Goal: Task Accomplishment & Management: Manage account settings

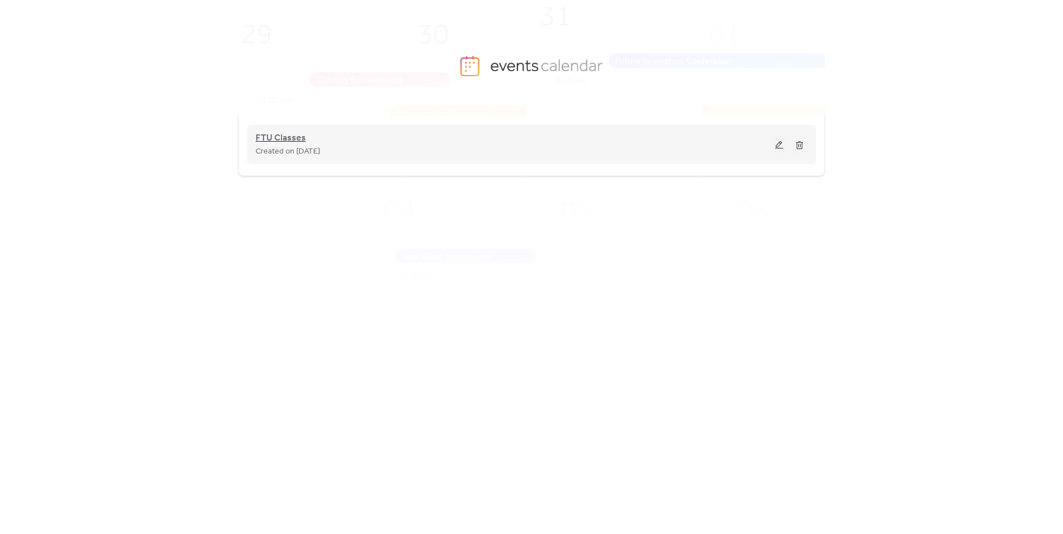
click at [272, 134] on span "FTU Classes" at bounding box center [281, 138] width 50 height 14
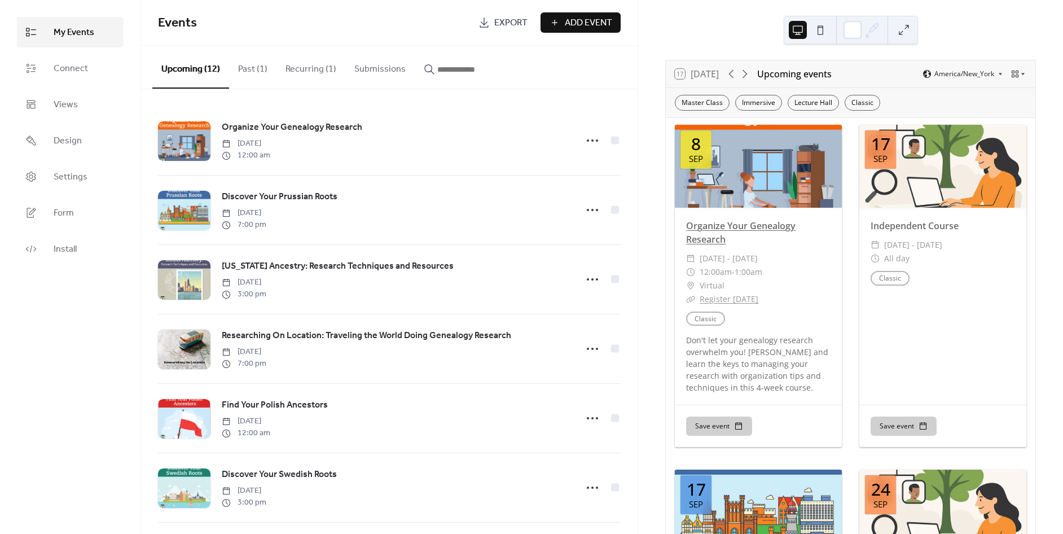
click at [714, 223] on link "Organize Your Genealogy Research" at bounding box center [740, 232] width 109 height 26
click at [754, 255] on span "Mon, Sep 8 - Sun, Oct 5, 2025" at bounding box center [729, 259] width 58 height 14
click at [253, 71] on button "Past (1)" at bounding box center [252, 67] width 47 height 42
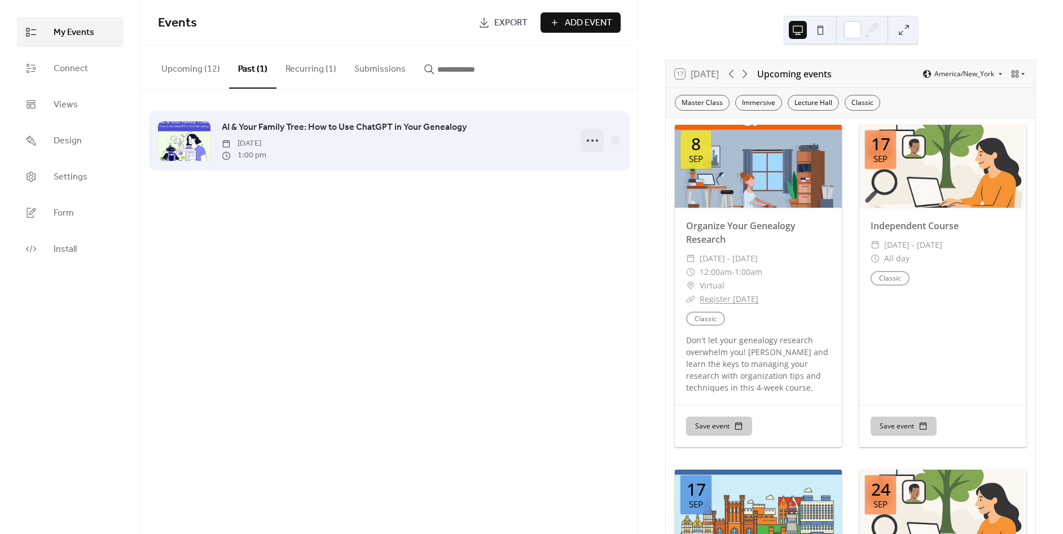
click at [589, 139] on icon at bounding box center [592, 140] width 18 height 18
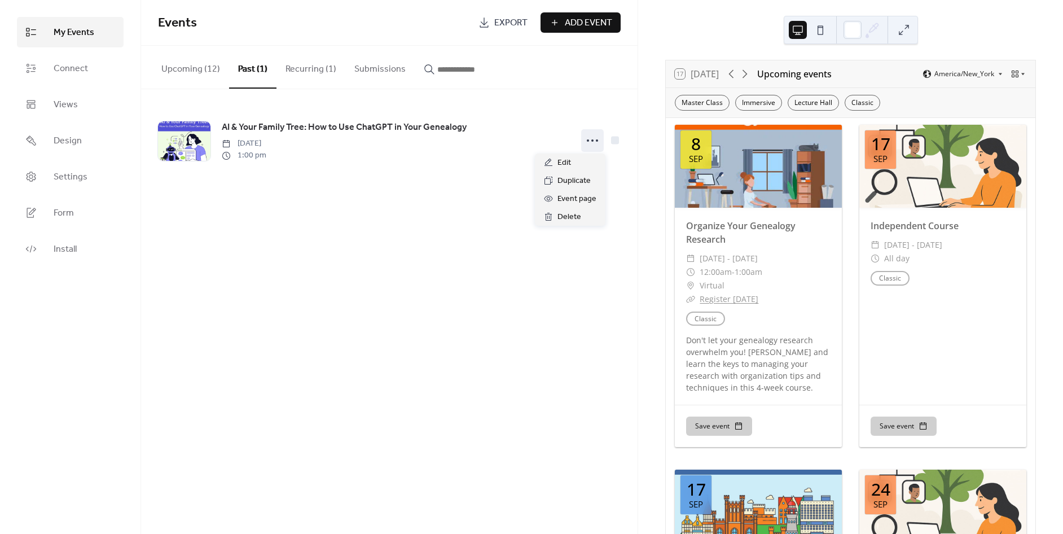
drag, startPoint x: 298, startPoint y: 251, endPoint x: 281, endPoint y: 180, distance: 72.5
click at [298, 250] on div "Events Export Add Event Upcoming (12) Past (1) Recurring (1) Submissions Organi…" at bounding box center [389, 267] width 496 height 534
click at [203, 73] on button "Upcoming (12)" at bounding box center [190, 67] width 77 height 42
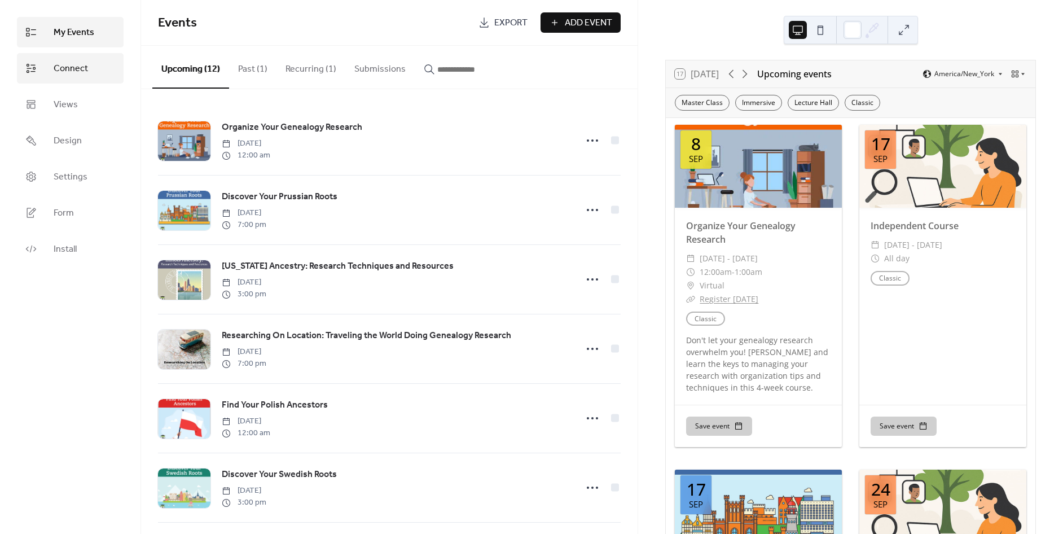
click at [67, 68] on span "Connect" at bounding box center [71, 69] width 34 height 14
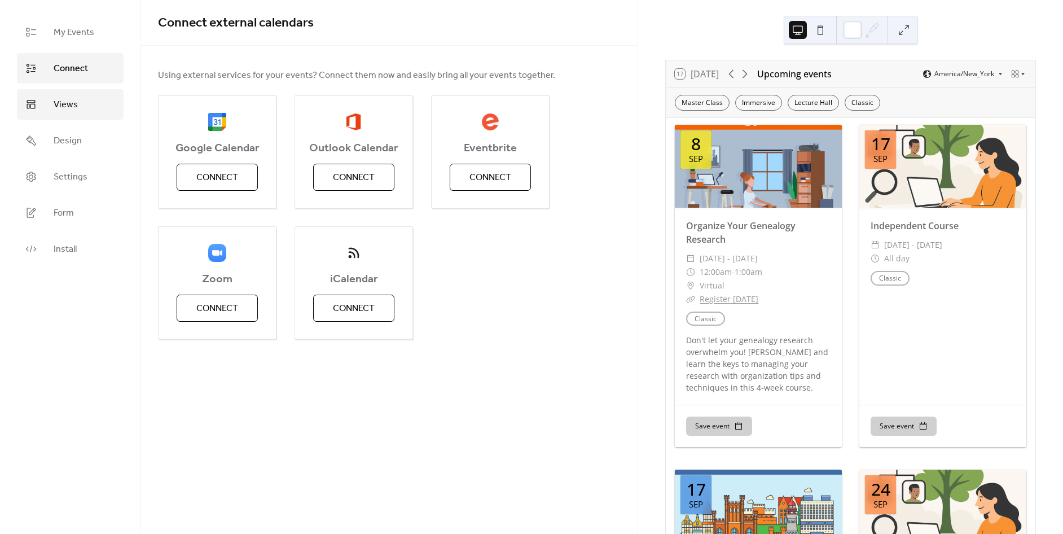
click at [68, 109] on span "Views" at bounding box center [66, 105] width 24 height 14
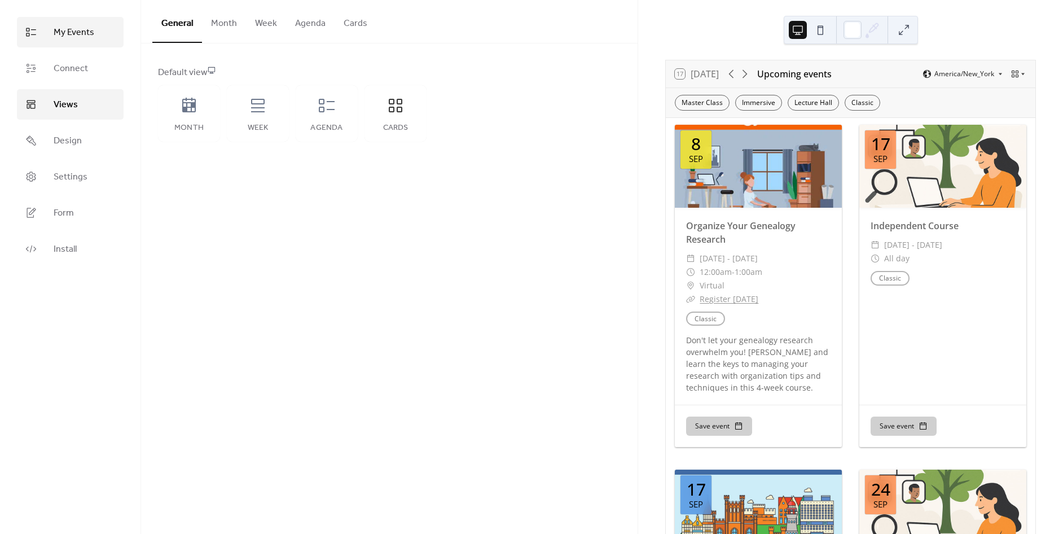
click at [92, 38] on span "My Events" at bounding box center [74, 33] width 41 height 14
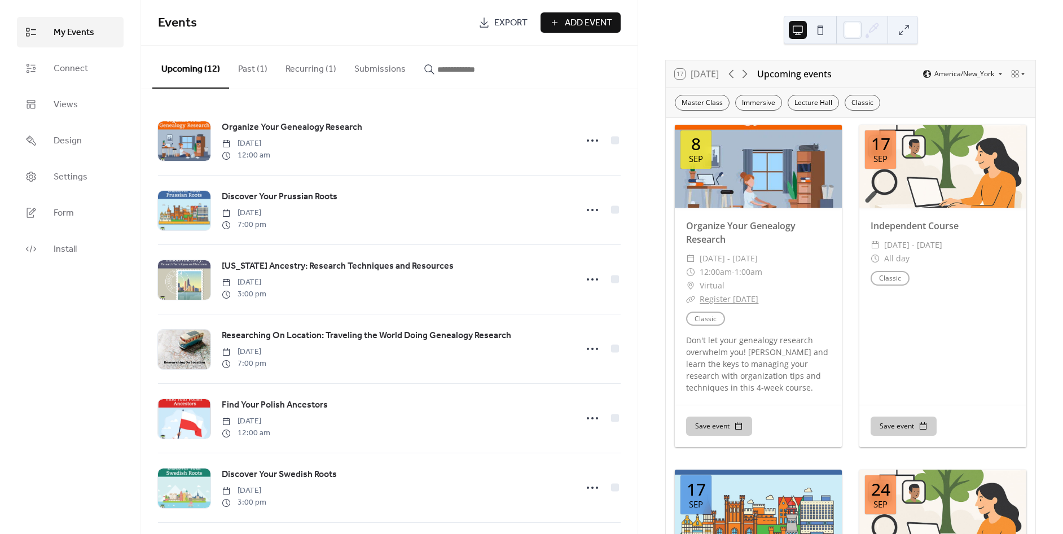
click at [383, 73] on button "Submissions" at bounding box center [379, 67] width 69 height 42
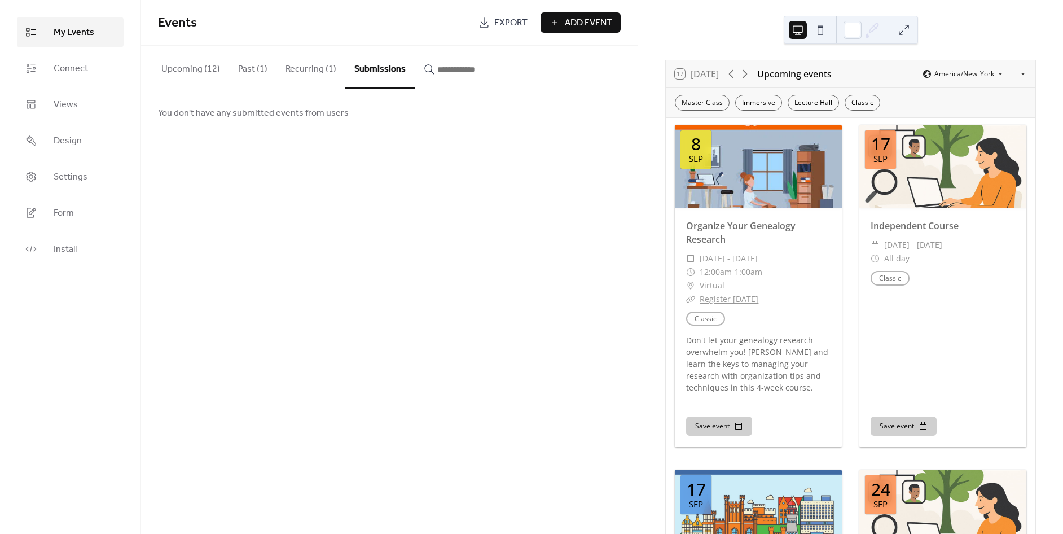
click at [329, 71] on button "Recurring (1)" at bounding box center [310, 67] width 69 height 42
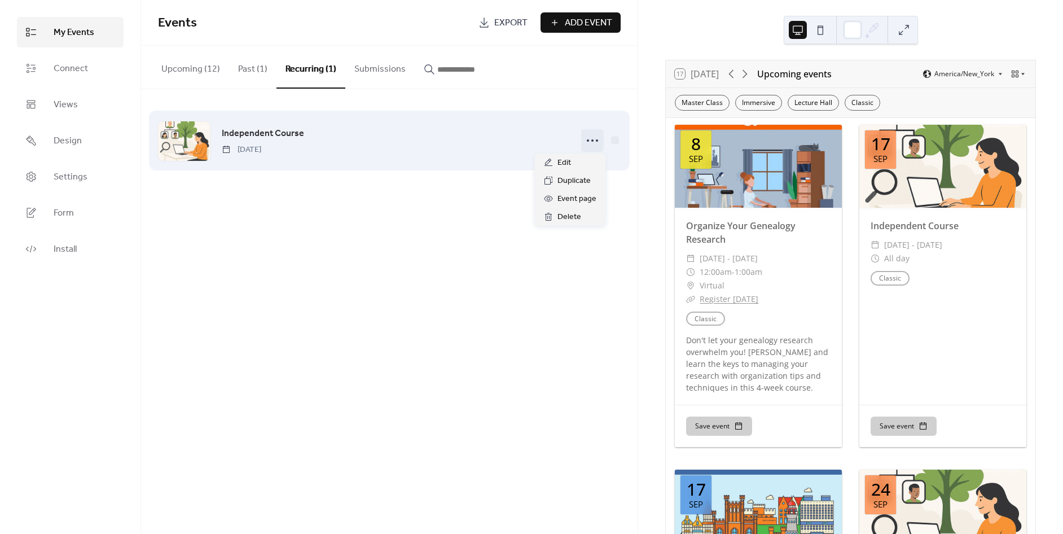
click at [585, 140] on icon at bounding box center [592, 140] width 18 height 18
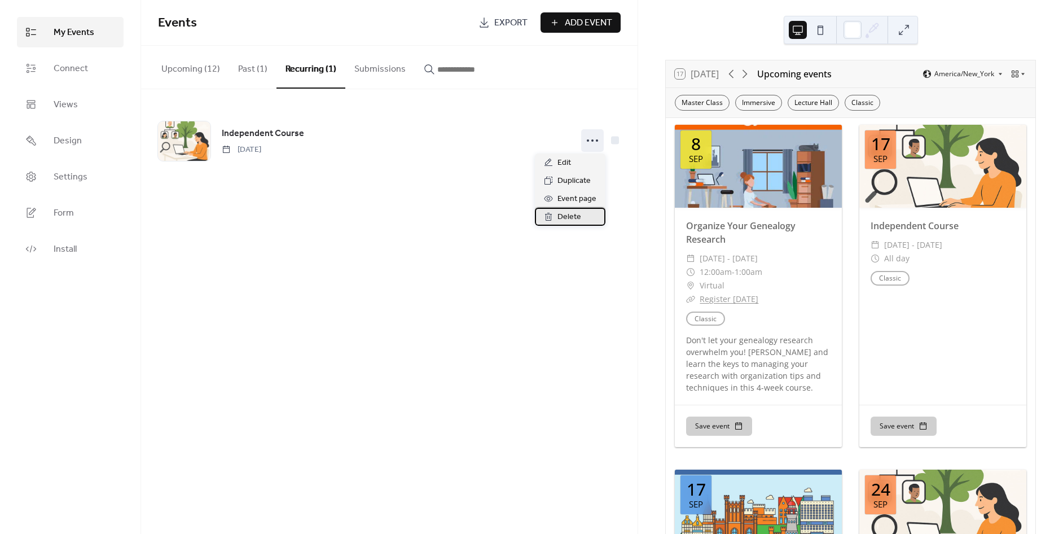
click at [561, 213] on span "Delete" at bounding box center [569, 217] width 24 height 14
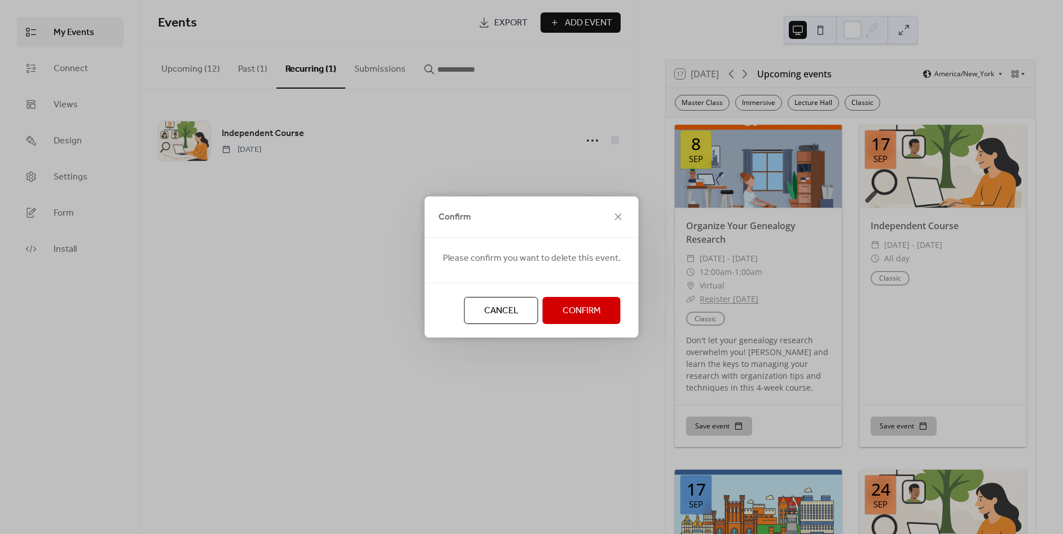
click at [568, 314] on span "Confirm" at bounding box center [582, 311] width 38 height 14
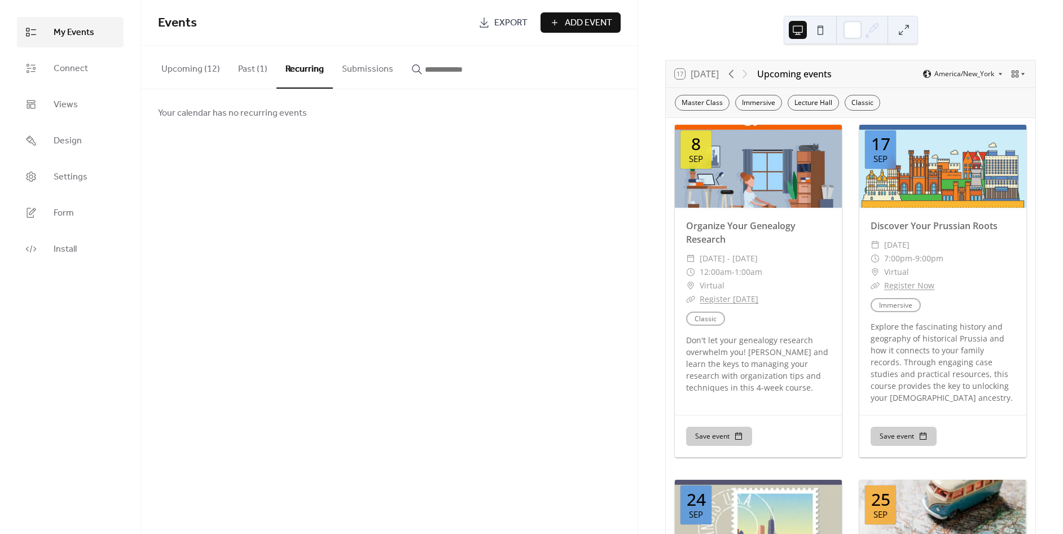
click at [199, 74] on button "Upcoming (12)" at bounding box center [190, 67] width 77 height 42
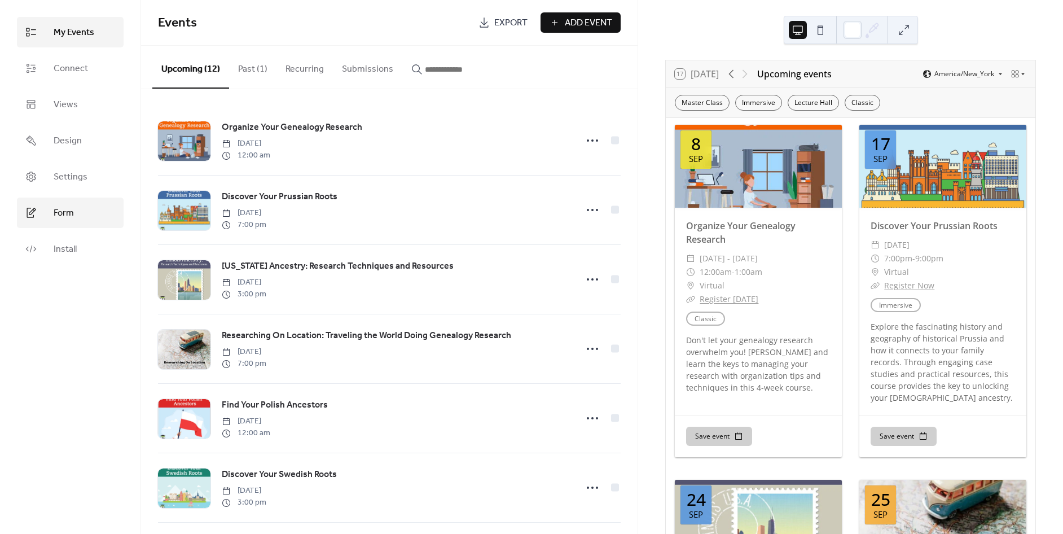
click at [79, 218] on link "Form" at bounding box center [70, 212] width 107 height 30
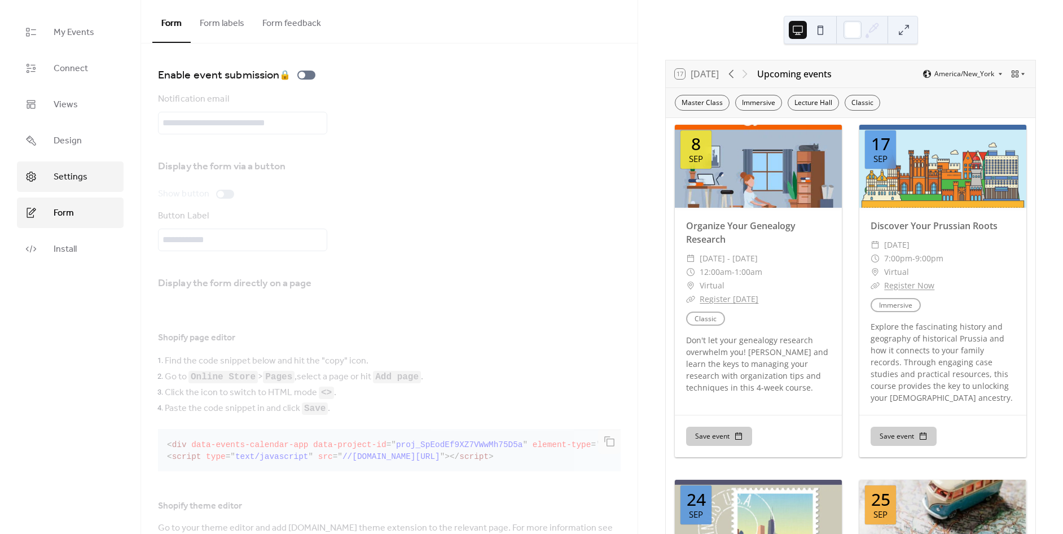
click at [80, 171] on span "Settings" at bounding box center [71, 177] width 34 height 14
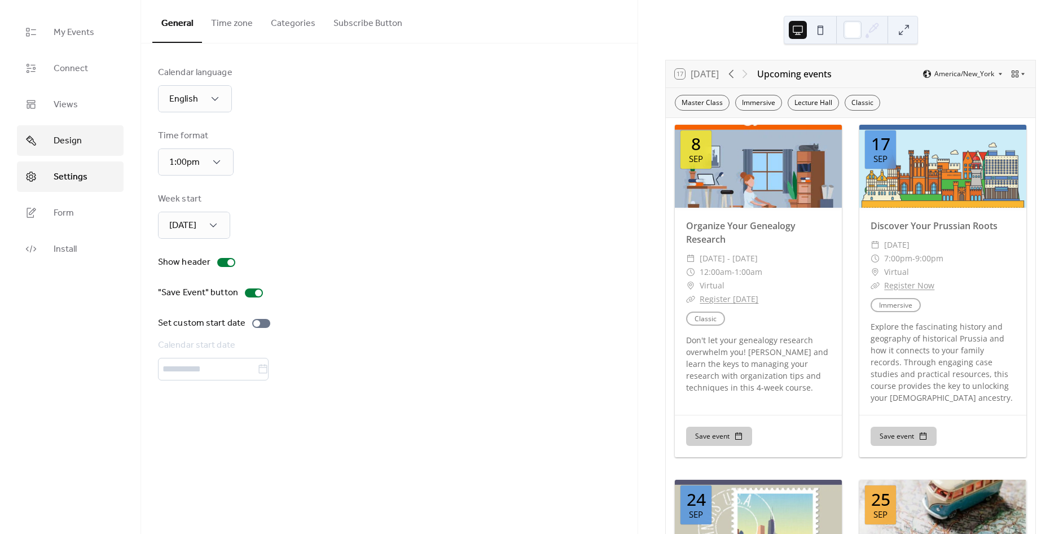
click at [85, 140] on link "Design" at bounding box center [70, 140] width 107 height 30
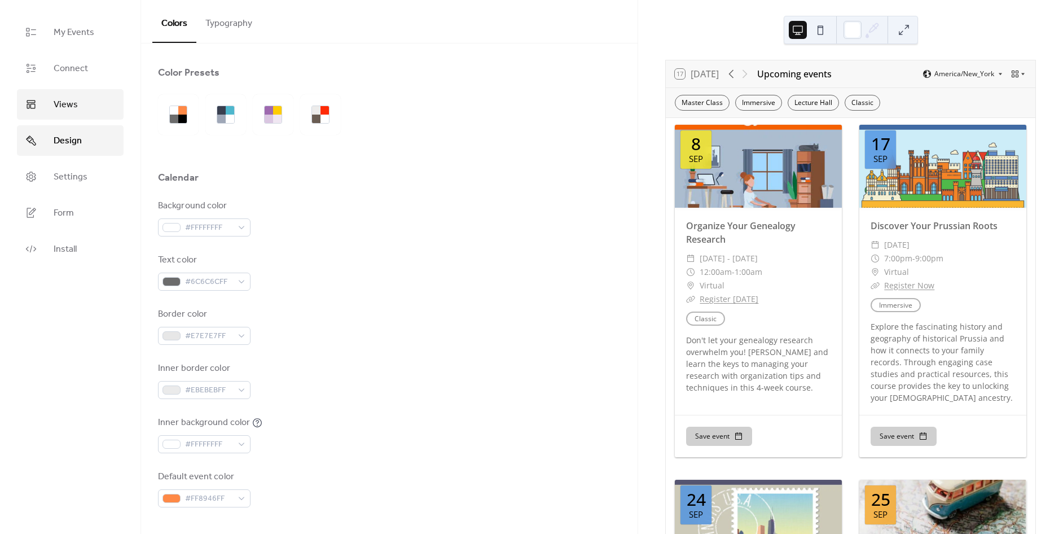
click at [88, 113] on link "Views" at bounding box center [70, 104] width 107 height 30
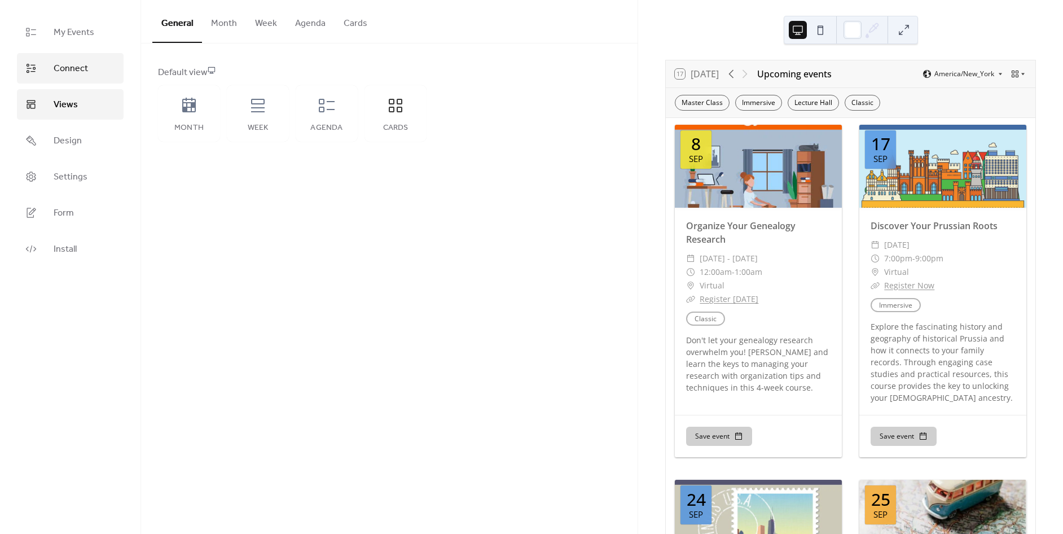
click at [61, 81] on link "Connect" at bounding box center [70, 68] width 107 height 30
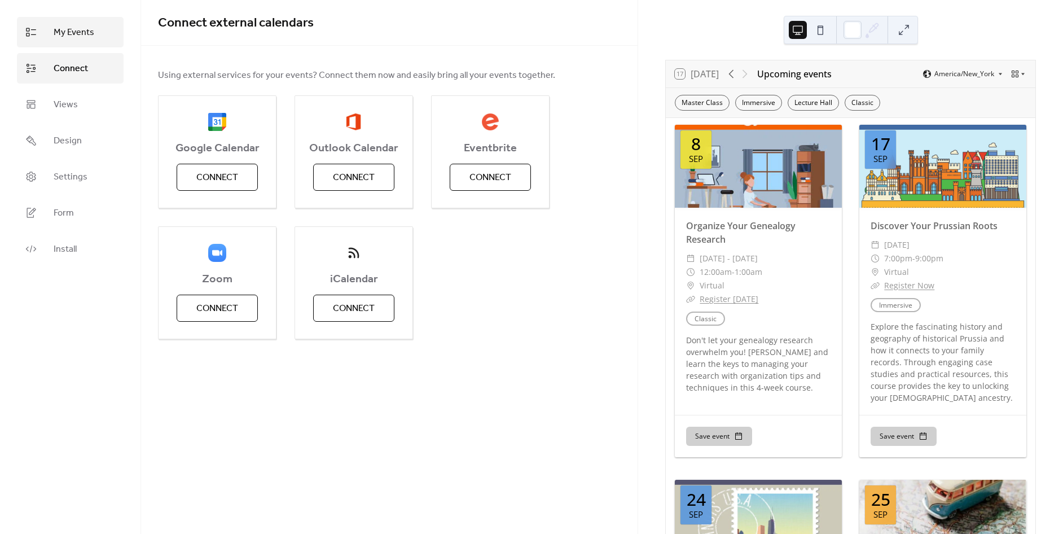
click at [55, 29] on span "My Events" at bounding box center [74, 33] width 41 height 14
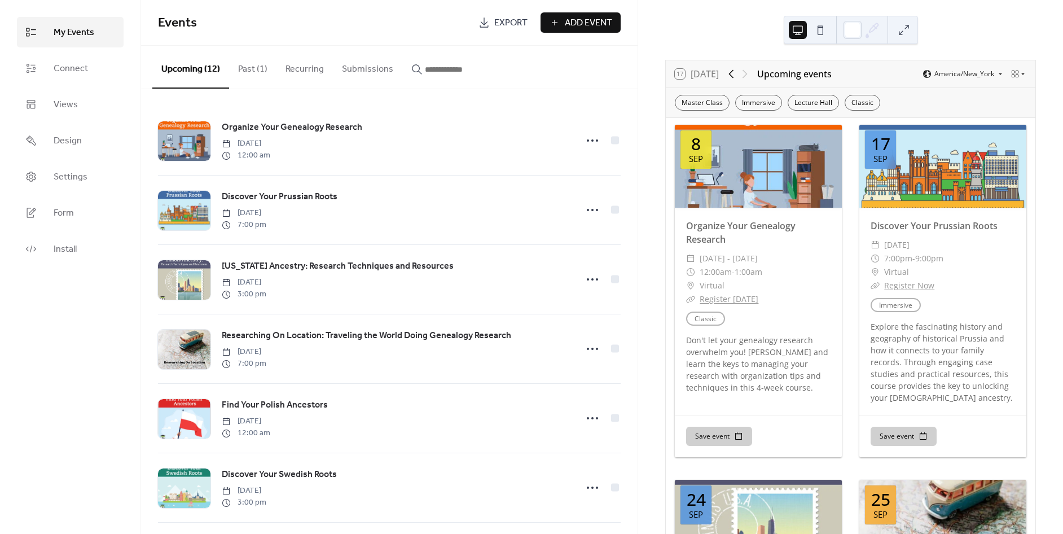
click at [730, 73] on icon at bounding box center [731, 74] width 14 height 14
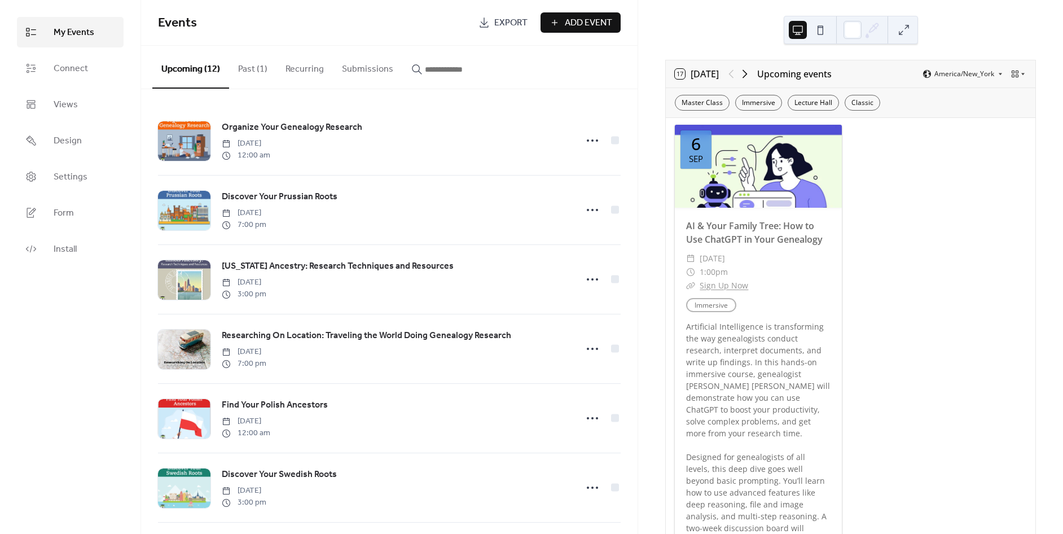
click at [747, 75] on icon at bounding box center [744, 74] width 5 height 8
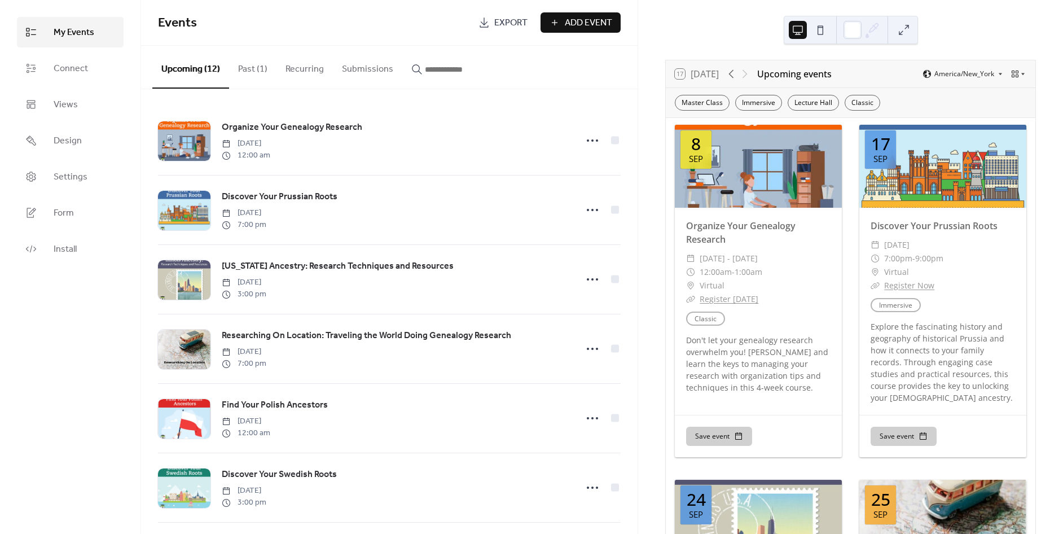
click at [747, 75] on div at bounding box center [737, 74] width 27 height 14
click at [731, 72] on icon at bounding box center [731, 74] width 14 height 14
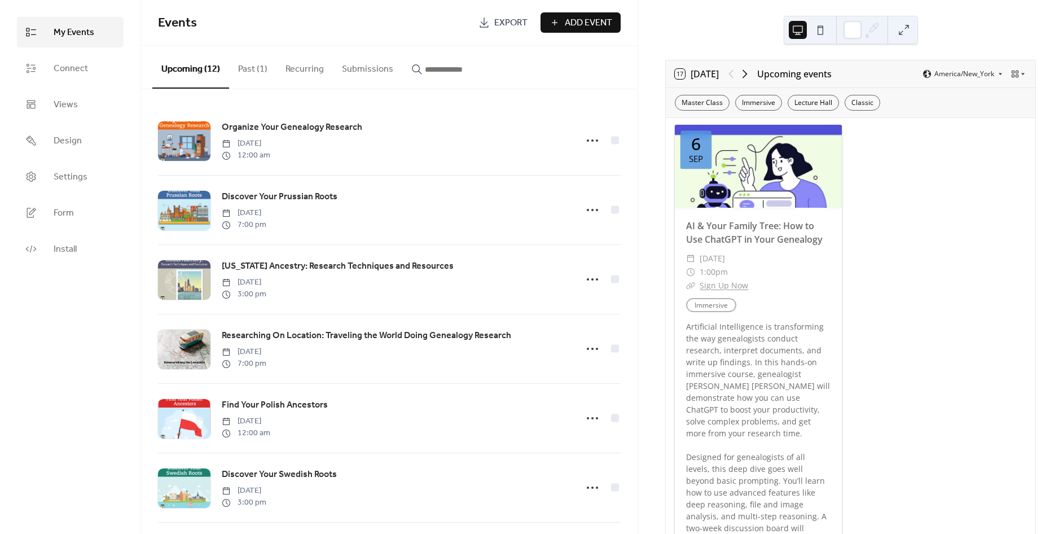
click at [745, 74] on icon at bounding box center [745, 74] width 14 height 14
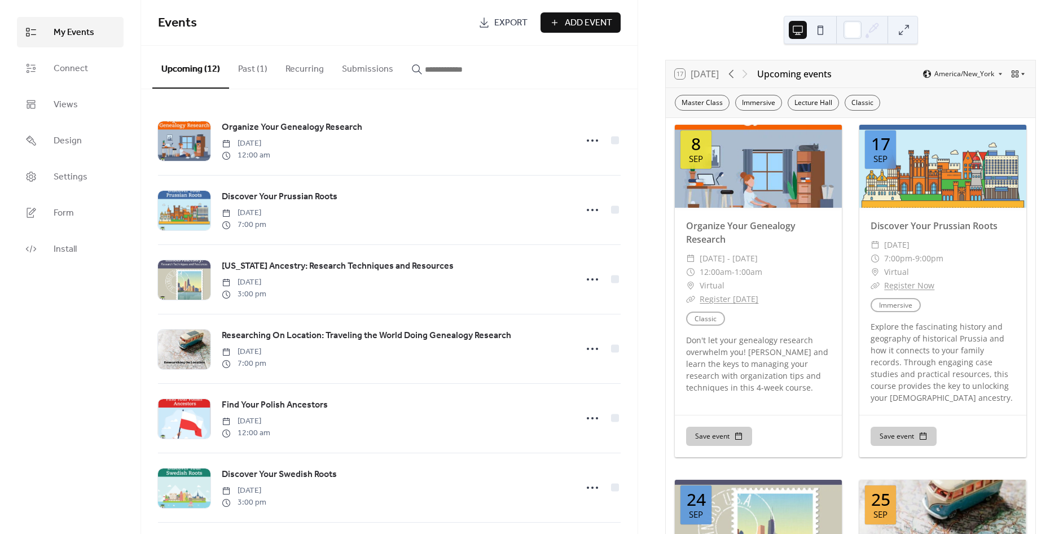
click at [1022, 71] on icon at bounding box center [1023, 74] width 7 height 7
drag, startPoint x: 1017, startPoint y: 34, endPoint x: 1012, endPoint y: 31, distance: 6.3
click at [1017, 33] on div "17 Today Upcoming events America/New_York Master Class Immersive Lecture Hall C…" at bounding box center [850, 267] width 425 height 534
click at [903, 30] on button at bounding box center [904, 30] width 18 height 18
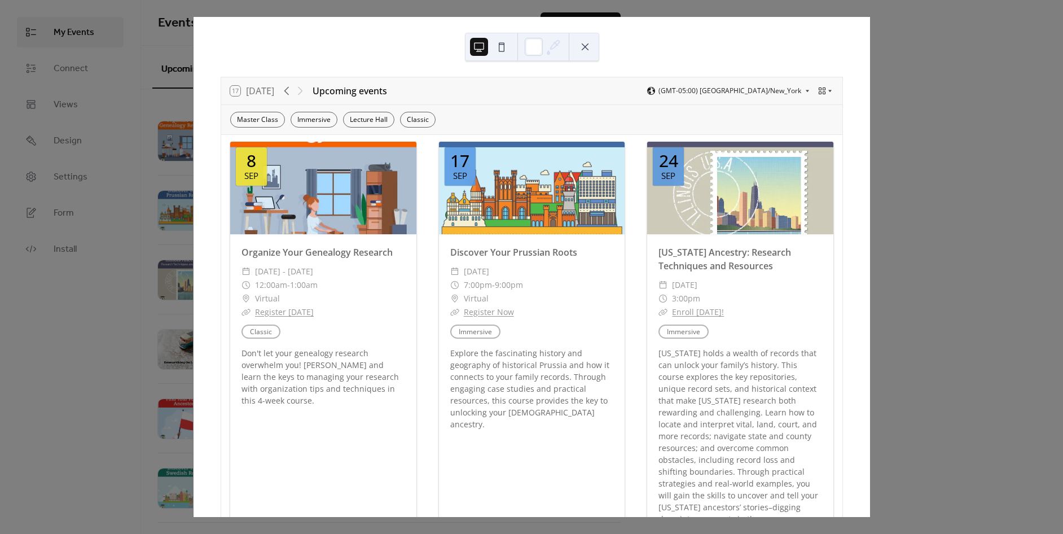
click at [500, 51] on button at bounding box center [502, 47] width 18 height 18
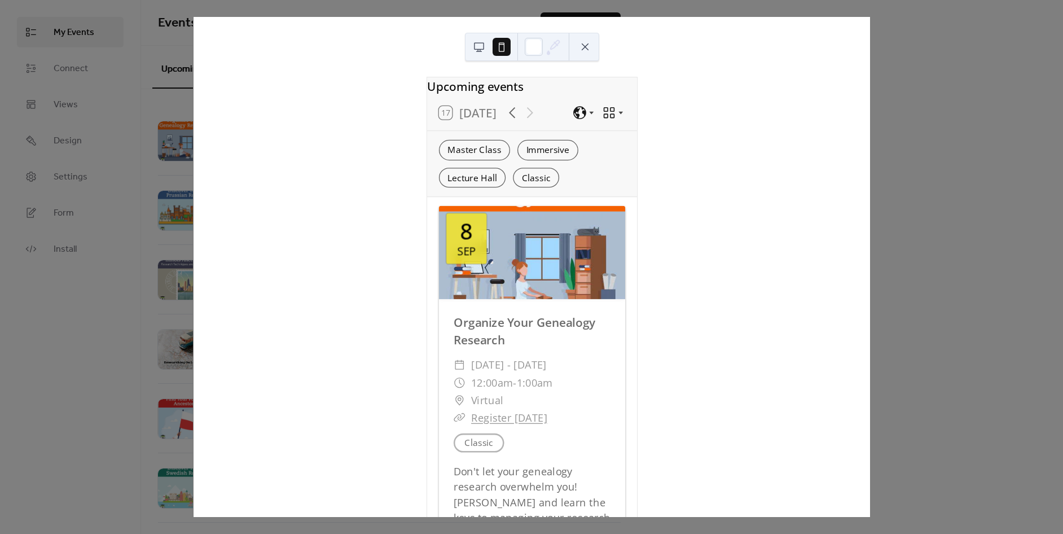
click at [471, 61] on div "Upcoming events 17 Today Master Class Immersive Lecture Hall Classic 8 Sep Orga…" at bounding box center [532, 267] width 676 height 500
click at [556, 44] on icon at bounding box center [555, 44] width 4 height 4
click at [481, 48] on button at bounding box center [479, 47] width 18 height 18
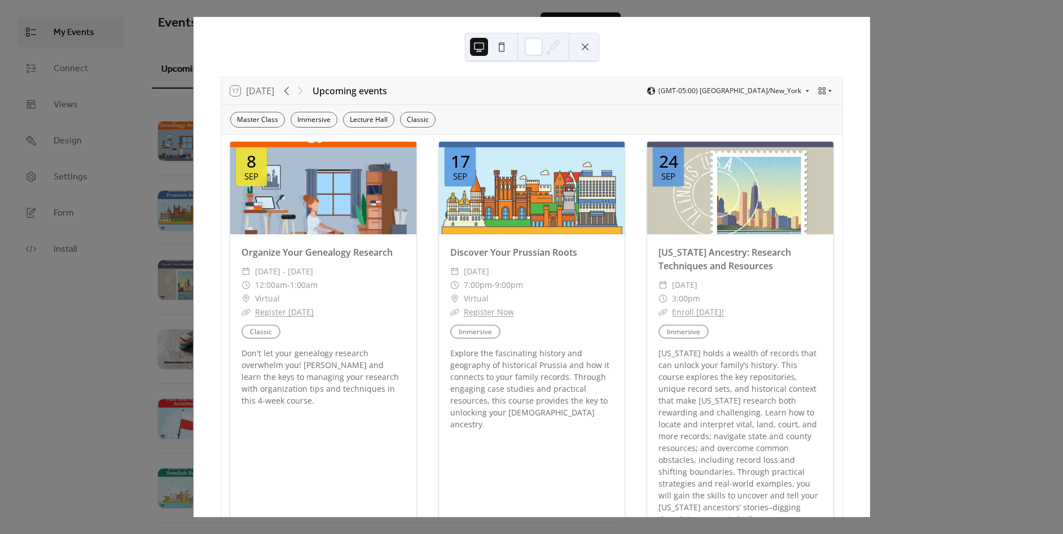
click at [870, 108] on div "17 Today Upcoming events (GMT-05:00) America/New_York Master Class Immersive Le…" at bounding box center [531, 267] width 677 height 500
click at [582, 43] on button at bounding box center [585, 47] width 18 height 18
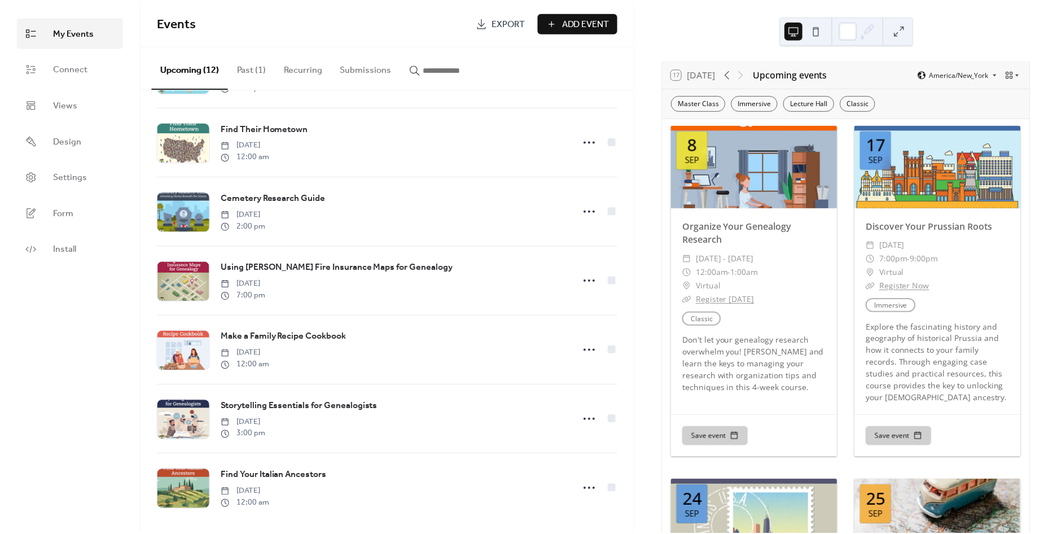
scroll to position [422, 0]
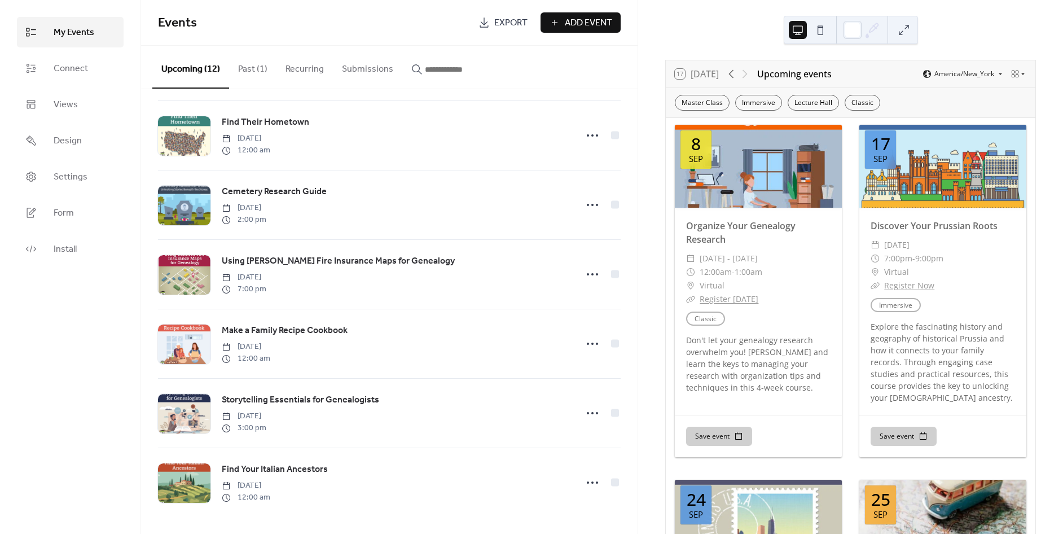
click at [357, 67] on button "Submissions" at bounding box center [367, 67] width 69 height 42
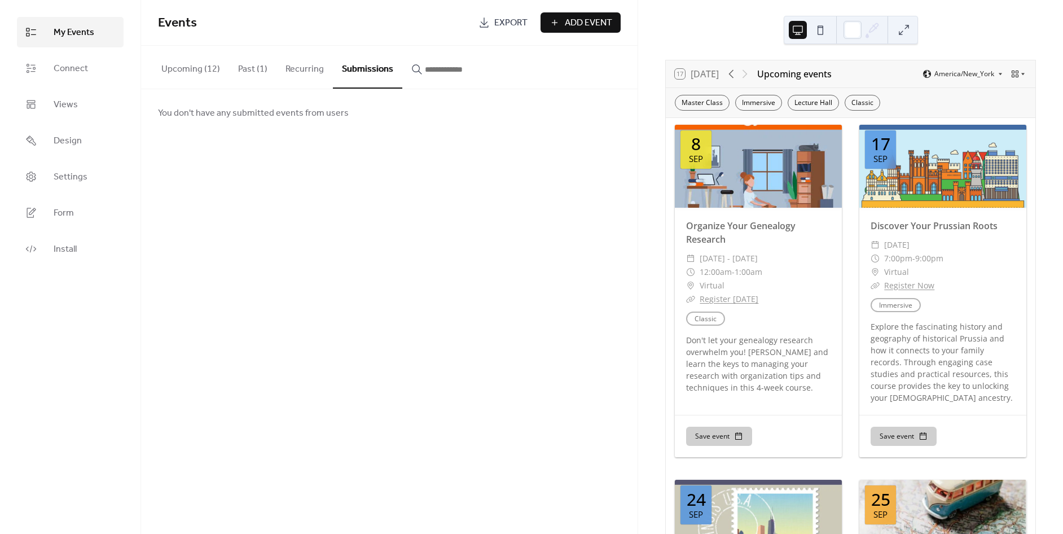
click at [210, 64] on button "Upcoming (12)" at bounding box center [190, 67] width 77 height 42
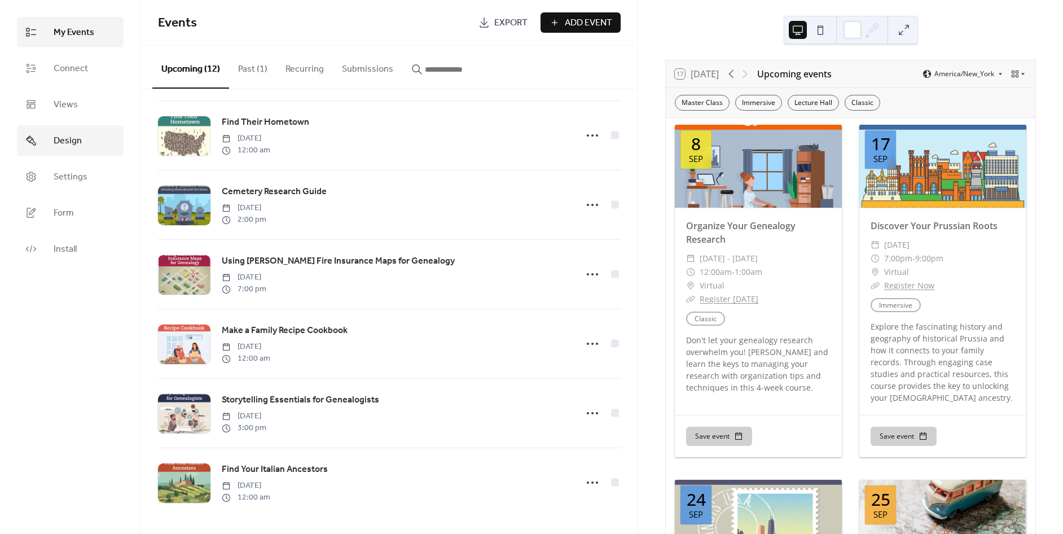
click at [49, 140] on link "Design" at bounding box center [70, 140] width 107 height 30
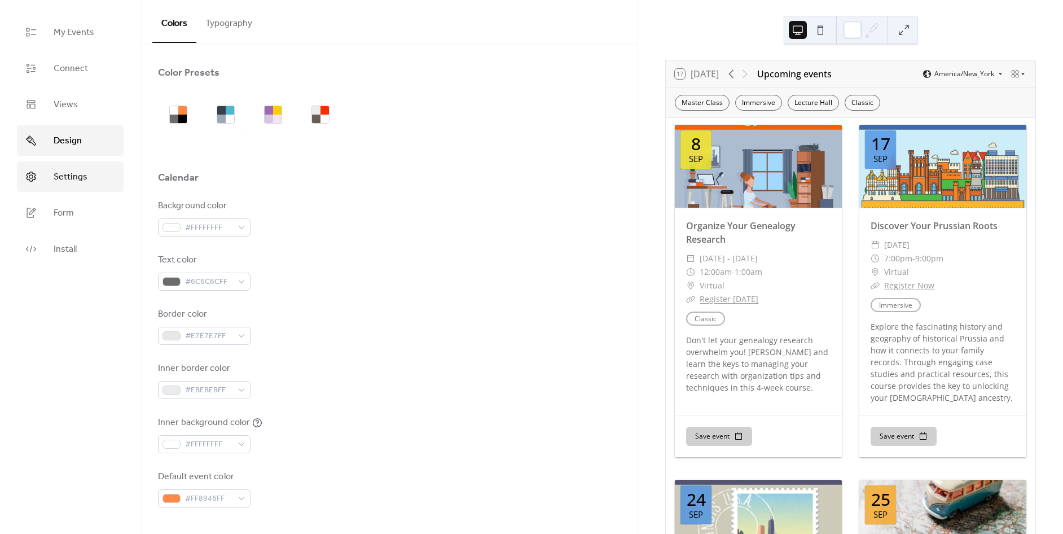
click at [81, 173] on span "Settings" at bounding box center [71, 177] width 34 height 14
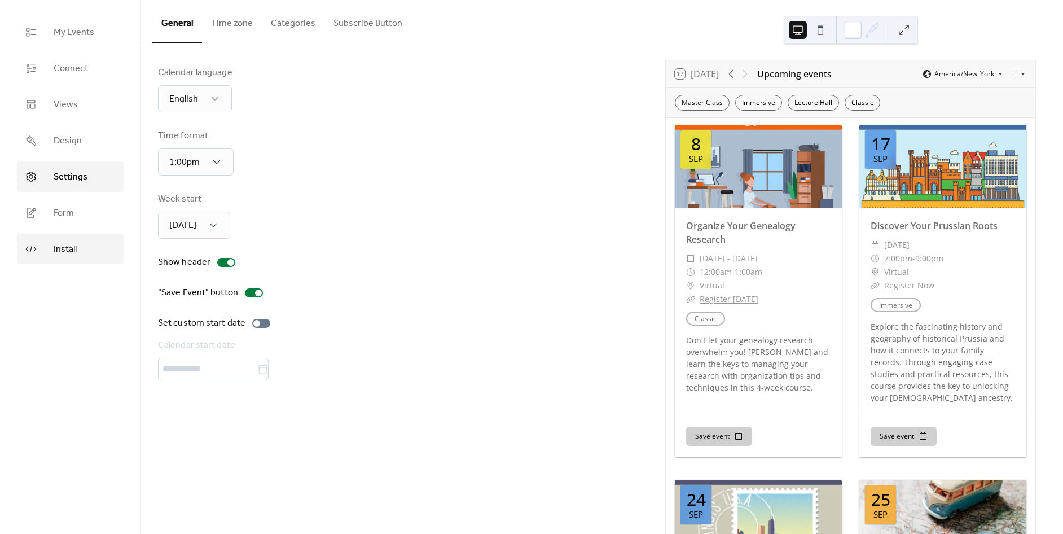
click at [60, 245] on span "Install" at bounding box center [65, 250] width 23 height 14
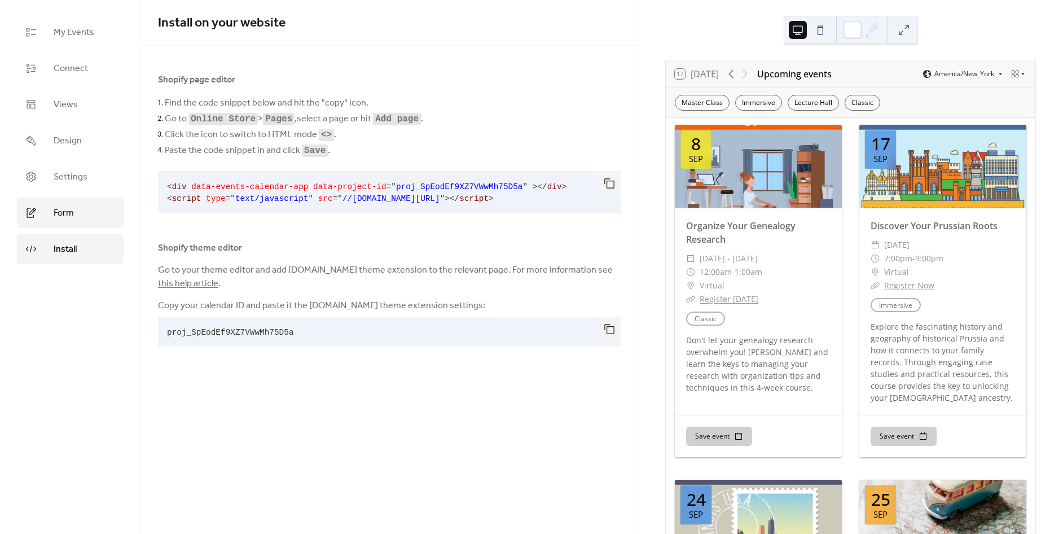
click at [65, 215] on span "Form" at bounding box center [64, 213] width 20 height 14
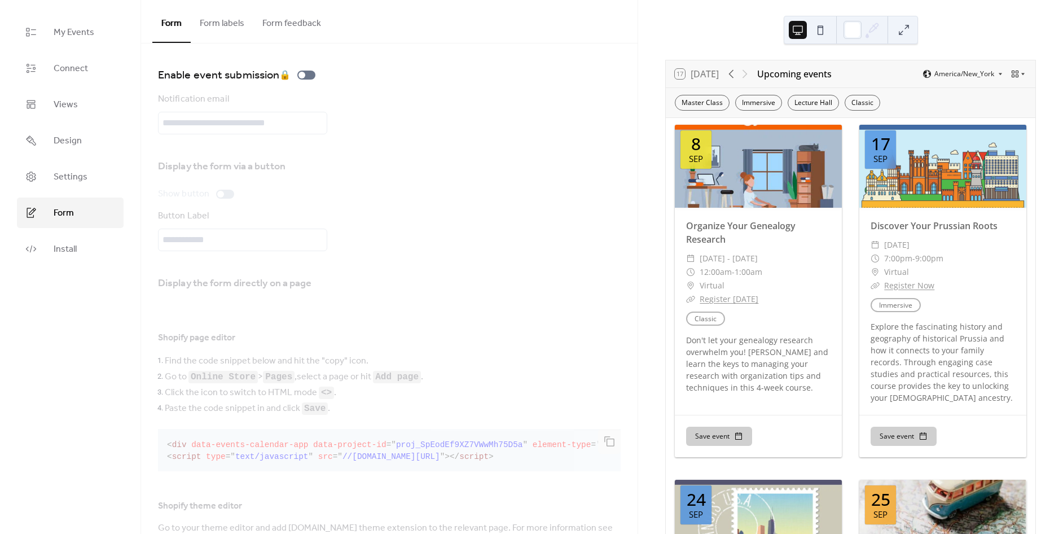
drag, startPoint x: 83, startPoint y: 74, endPoint x: 82, endPoint y: 51, distance: 23.2
click at [83, 74] on span "Connect" at bounding box center [71, 69] width 34 height 14
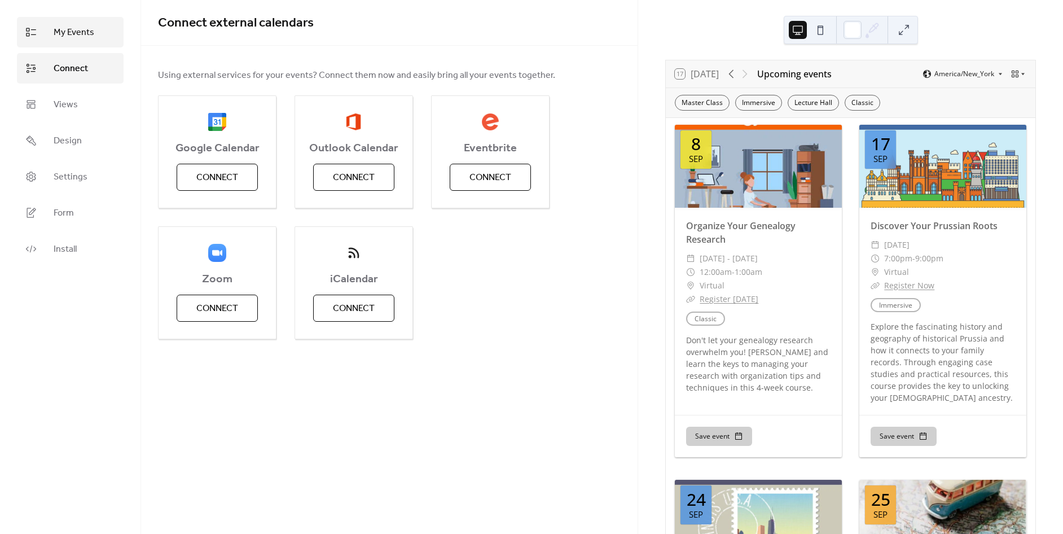
click at [77, 19] on link "My Events" at bounding box center [70, 32] width 107 height 30
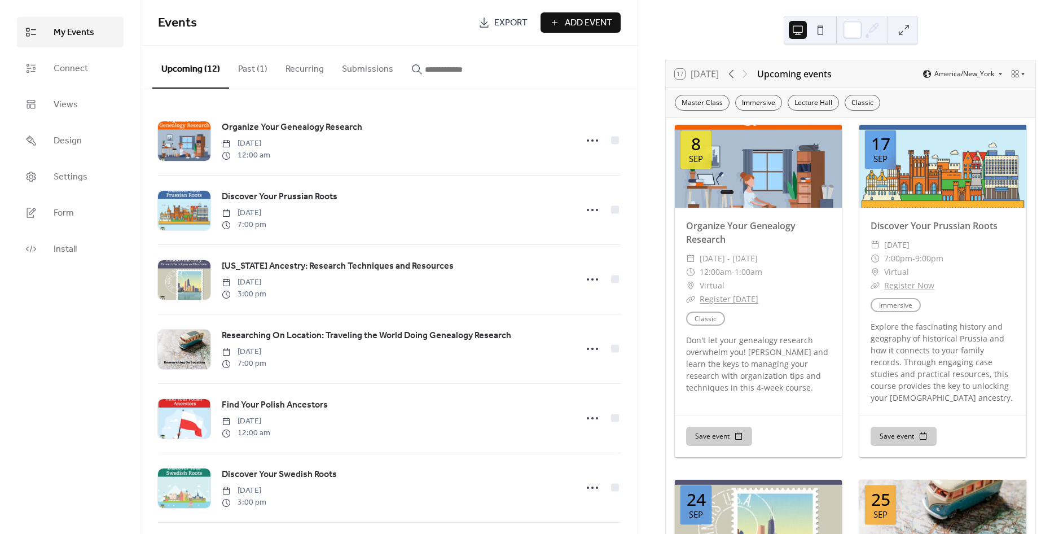
click at [732, 187] on div at bounding box center [758, 167] width 167 height 84
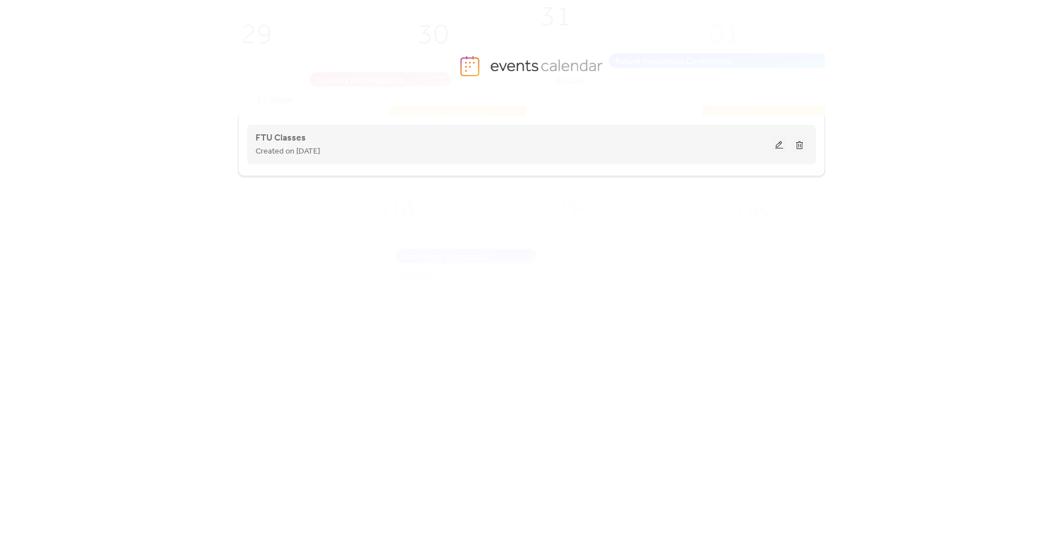
click at [344, 142] on div "FTU Classes Created on 28-Aug-2025" at bounding box center [514, 144] width 516 height 27
click at [275, 140] on span "FTU Classes" at bounding box center [281, 138] width 50 height 14
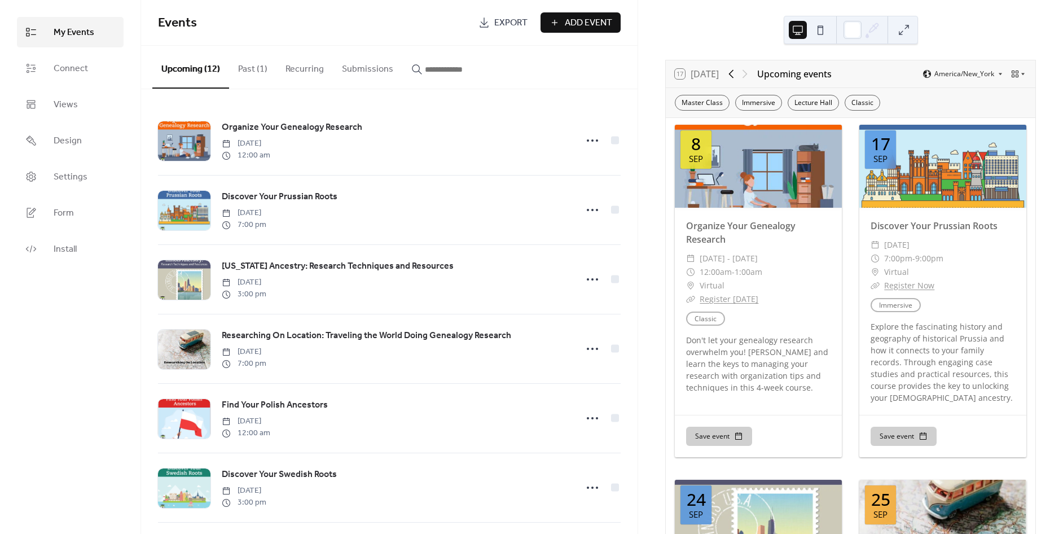
click at [732, 77] on icon at bounding box center [731, 74] width 14 height 14
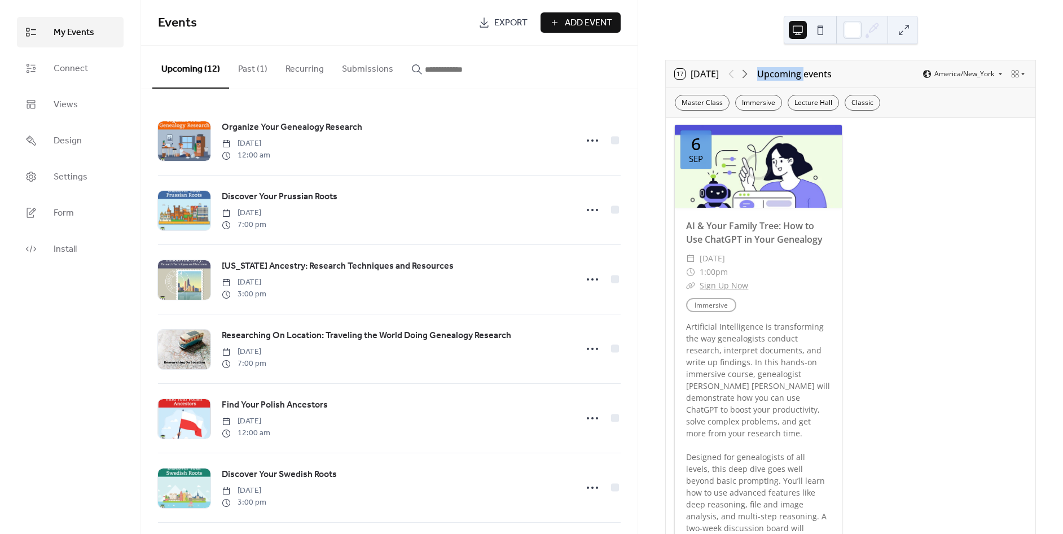
click at [732, 77] on div at bounding box center [737, 74] width 27 height 14
click at [775, 73] on div "Upcoming events" at bounding box center [794, 74] width 74 height 14
click at [746, 76] on icon at bounding box center [745, 74] width 14 height 14
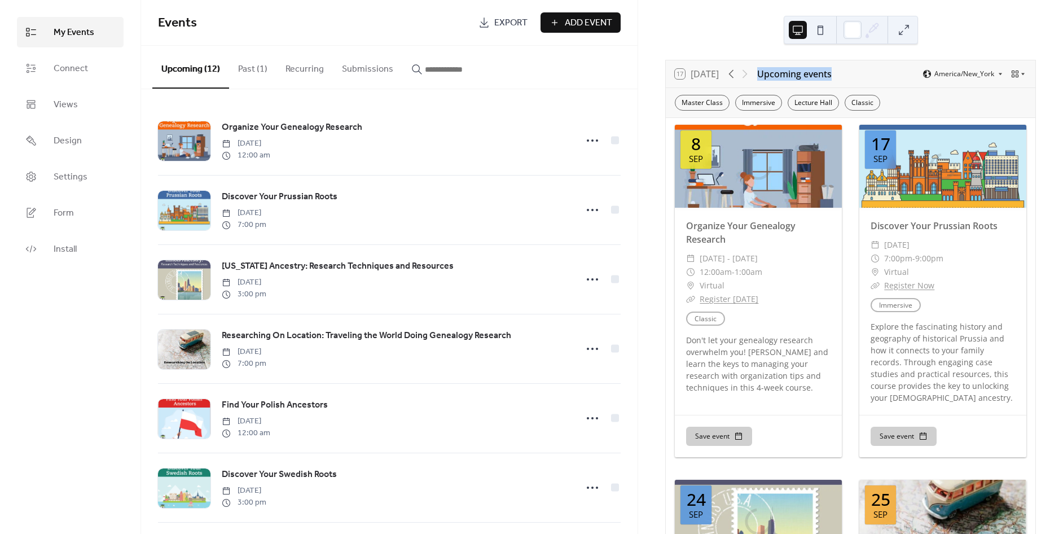
click at [746, 76] on div at bounding box center [737, 74] width 27 height 14
click at [706, 93] on div "Master Class Immersive Lecture Hall Classic" at bounding box center [851, 102] width 370 height 29
click at [704, 104] on div "Master Class" at bounding box center [702, 103] width 55 height 16
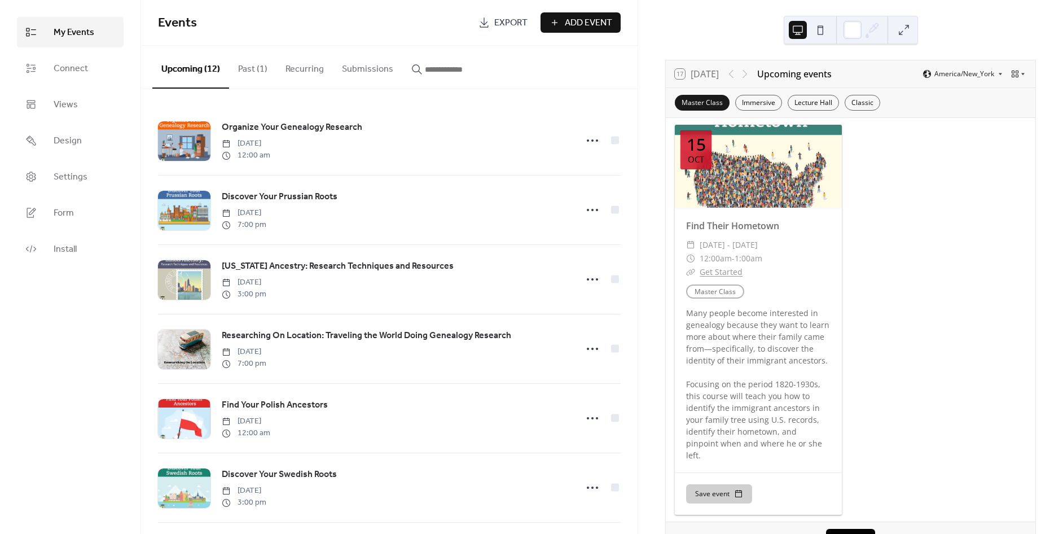
click at [697, 110] on div "Master Class Immersive Lecture Hall Classic" at bounding box center [851, 102] width 370 height 29
click at [757, 106] on div "Immersive" at bounding box center [758, 103] width 47 height 16
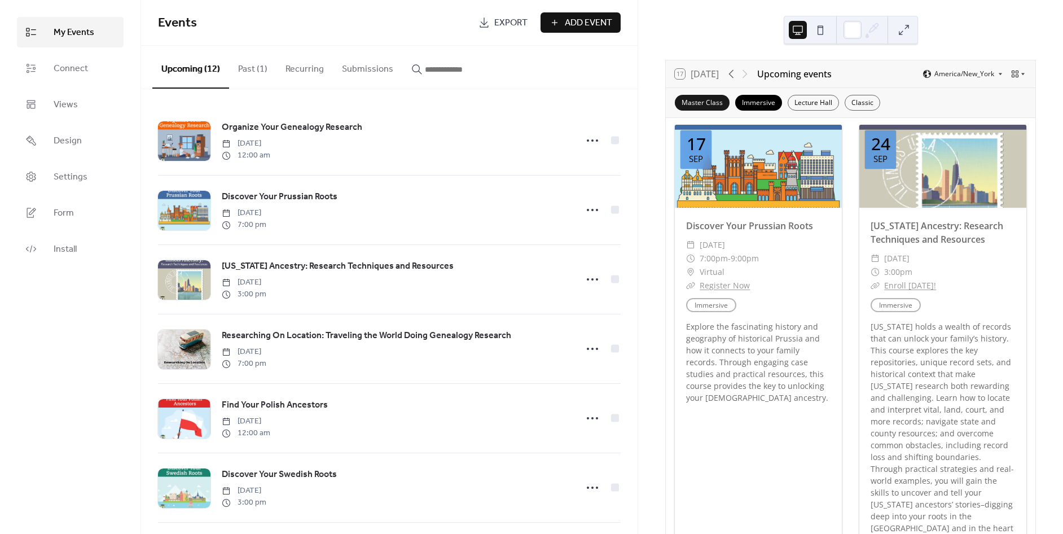
click at [717, 104] on div "Master Class" at bounding box center [702, 103] width 55 height 16
drag, startPoint x: 766, startPoint y: 101, endPoint x: 793, endPoint y: 102, distance: 27.1
click at [767, 100] on div "Immersive" at bounding box center [758, 103] width 47 height 16
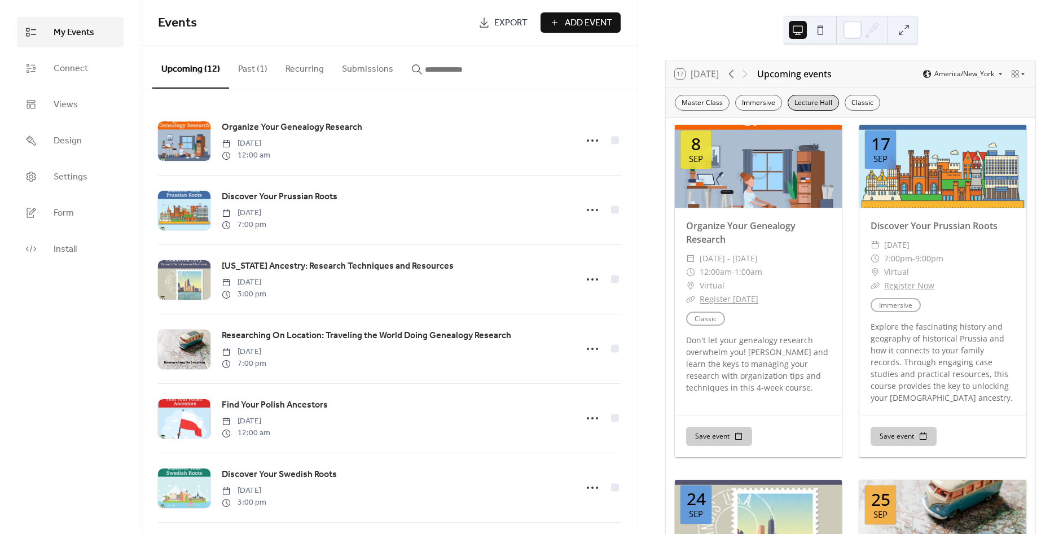
click at [809, 102] on div "Lecture Hall" at bounding box center [813, 103] width 51 height 16
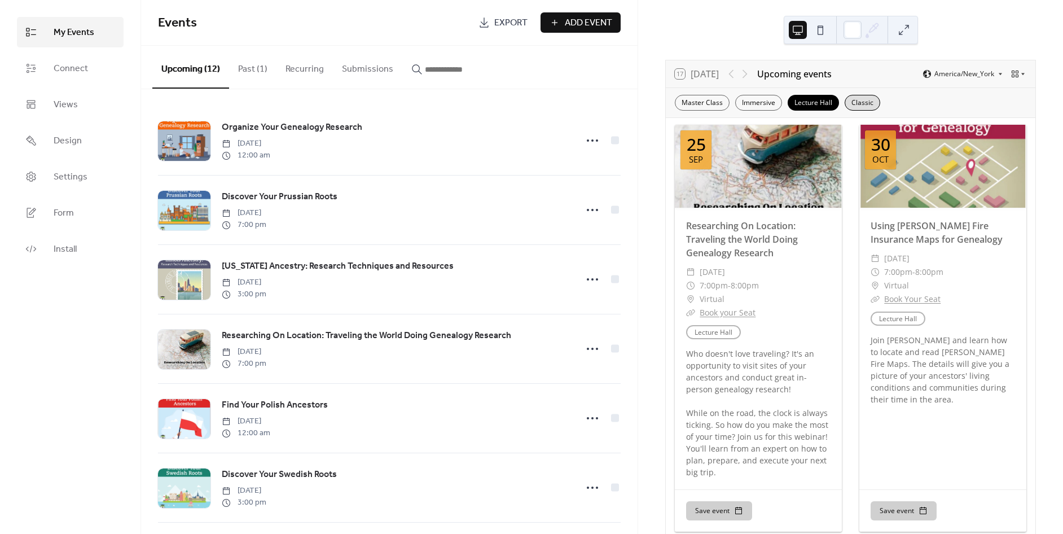
click at [856, 102] on div "Classic" at bounding box center [863, 103] width 36 height 16
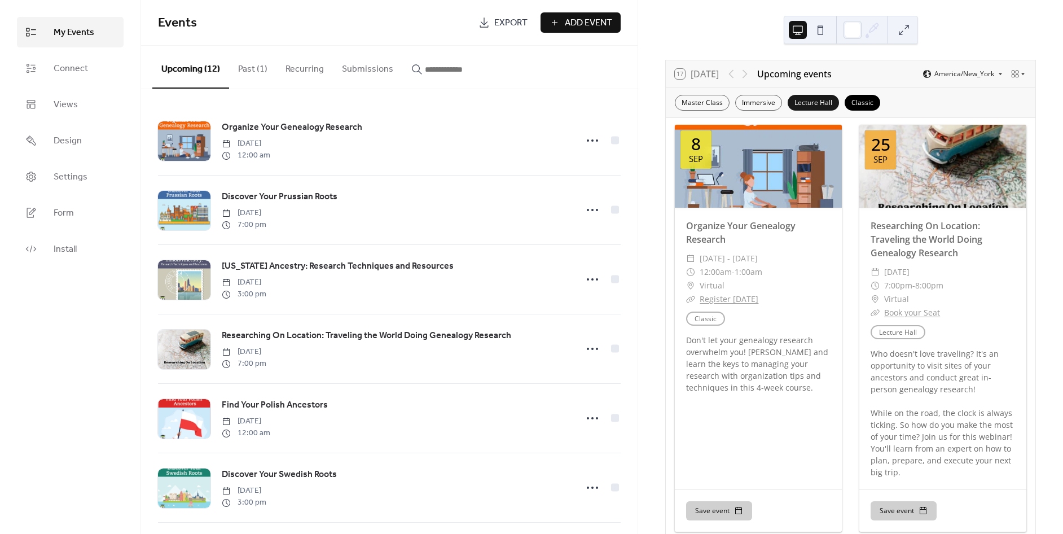
click at [815, 103] on div "Lecture Hall" at bounding box center [813, 103] width 51 height 16
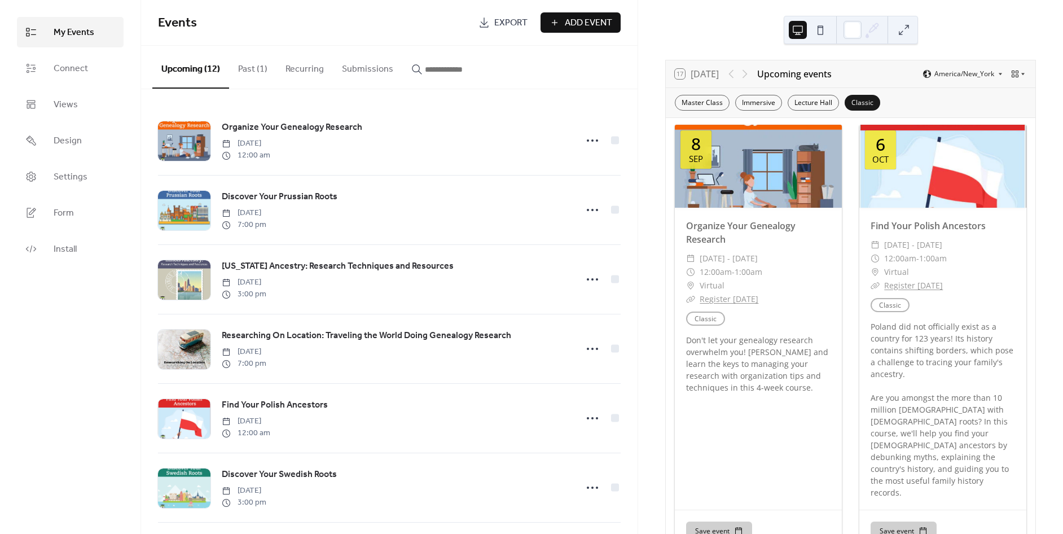
click at [858, 104] on div "Classic" at bounding box center [863, 103] width 36 height 16
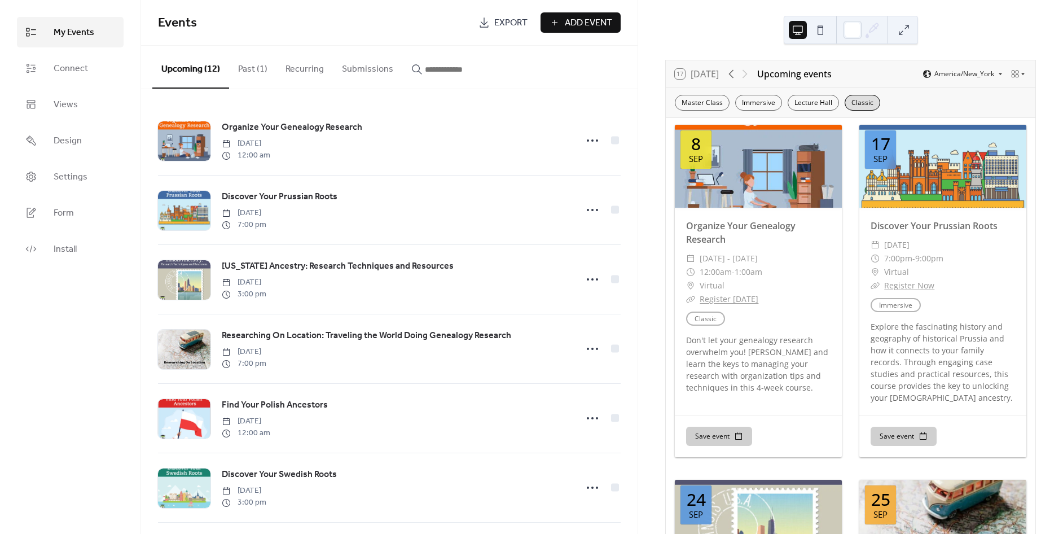
click at [850, 102] on div "Classic" at bounding box center [863, 103] width 36 height 16
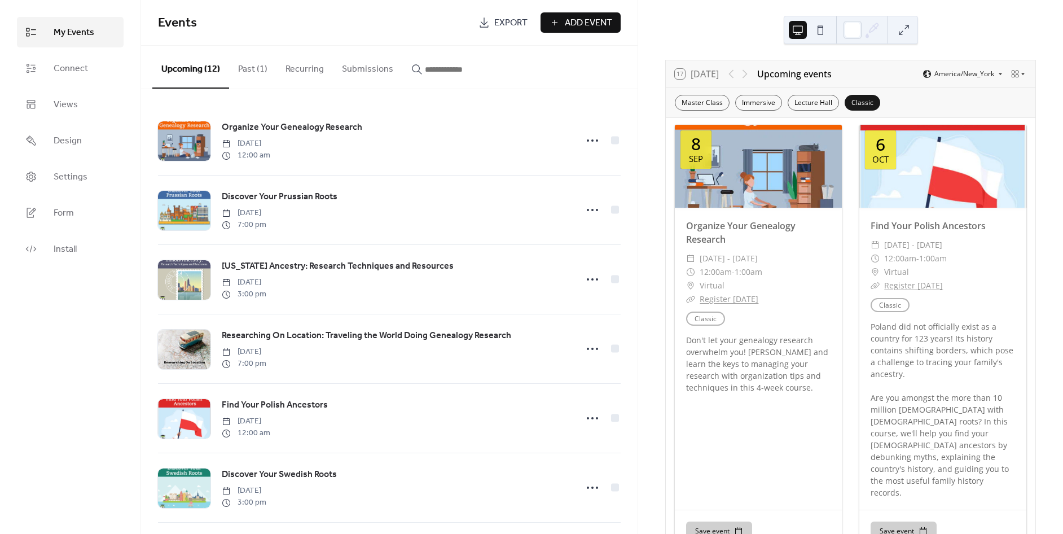
click at [850, 102] on div "Classic" at bounding box center [863, 103] width 36 height 16
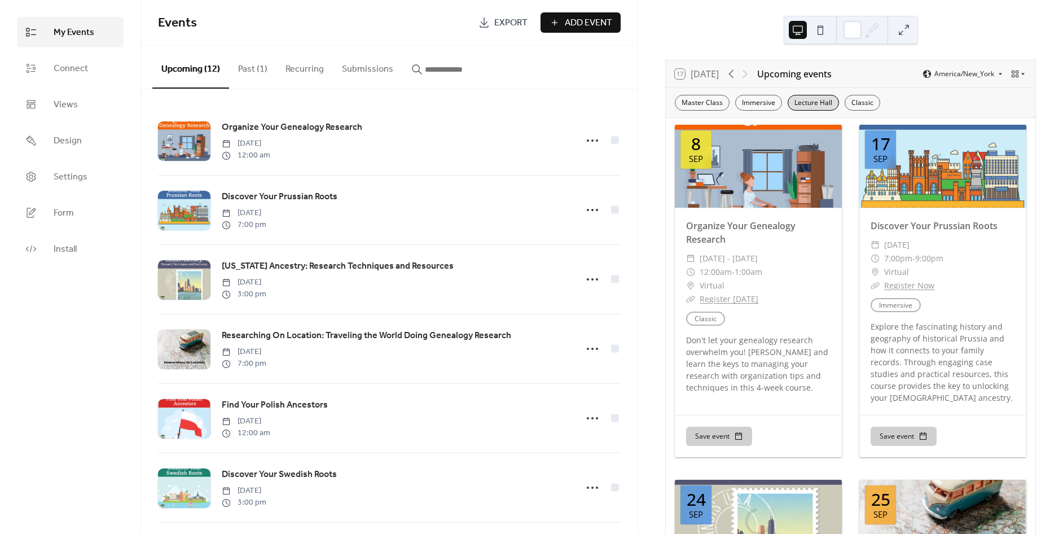
click at [825, 102] on div "Lecture Hall" at bounding box center [813, 103] width 51 height 16
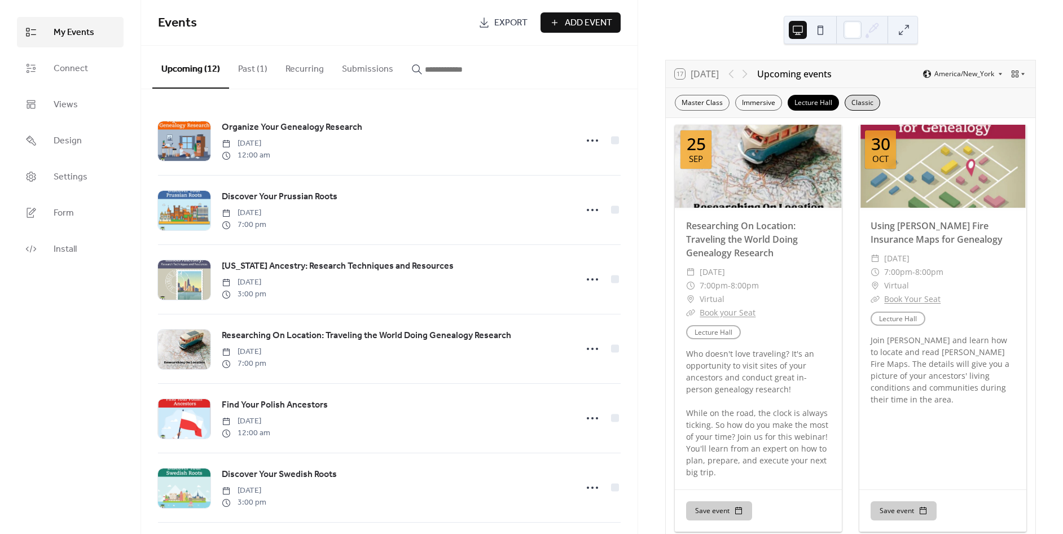
click at [854, 100] on div "Classic" at bounding box center [863, 103] width 36 height 16
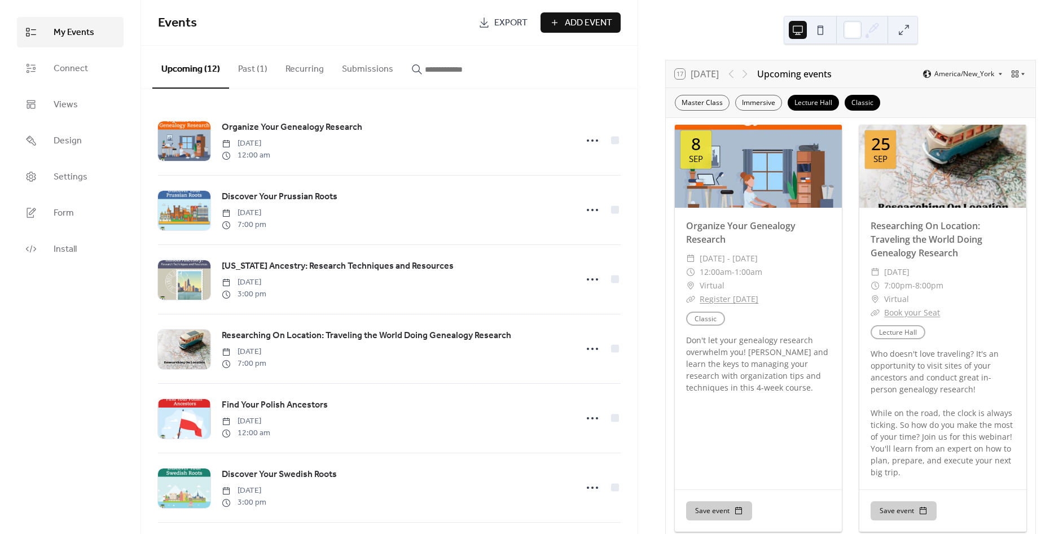
click at [738, 297] on link "Register [DATE]" at bounding box center [729, 298] width 59 height 11
click at [750, 227] on link "Organize Your Genealogy Research" at bounding box center [740, 232] width 109 height 26
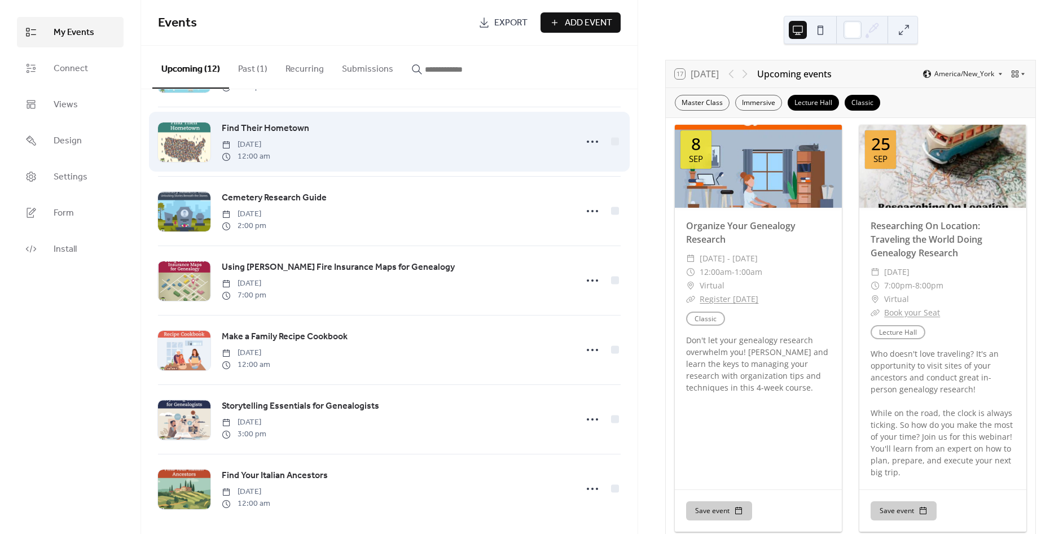
scroll to position [422, 0]
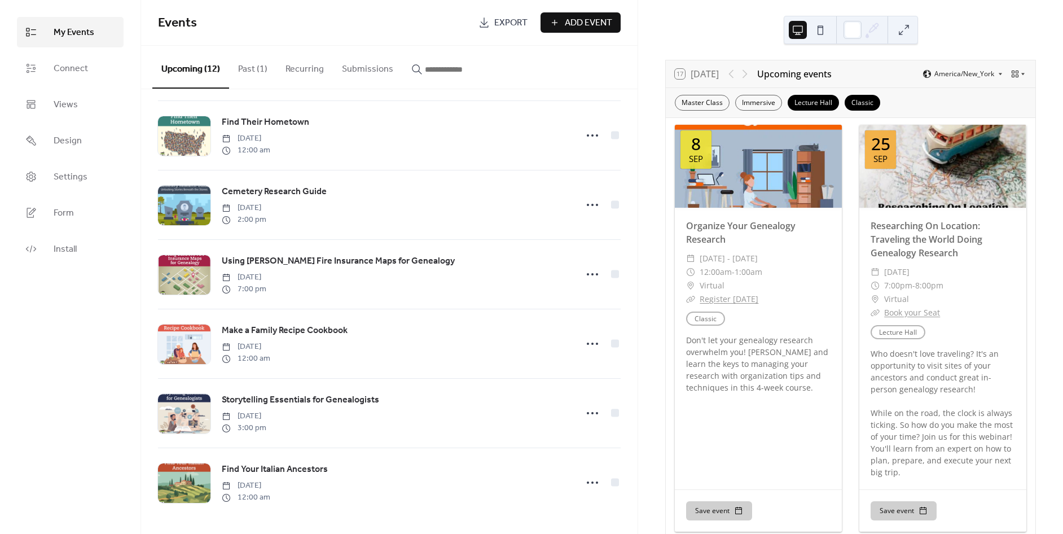
click at [252, 68] on button "Past (1)" at bounding box center [252, 67] width 47 height 42
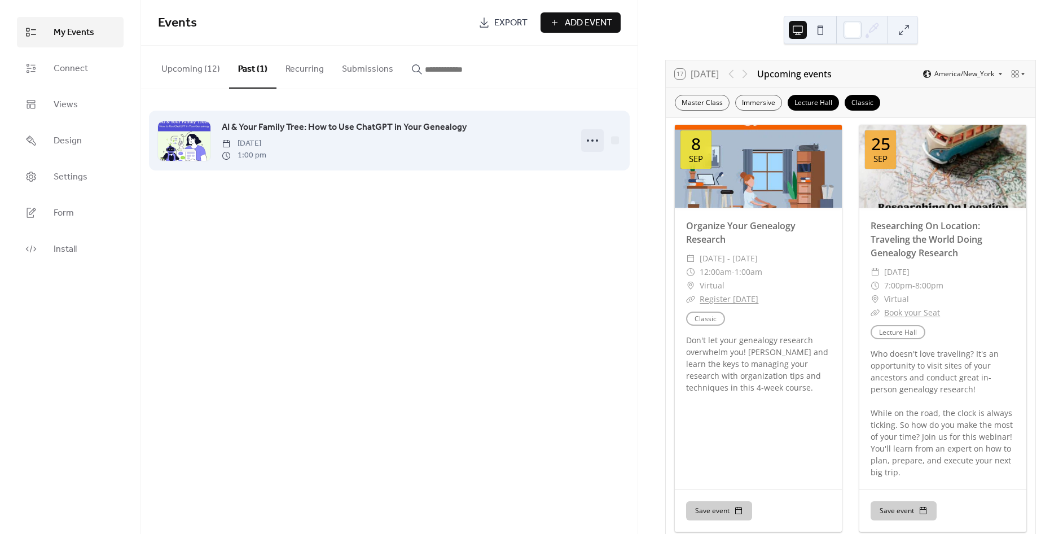
click at [586, 139] on icon at bounding box center [592, 140] width 18 height 18
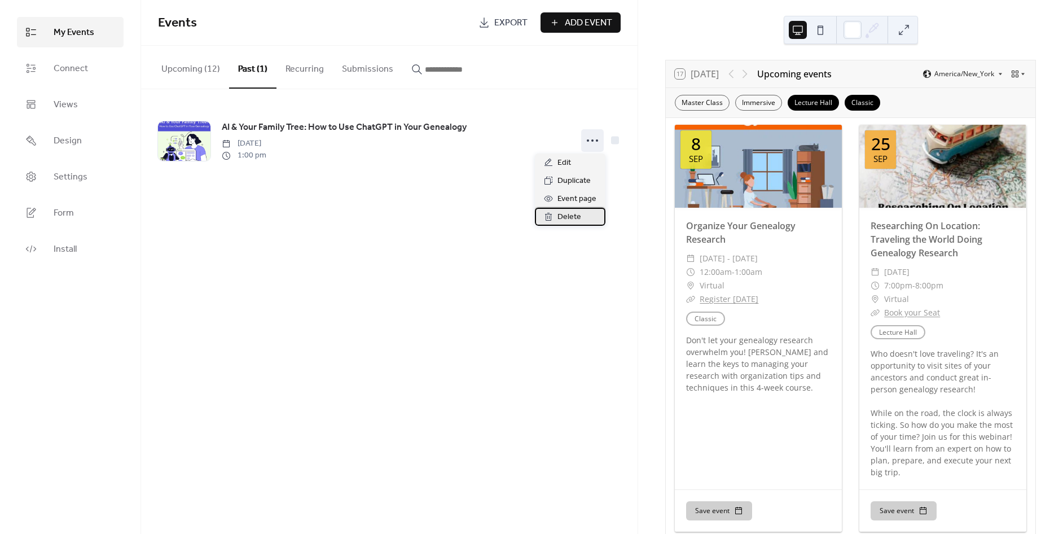
click at [569, 213] on span "Delete" at bounding box center [569, 217] width 24 height 14
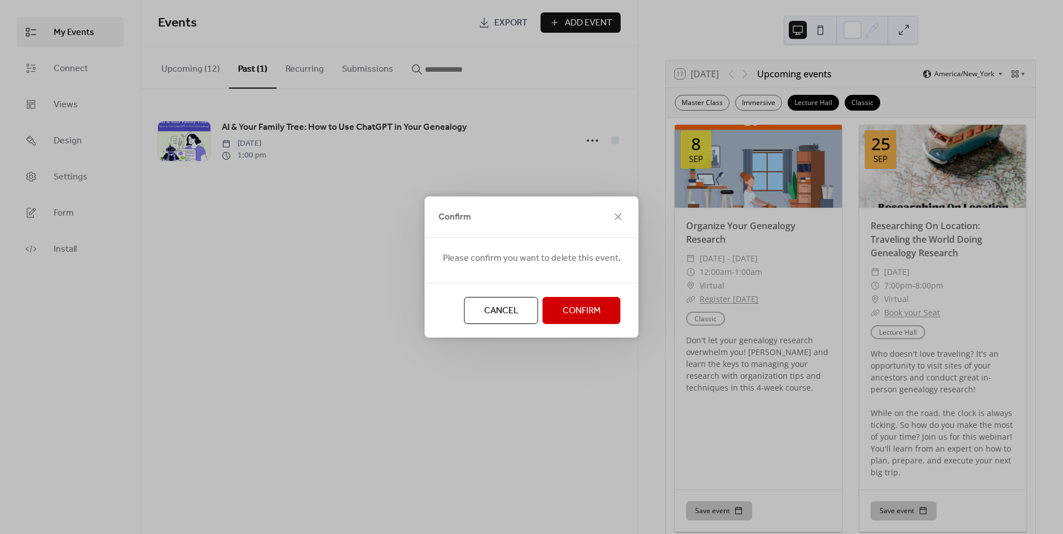
click at [553, 296] on div "Cancel Confirm" at bounding box center [532, 310] width 214 height 55
click at [565, 309] on span "Confirm" at bounding box center [582, 311] width 38 height 14
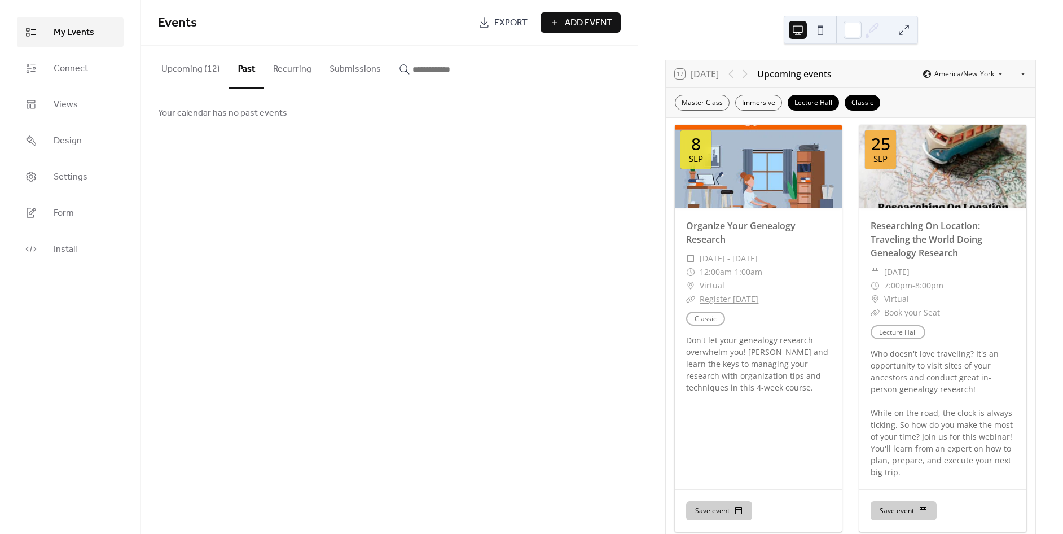
click at [287, 68] on button "Recurring" at bounding box center [292, 67] width 56 height 42
click at [368, 64] on button "Submissions" at bounding box center [354, 67] width 69 height 42
click at [160, 69] on button "Upcoming (12)" at bounding box center [190, 67] width 77 height 42
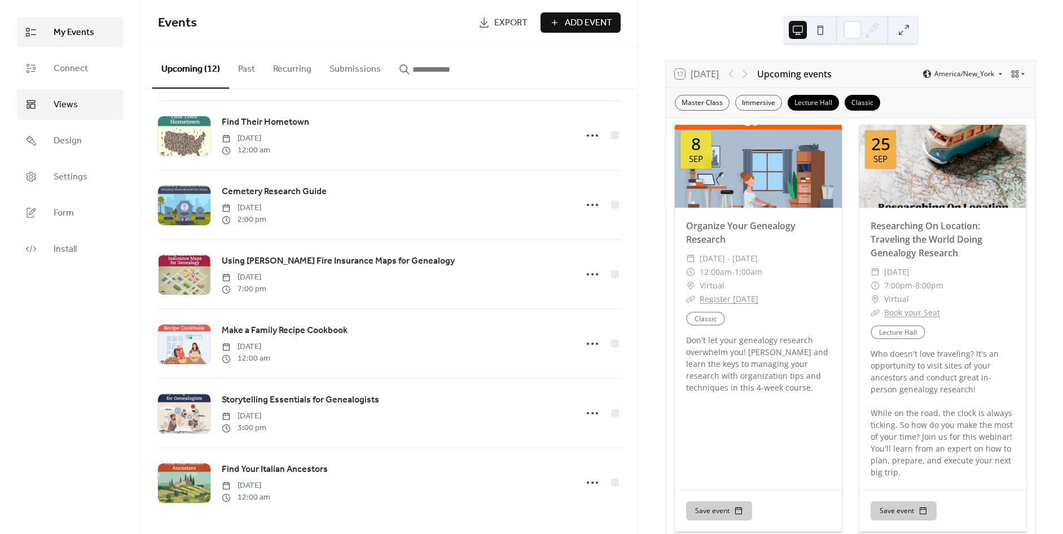
click at [87, 98] on link "Views" at bounding box center [70, 104] width 107 height 30
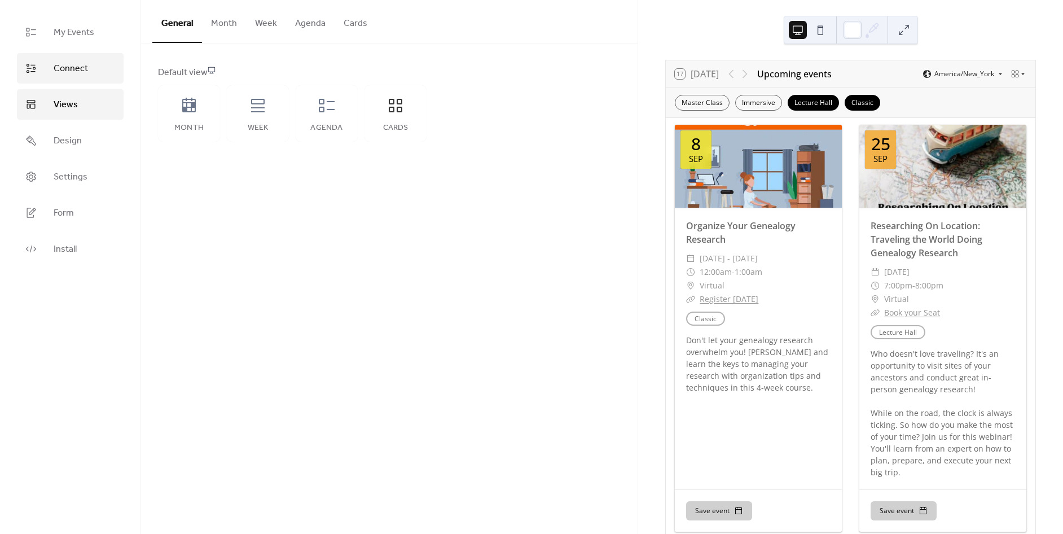
click at [38, 81] on link "Connect" at bounding box center [70, 68] width 107 height 30
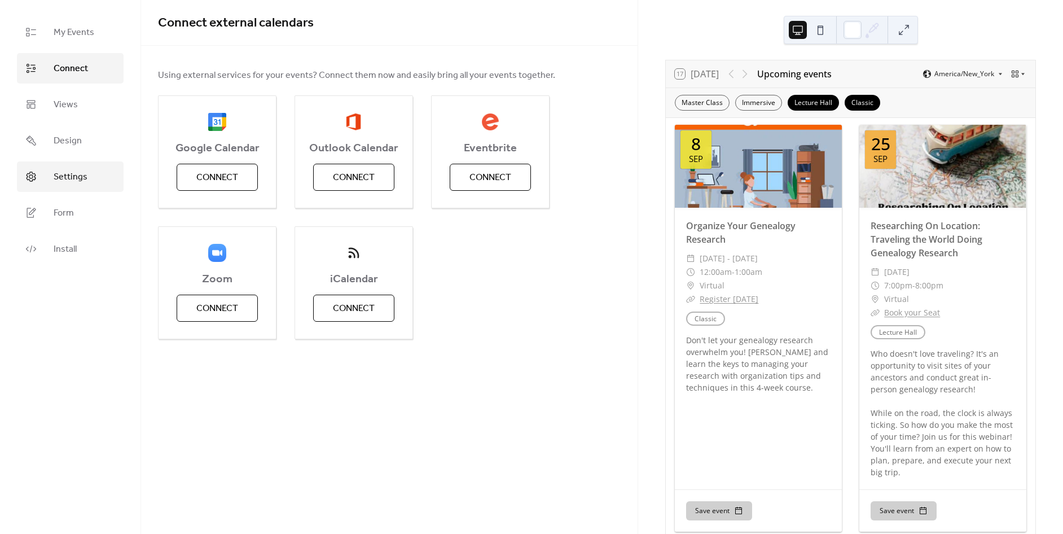
click at [65, 170] on span "Settings" at bounding box center [71, 177] width 34 height 14
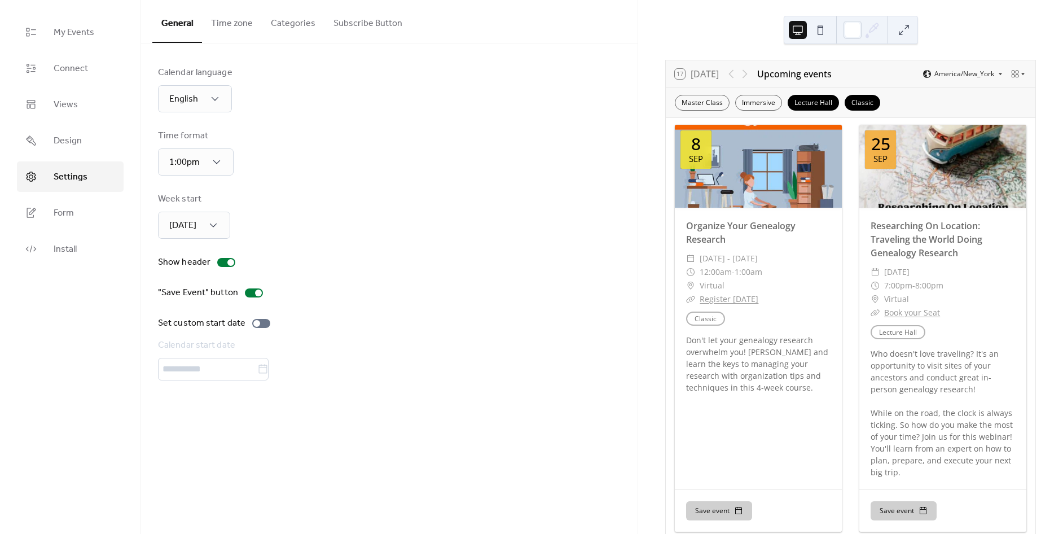
click at [232, 23] on button "Time zone" at bounding box center [232, 21] width 60 height 42
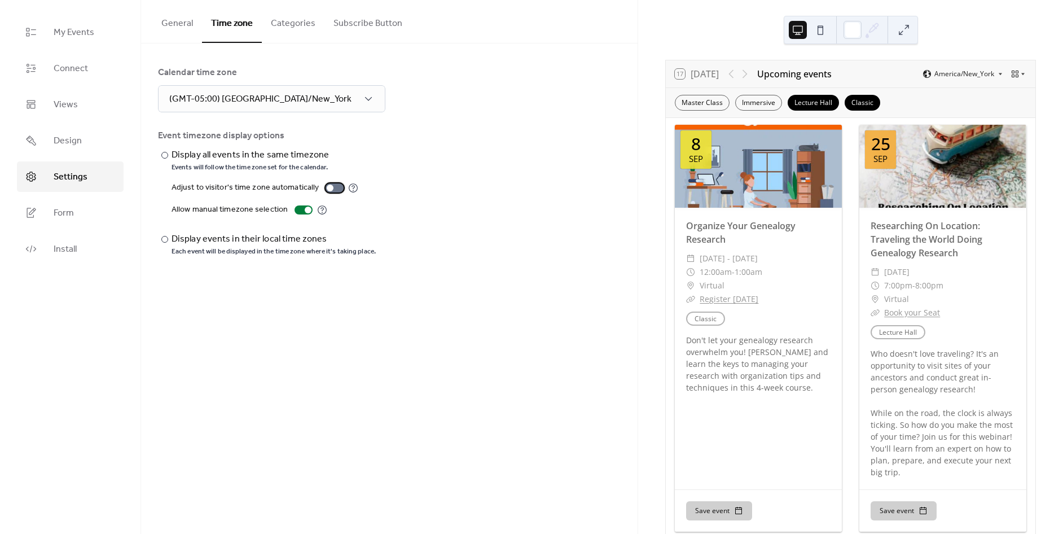
click at [327, 186] on div at bounding box center [330, 187] width 7 height 7
click at [299, 211] on div at bounding box center [304, 209] width 18 height 9
drag, startPoint x: 396, startPoint y: 125, endPoint x: 579, endPoint y: 65, distance: 192.9
click at [396, 125] on div "Calendar time zone (GMT-05:00) America/New_York Event timezone display options …" at bounding box center [389, 161] width 463 height 190
click at [287, 26] on button "Categories" at bounding box center [293, 21] width 63 height 42
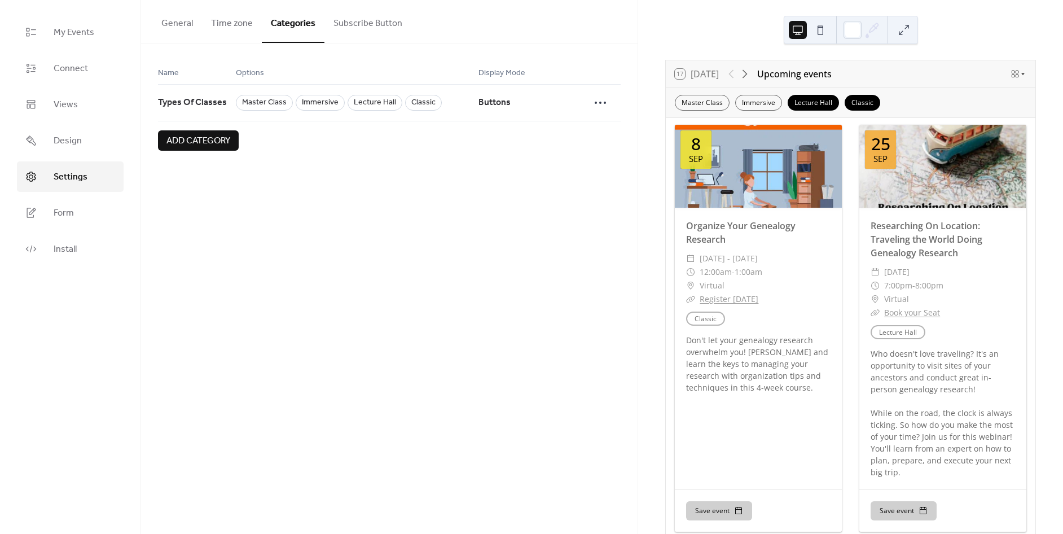
click at [374, 19] on button "Subscribe Button" at bounding box center [367, 21] width 87 height 42
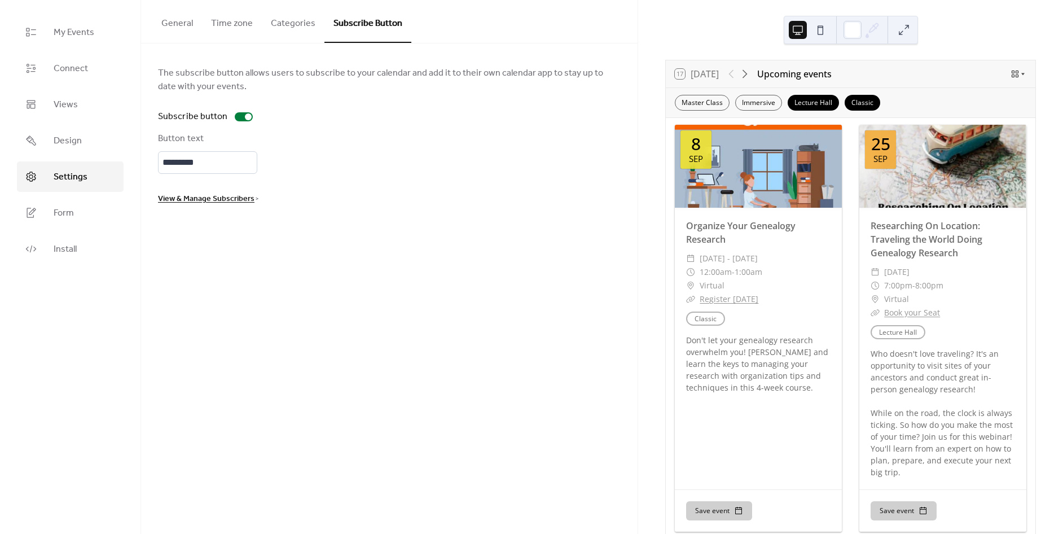
click at [230, 197] on span "View & Manage Subscribers" at bounding box center [206, 199] width 96 height 14
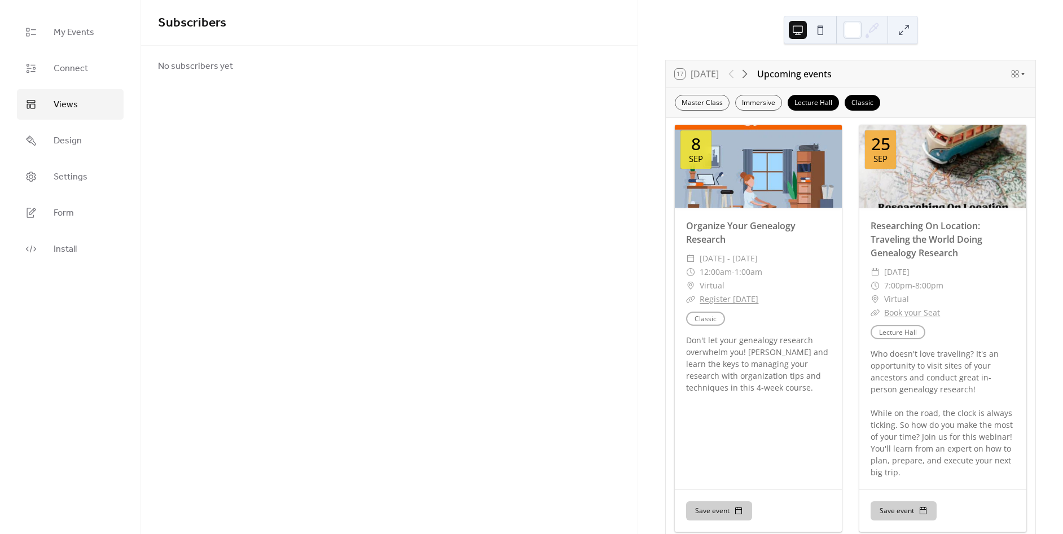
click at [57, 99] on span "Views" at bounding box center [66, 105] width 24 height 14
click at [1012, 72] on icon at bounding box center [1015, 74] width 7 height 7
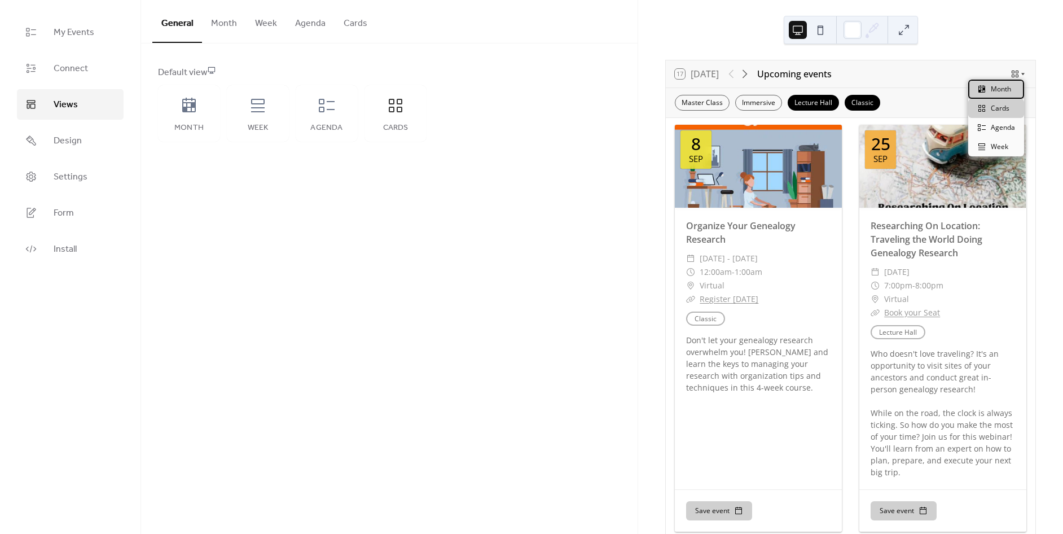
click at [1004, 86] on span "Month" at bounding box center [1001, 89] width 20 height 10
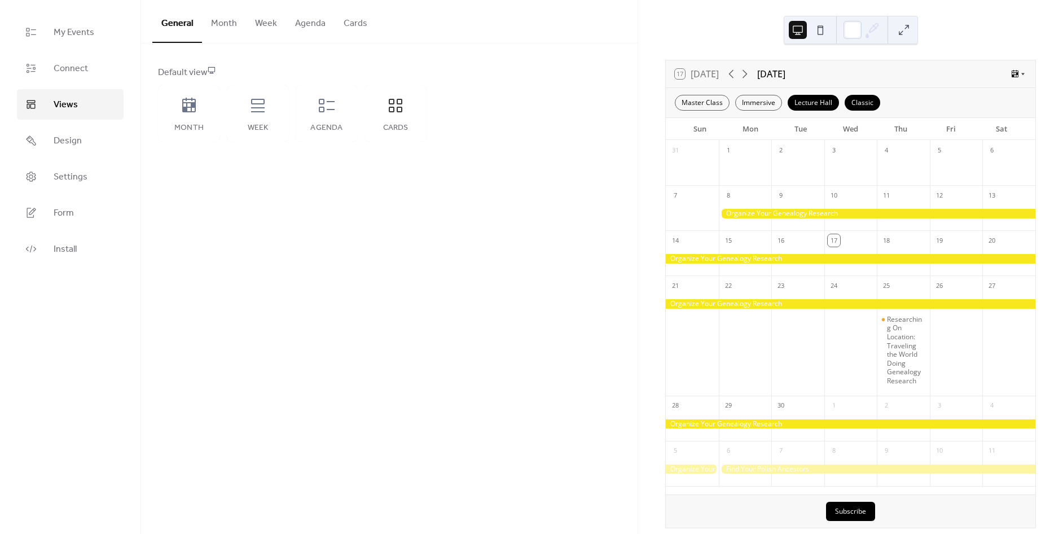
click at [1020, 79] on div "17 Today September 2025" at bounding box center [851, 73] width 370 height 27
click at [1022, 73] on icon at bounding box center [1023, 74] width 7 height 7
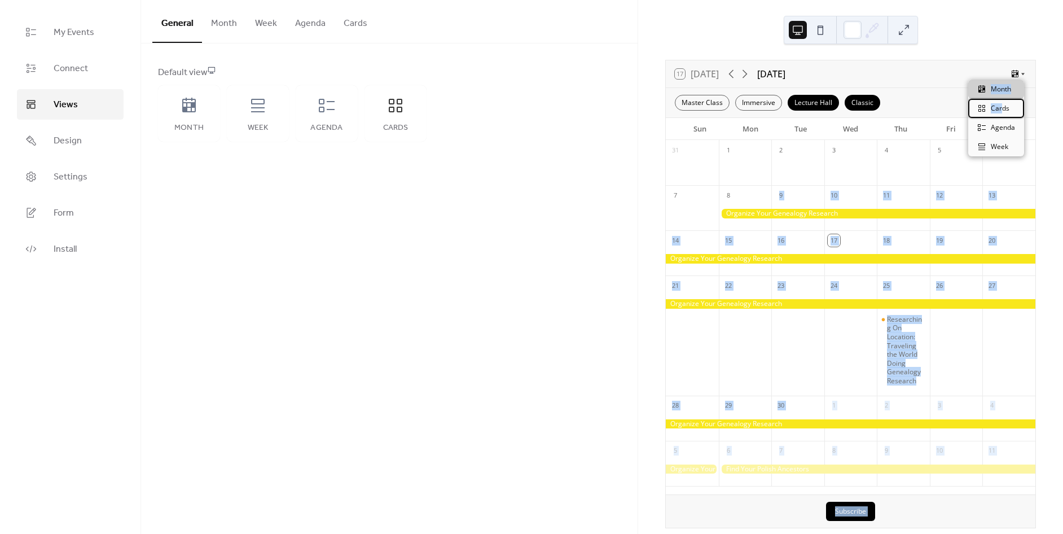
drag, startPoint x: 1001, startPoint y: 108, endPoint x: 731, endPoint y: 217, distance: 291.4
click at [731, 217] on body "My Events Connect Views Design Settings Form Install Views General Month Week A…" at bounding box center [531, 267] width 1063 height 534
click at [742, 212] on div at bounding box center [877, 214] width 317 height 10
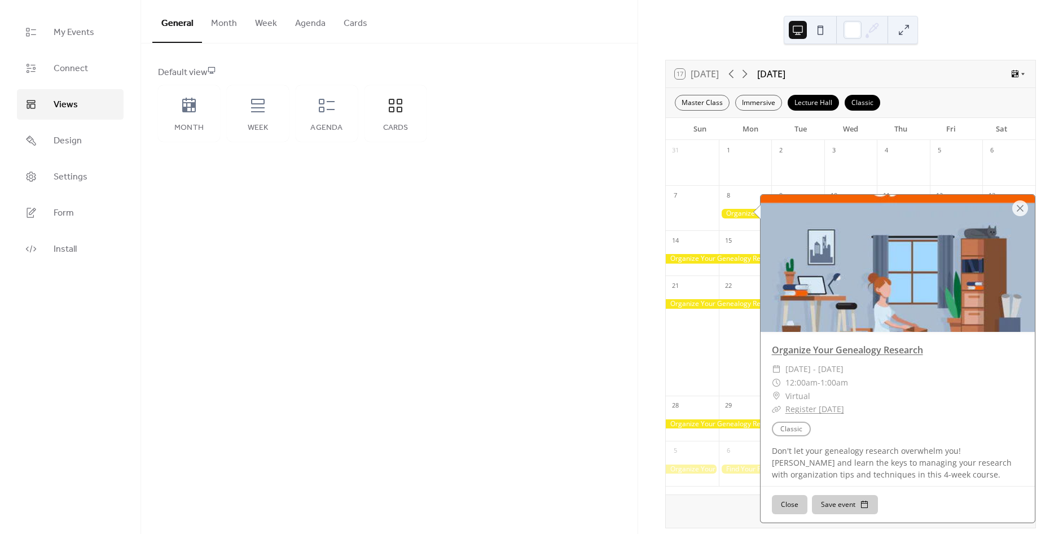
click at [885, 351] on link "Organize Your Genealogy Research" at bounding box center [847, 350] width 151 height 12
click at [71, 78] on link "Connect" at bounding box center [70, 68] width 107 height 30
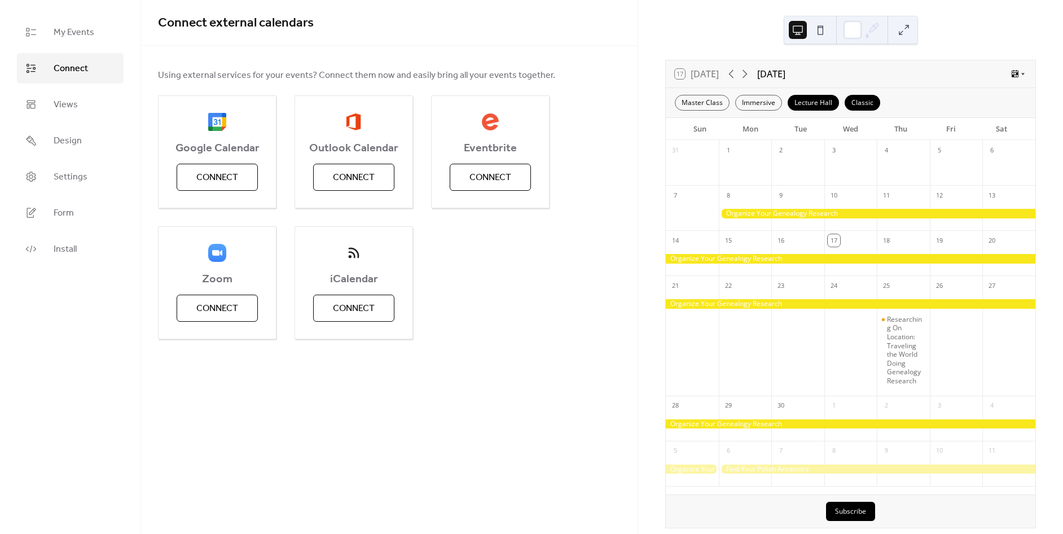
click at [79, 48] on ul "My Events Connect Views Design Settings Form Install" at bounding box center [70, 140] width 107 height 247
click at [79, 42] on link "My Events" at bounding box center [70, 32] width 107 height 30
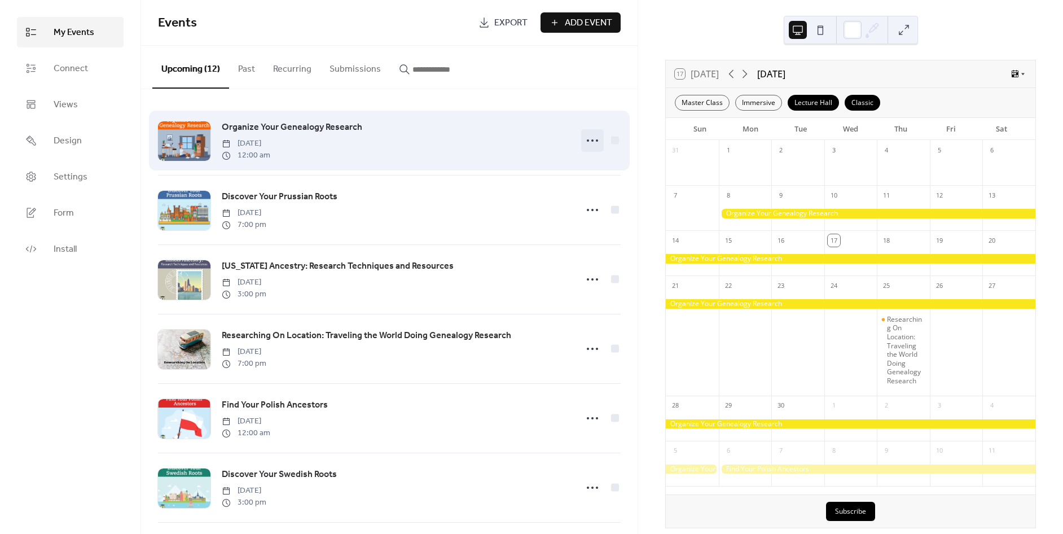
click at [587, 132] on icon at bounding box center [592, 140] width 18 height 18
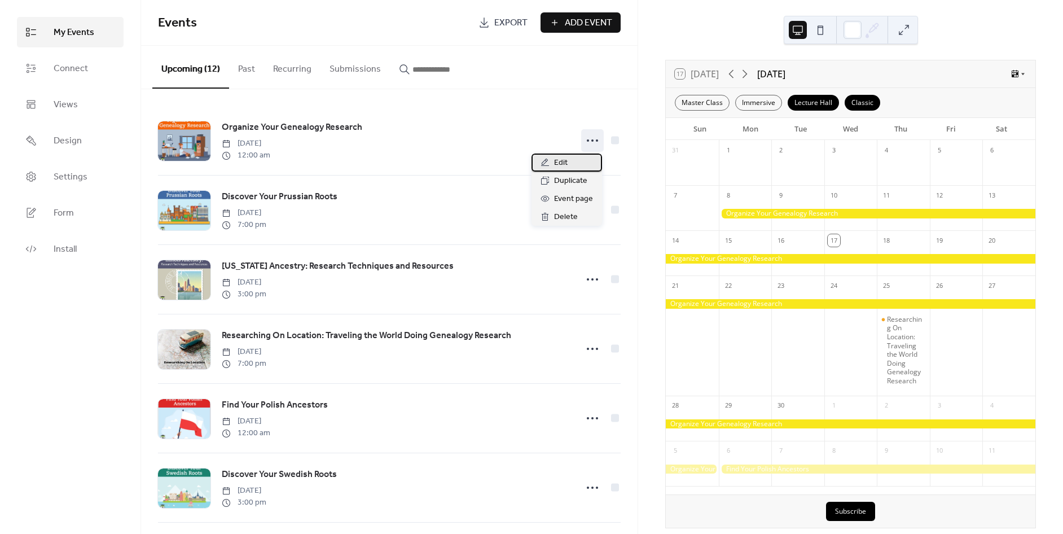
click at [568, 157] on div "Edit" at bounding box center [566, 162] width 71 height 18
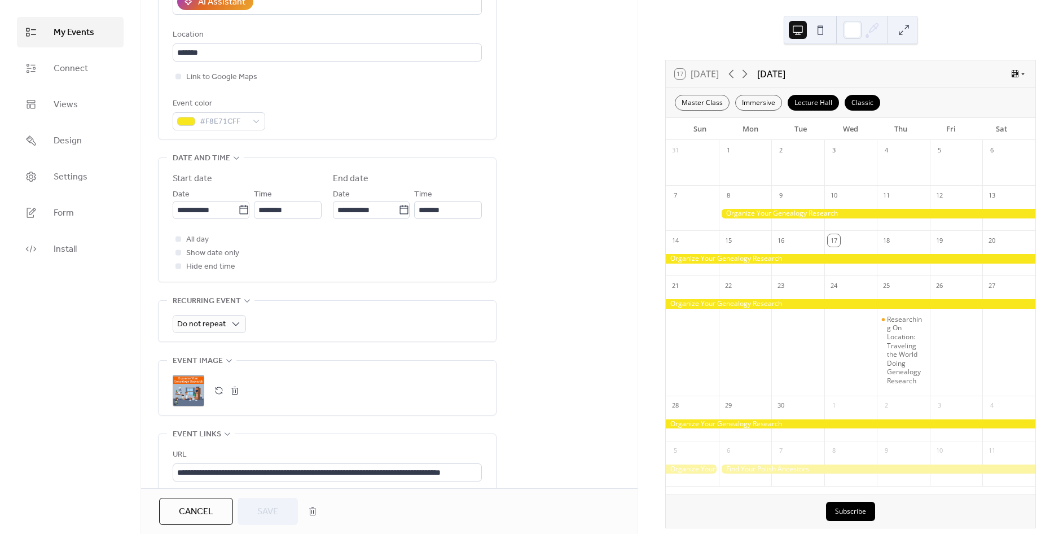
scroll to position [262, 0]
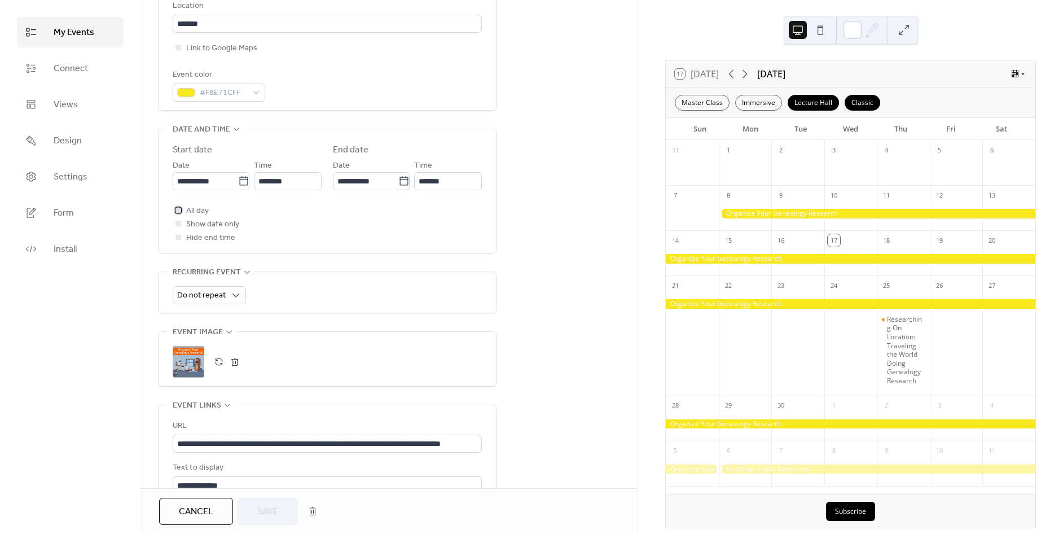
click at [181, 205] on div at bounding box center [178, 209] width 11 height 11
click at [273, 505] on span "Save" at bounding box center [267, 512] width 21 height 14
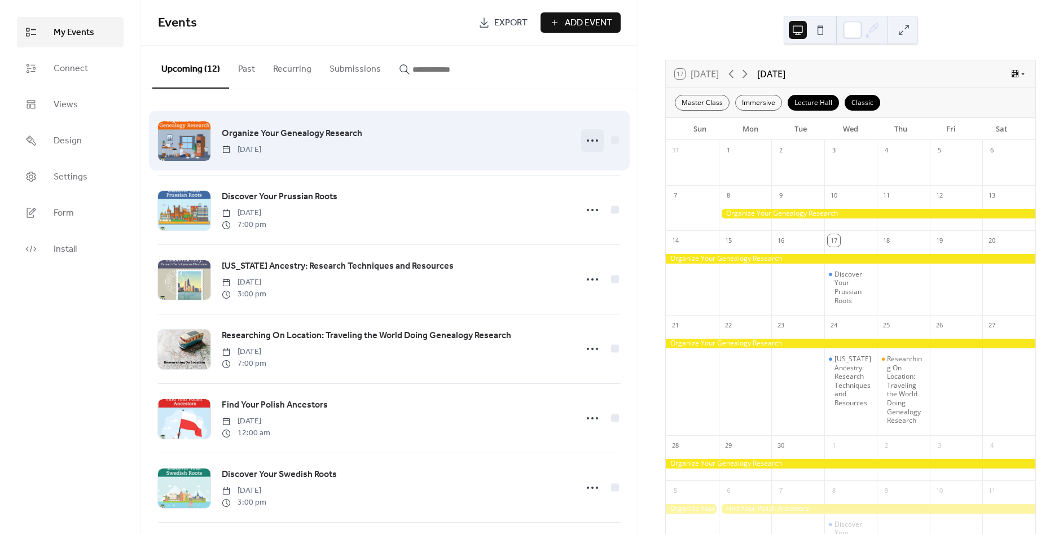
click at [587, 137] on icon at bounding box center [592, 140] width 18 height 18
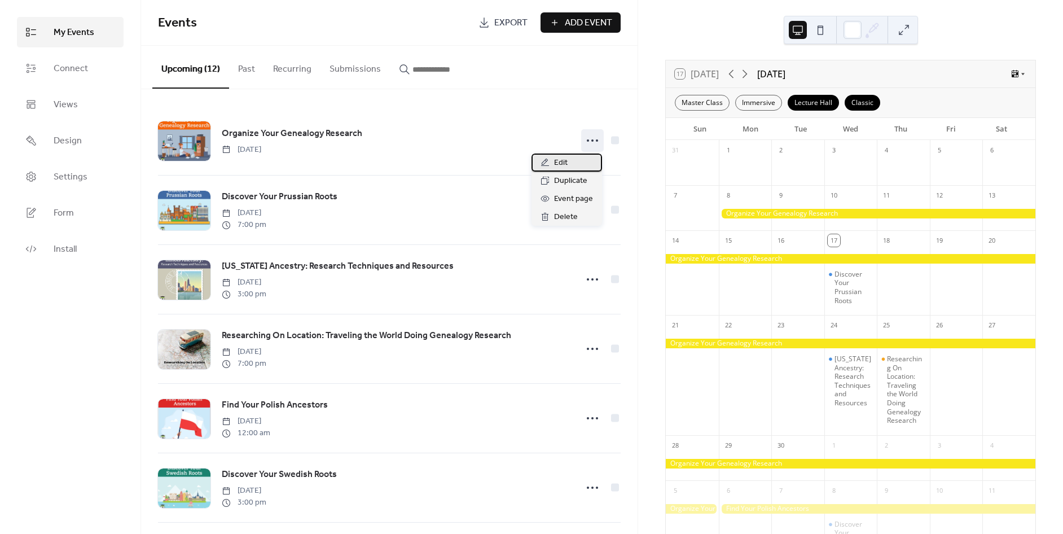
click at [556, 161] on span "Edit" at bounding box center [561, 163] width 14 height 14
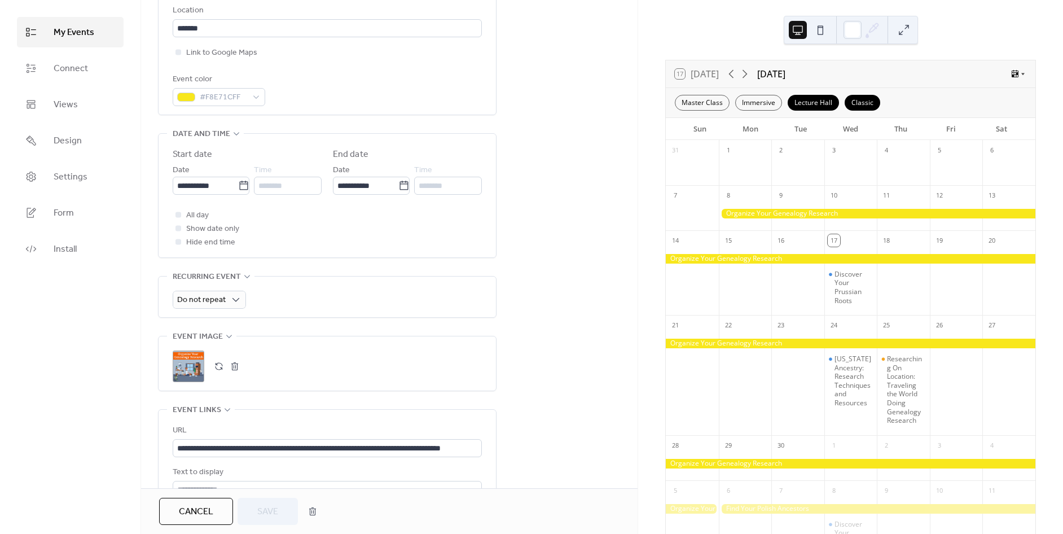
scroll to position [313, 0]
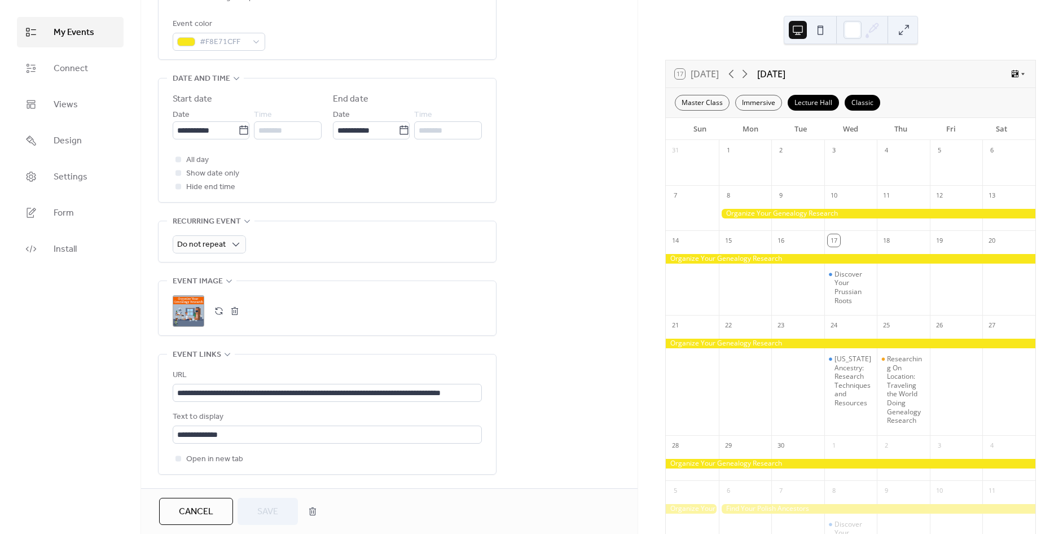
click at [179, 187] on div at bounding box center [178, 186] width 6 height 6
click at [179, 186] on div at bounding box center [178, 186] width 6 height 6
click at [181, 186] on div at bounding box center [178, 186] width 6 height 6
click at [181, 161] on div at bounding box center [178, 158] width 11 height 11
click at [177, 185] on div at bounding box center [178, 186] width 11 height 11
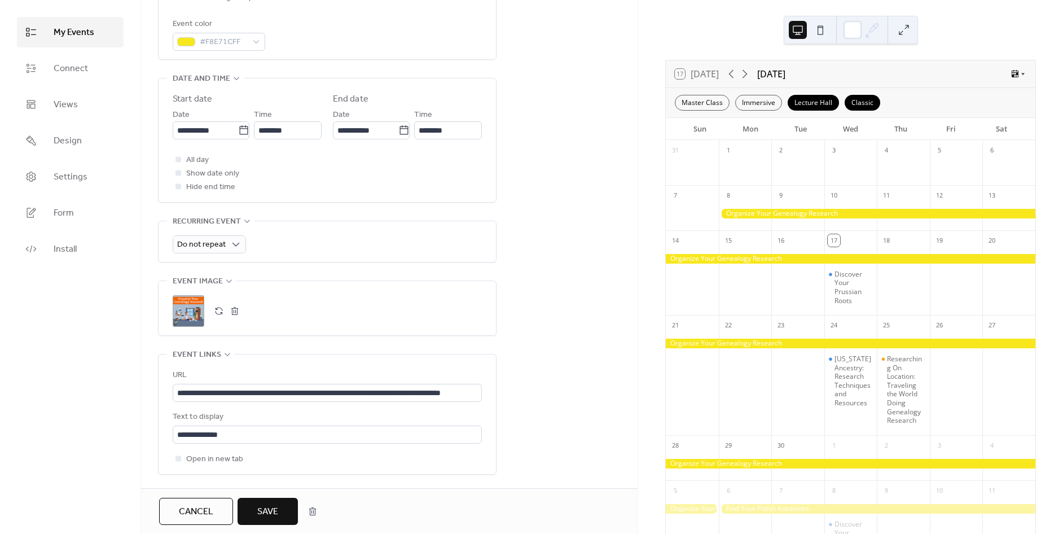
click at [253, 516] on button "Save" at bounding box center [268, 511] width 60 height 27
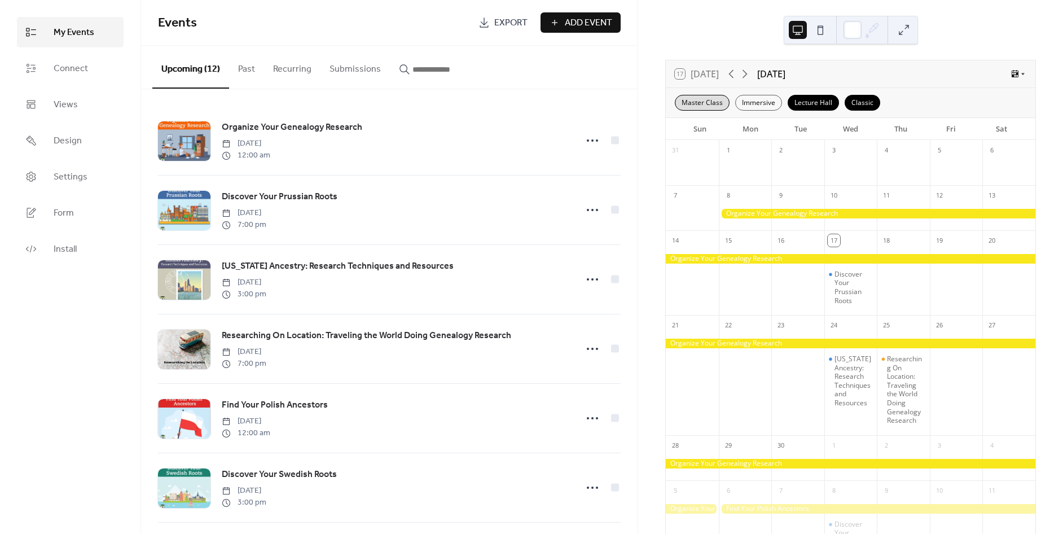
click at [705, 98] on div "Master Class" at bounding box center [702, 103] width 55 height 16
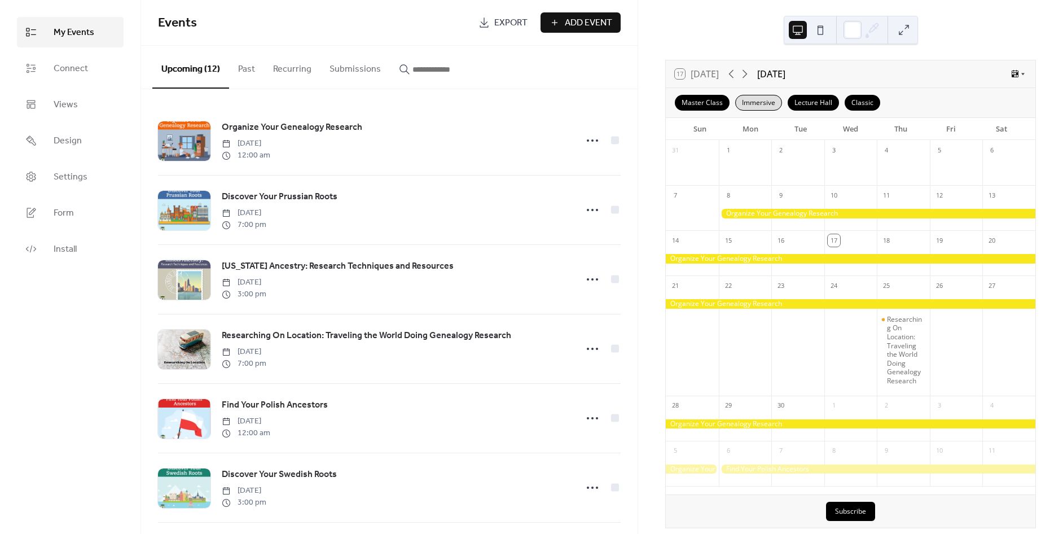
click at [737, 97] on div "Immersive" at bounding box center [758, 103] width 47 height 16
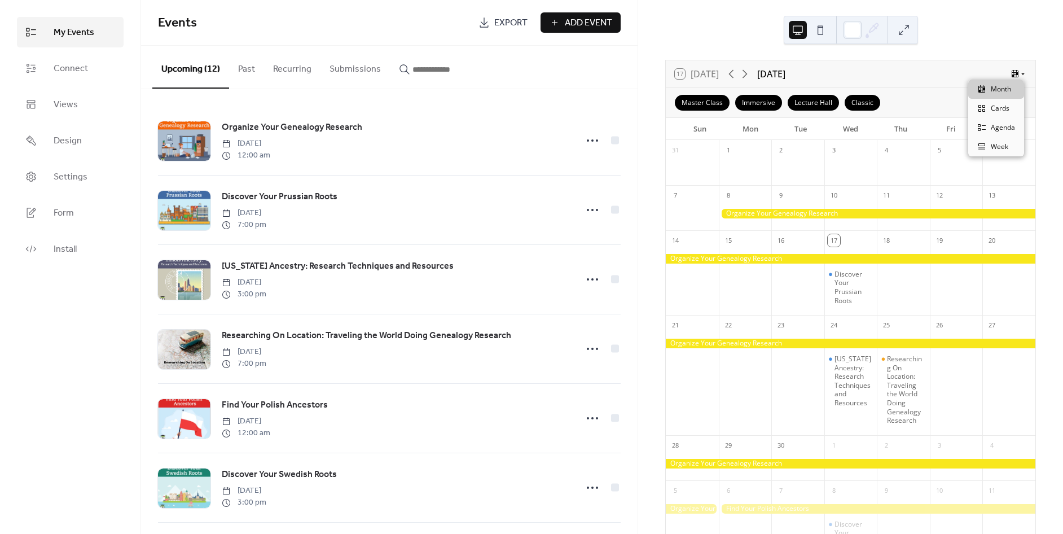
click at [1013, 77] on icon at bounding box center [1014, 73] width 9 height 9
click at [1003, 109] on span "Cards" at bounding box center [1000, 108] width 19 height 10
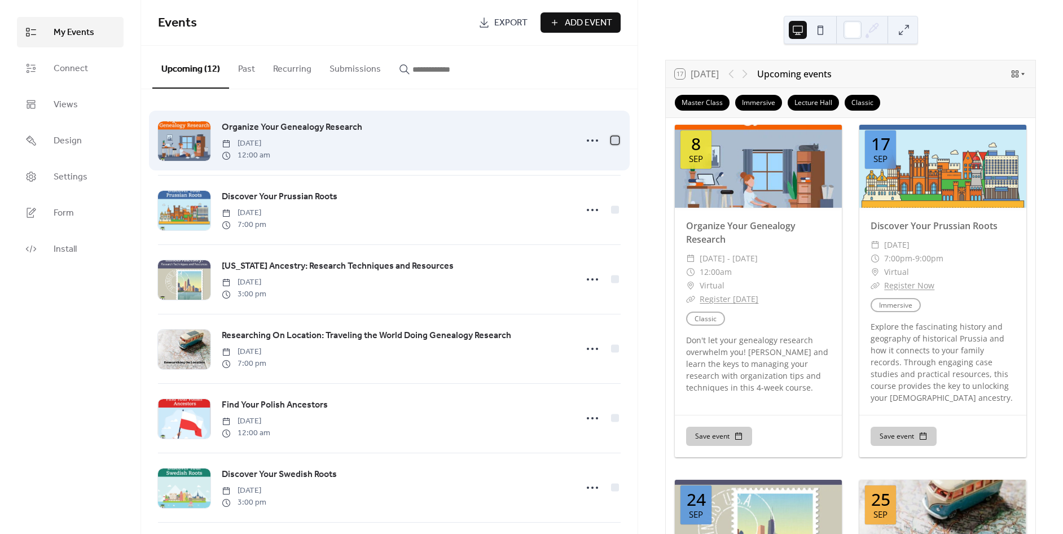
click at [612, 138] on div at bounding box center [615, 140] width 8 height 8
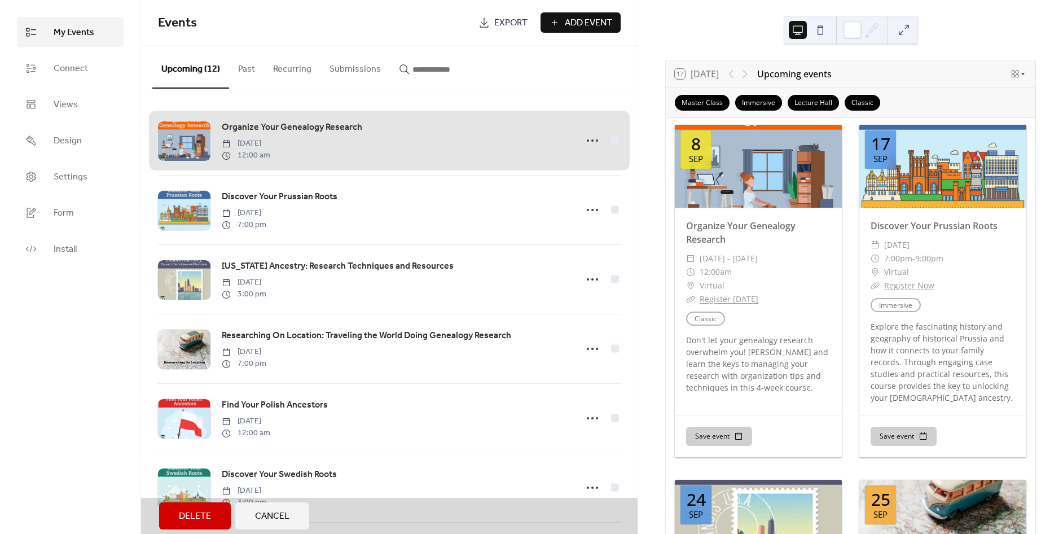
click at [585, 140] on div "Organize Your Genealogy Research Monday, September 8, 2025 12:00 am" at bounding box center [389, 140] width 463 height 69
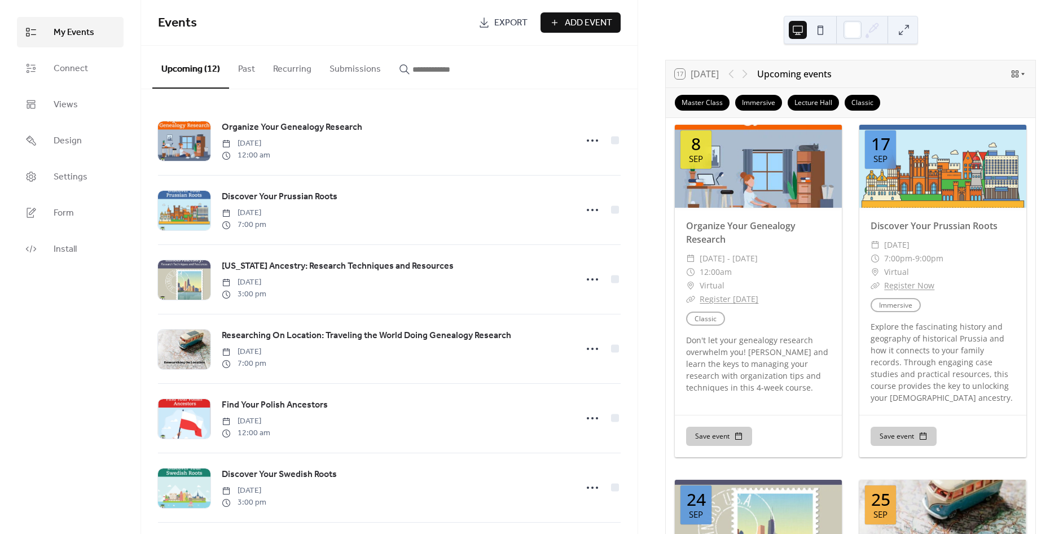
click at [587, 140] on circle at bounding box center [588, 140] width 2 height 2
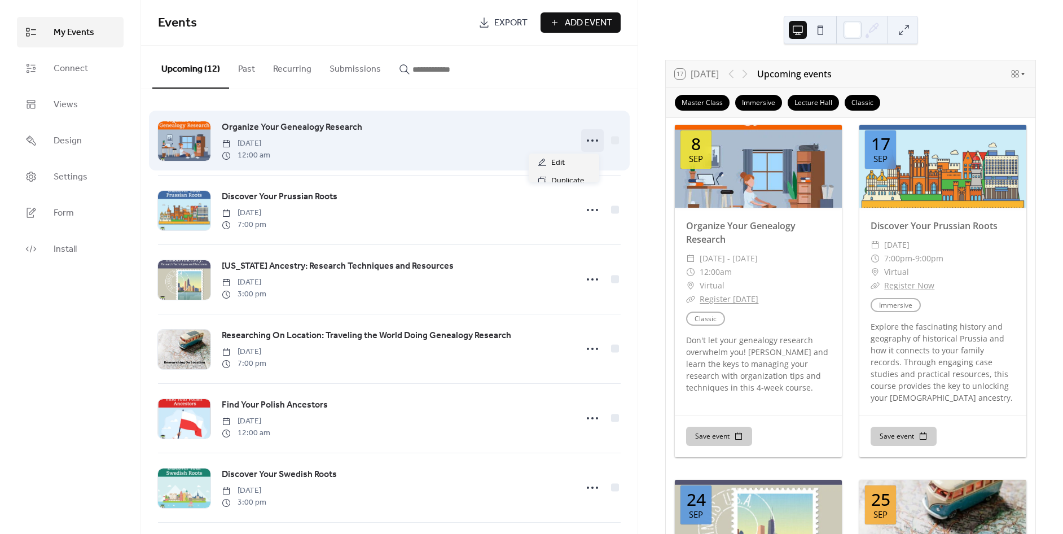
click at [591, 147] on icon at bounding box center [592, 140] width 18 height 18
click at [594, 143] on icon at bounding box center [592, 140] width 18 height 18
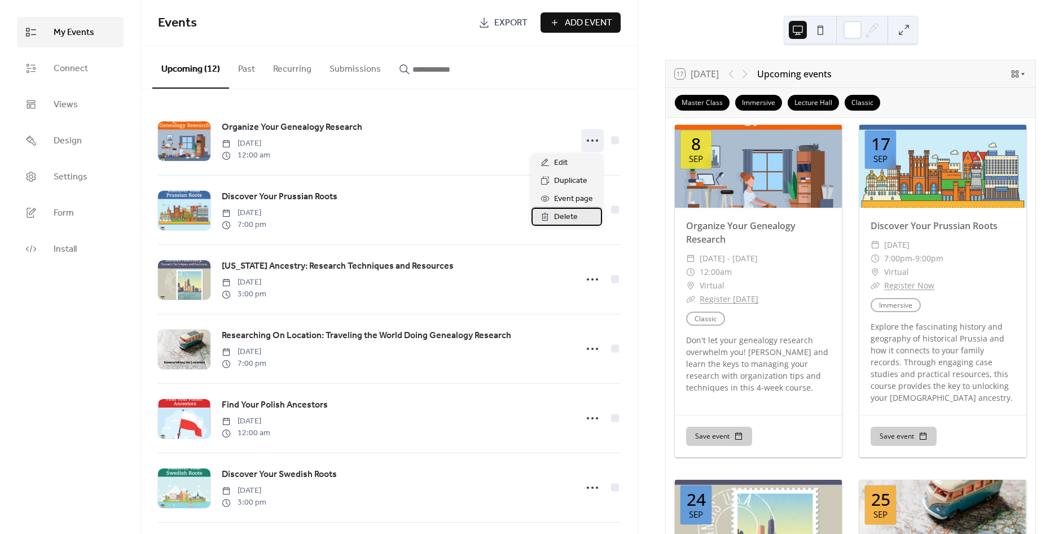
click at [566, 215] on span "Delete" at bounding box center [566, 217] width 24 height 14
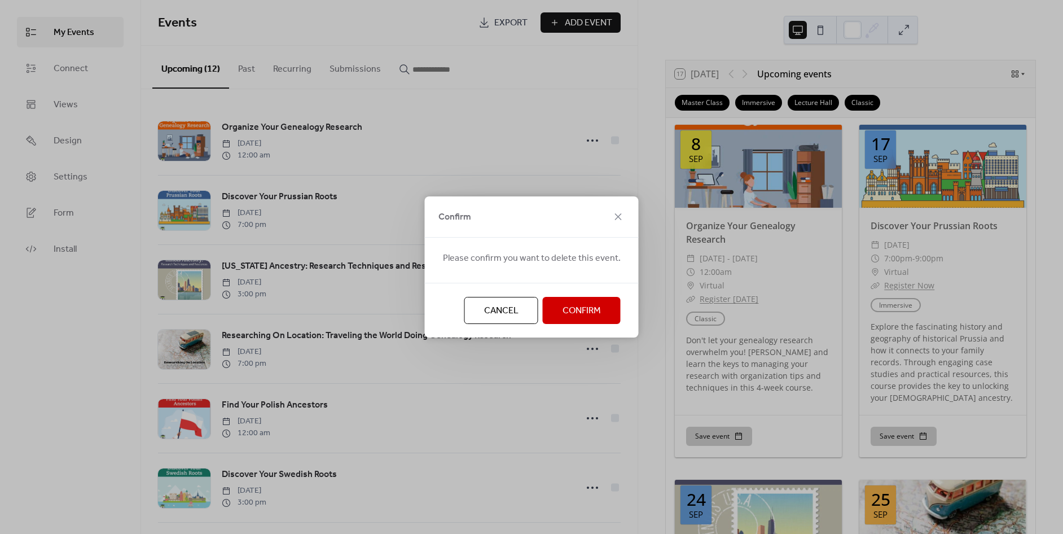
click at [577, 315] on span "Confirm" at bounding box center [582, 311] width 38 height 14
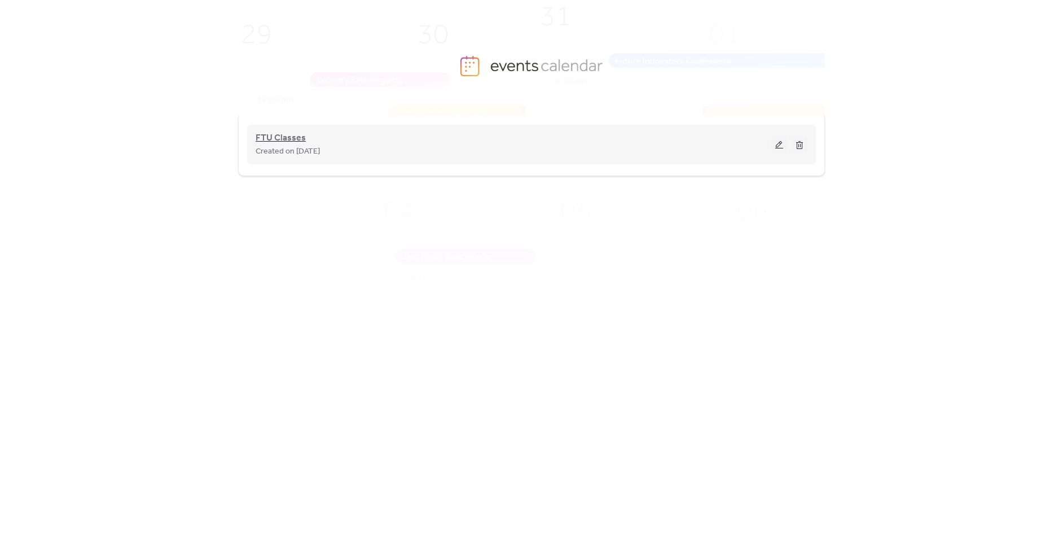
click at [296, 138] on span "FTU Classes" at bounding box center [281, 138] width 50 height 14
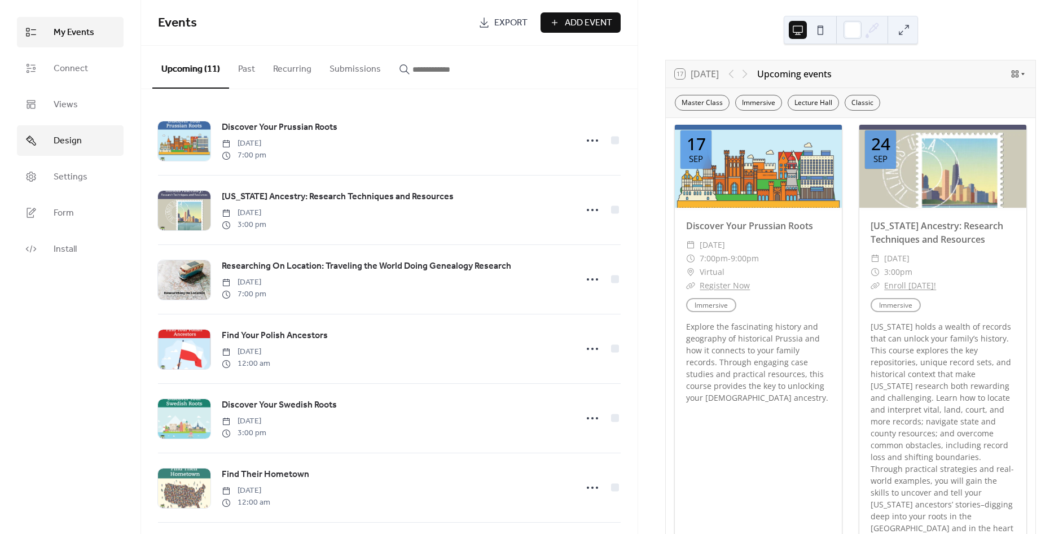
click at [46, 151] on link "Design" at bounding box center [70, 140] width 107 height 30
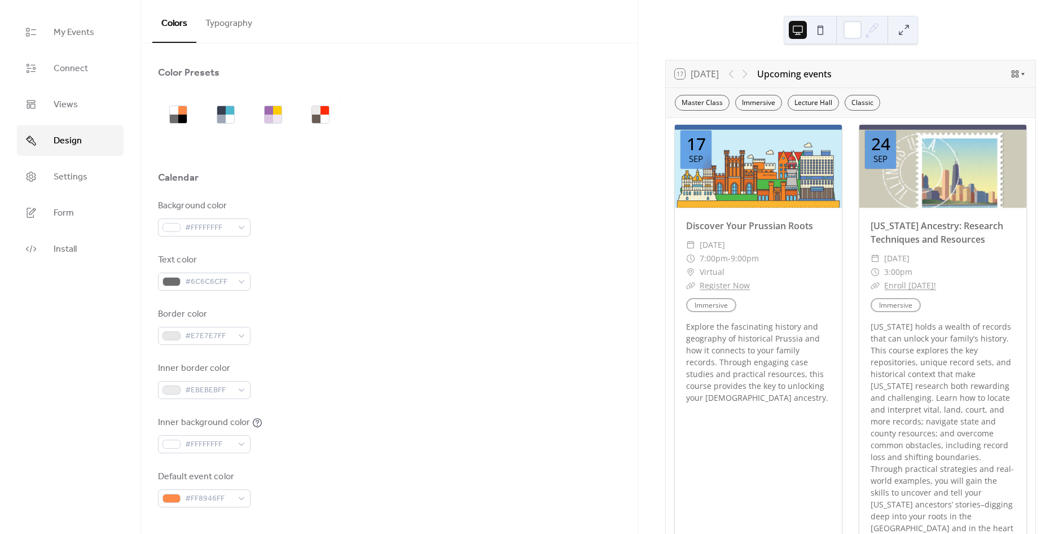
click at [238, 23] on button "Typography" at bounding box center [228, 21] width 65 height 42
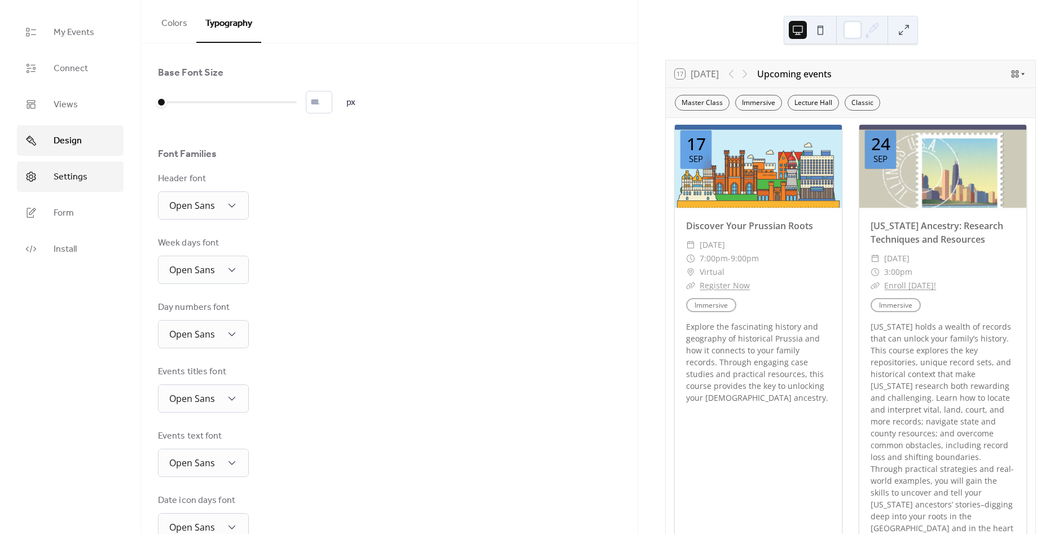
click at [81, 172] on span "Settings" at bounding box center [71, 177] width 34 height 14
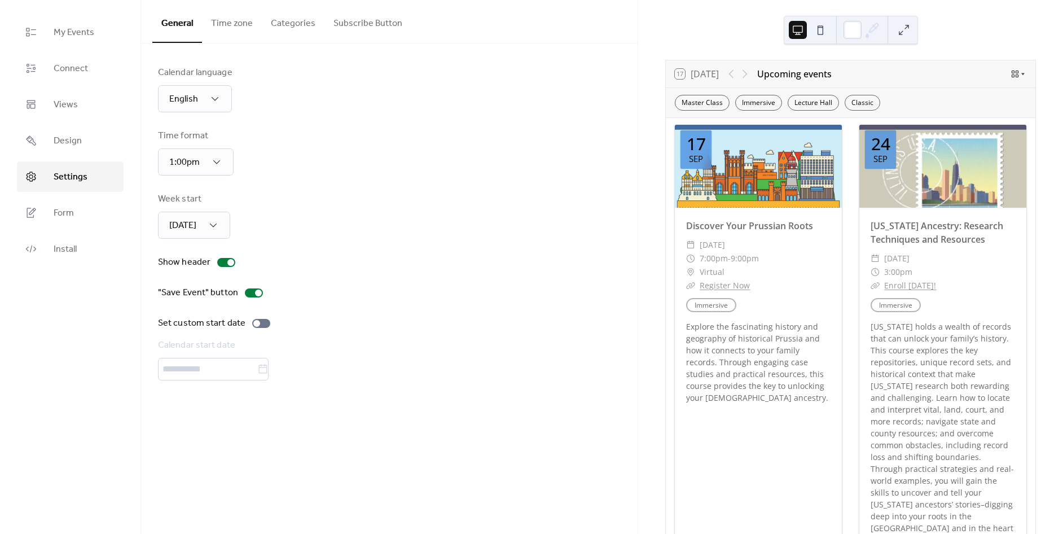
click at [268, 23] on button "Categories" at bounding box center [293, 21] width 63 height 42
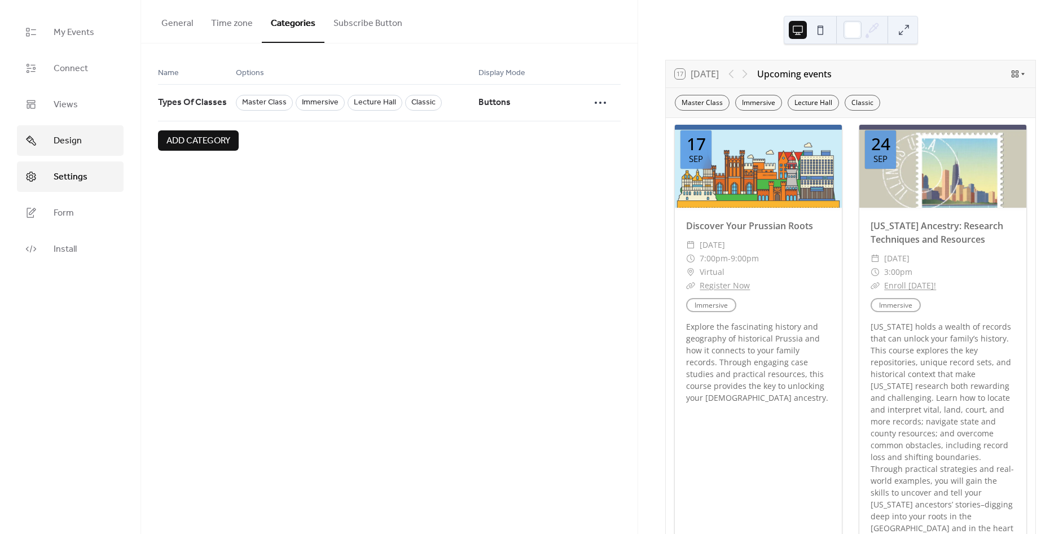
click at [87, 133] on link "Design" at bounding box center [70, 140] width 107 height 30
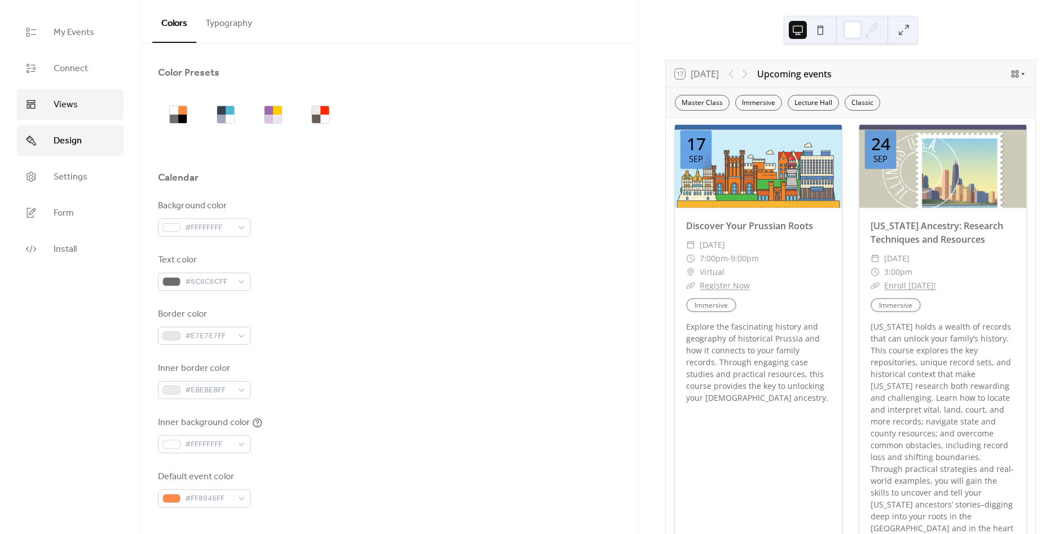
click at [100, 111] on link "Views" at bounding box center [70, 104] width 107 height 30
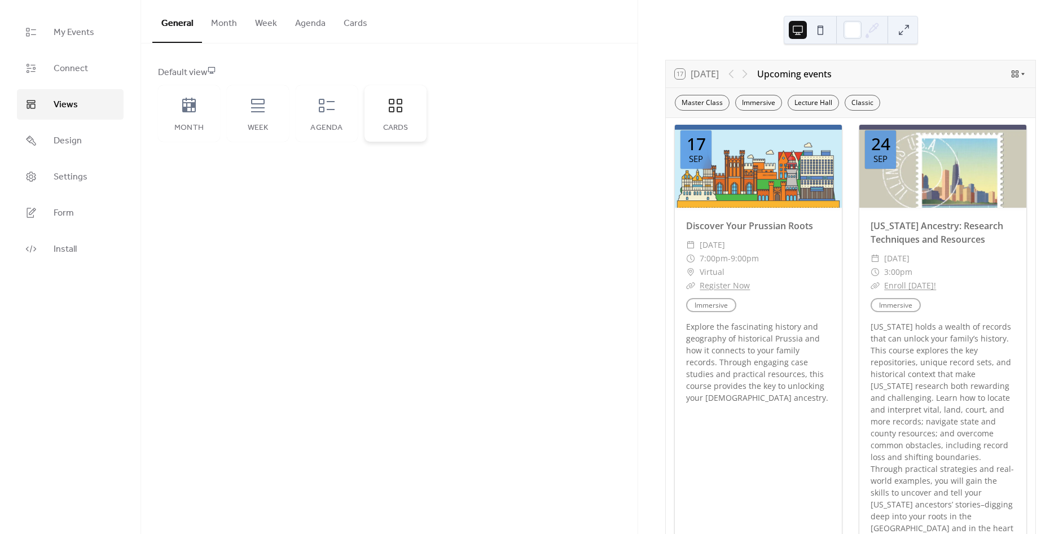
drag, startPoint x: 390, startPoint y: 93, endPoint x: 414, endPoint y: 71, distance: 31.9
click at [391, 93] on div "Cards" at bounding box center [395, 113] width 62 height 56
click at [335, 27] on button "Cards" at bounding box center [356, 21] width 42 height 42
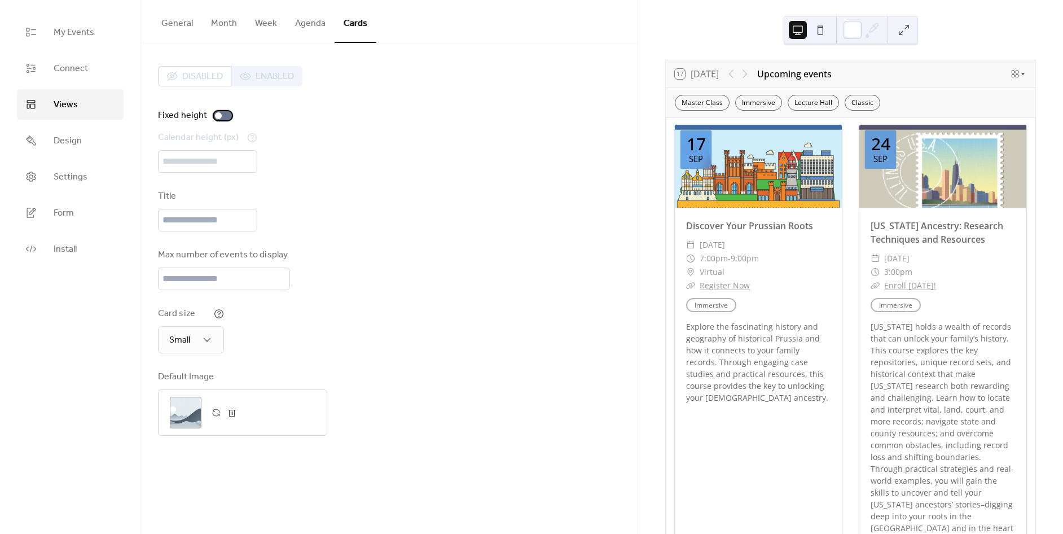
click at [222, 113] on div at bounding box center [223, 115] width 18 height 9
click at [263, 85] on div "Disabled Enabled" at bounding box center [230, 76] width 144 height 20
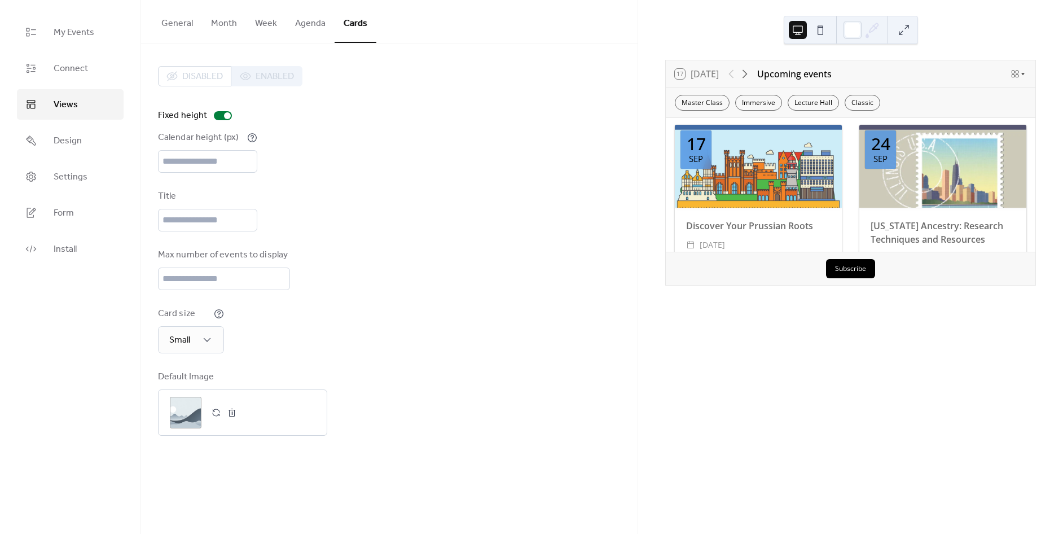
click at [267, 76] on div "Disabled Enabled" at bounding box center [230, 76] width 144 height 20
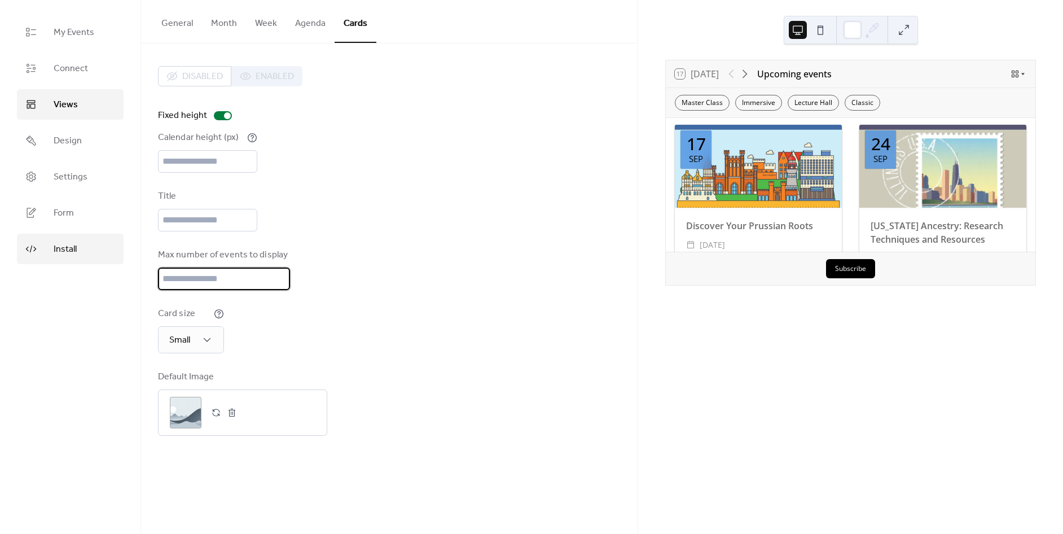
drag, startPoint x: 204, startPoint y: 275, endPoint x: 90, endPoint y: 263, distance: 114.0
click at [90, 263] on div "My Events Connect Views Design Settings Form Install Views General Month Week A…" at bounding box center [531, 267] width 1063 height 534
click at [194, 336] on div "Small" at bounding box center [191, 339] width 66 height 27
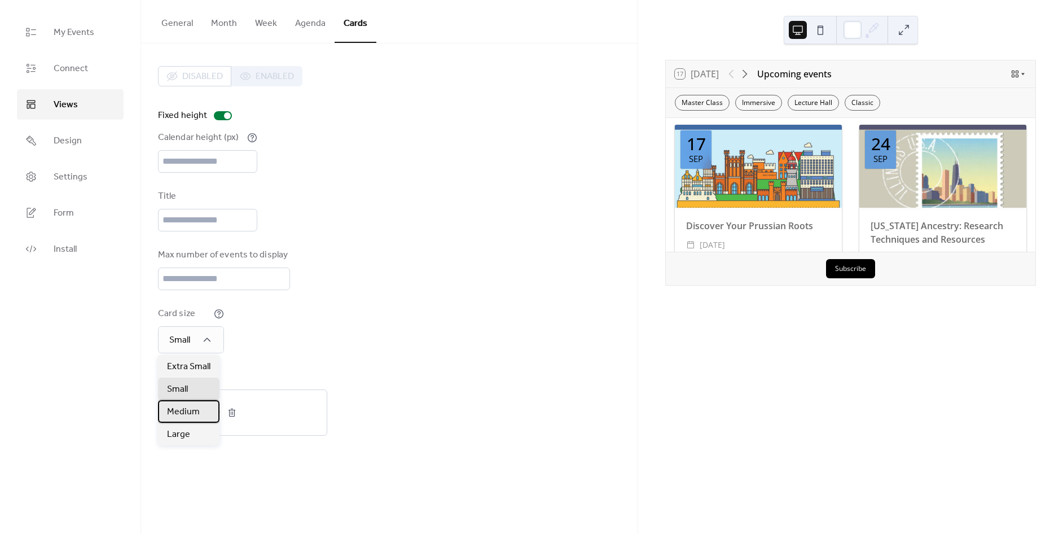
click at [187, 409] on span "Medium" at bounding box center [183, 412] width 33 height 14
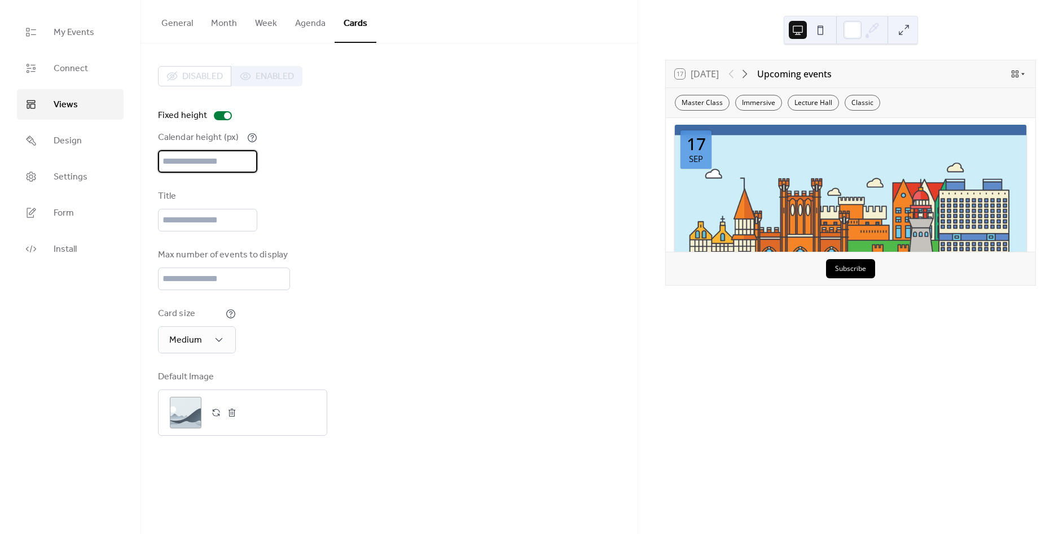
drag, startPoint x: 210, startPoint y: 161, endPoint x: 217, endPoint y: 159, distance: 7.1
click at [211, 161] on input "***" at bounding box center [207, 161] width 99 height 23
click at [230, 117] on div at bounding box center [223, 115] width 18 height 9
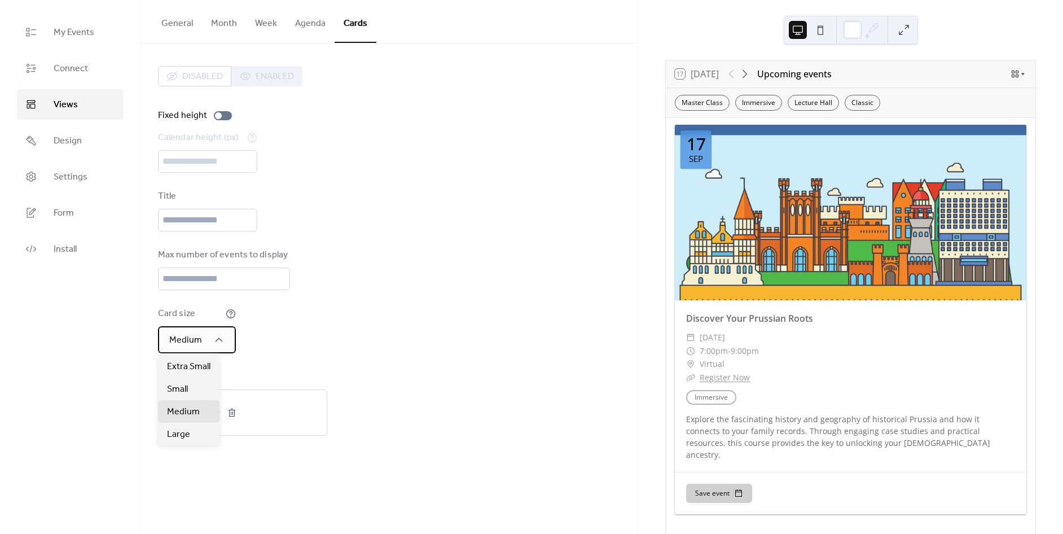
click at [200, 337] on span "Medium" at bounding box center [185, 339] width 33 height 17
click at [198, 384] on div "Small" at bounding box center [188, 388] width 61 height 23
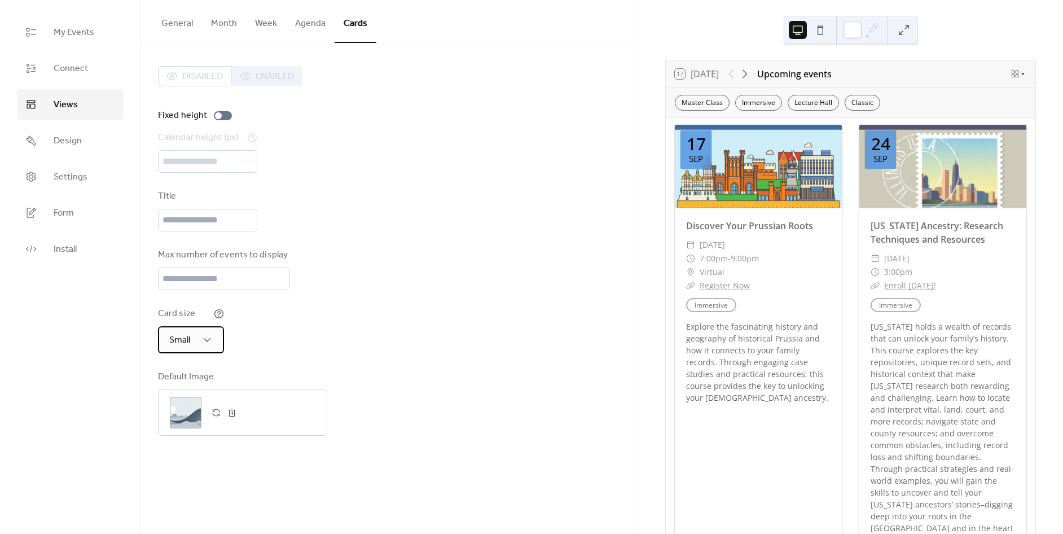
click at [194, 341] on div "Small" at bounding box center [191, 339] width 66 height 27
click at [199, 362] on span "Extra Small" at bounding box center [188, 367] width 43 height 14
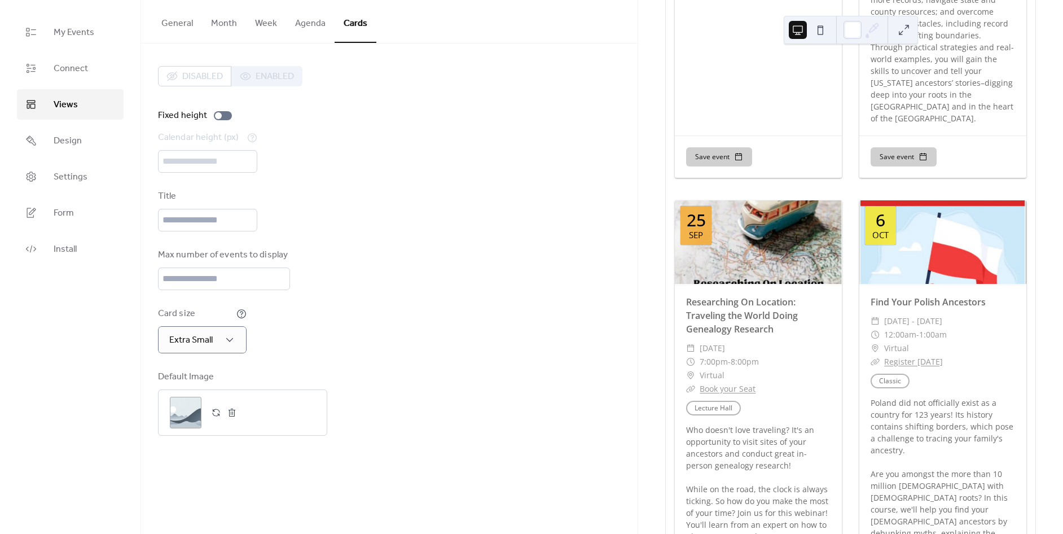
scroll to position [438, 0]
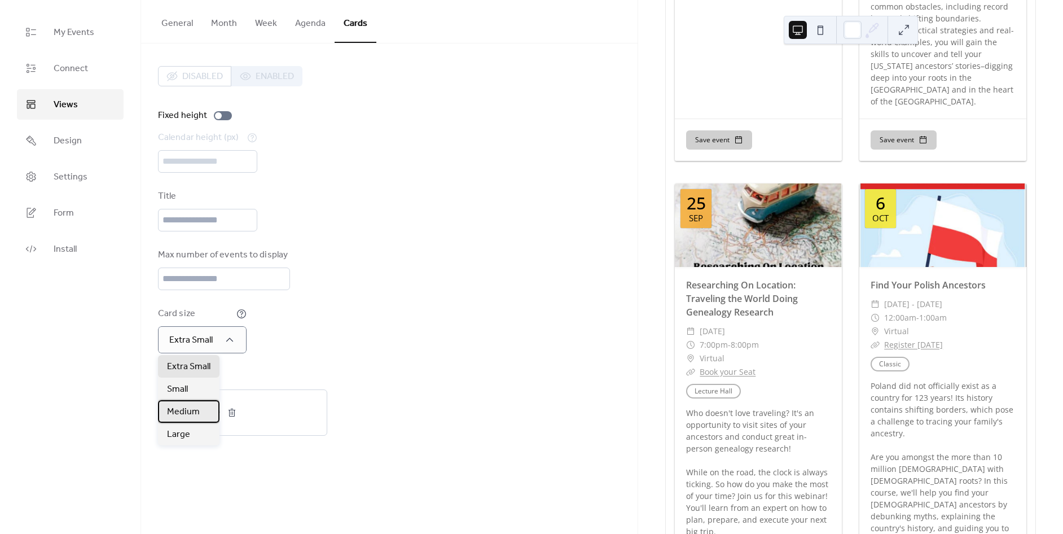
click at [186, 414] on span "Medium" at bounding box center [183, 412] width 33 height 14
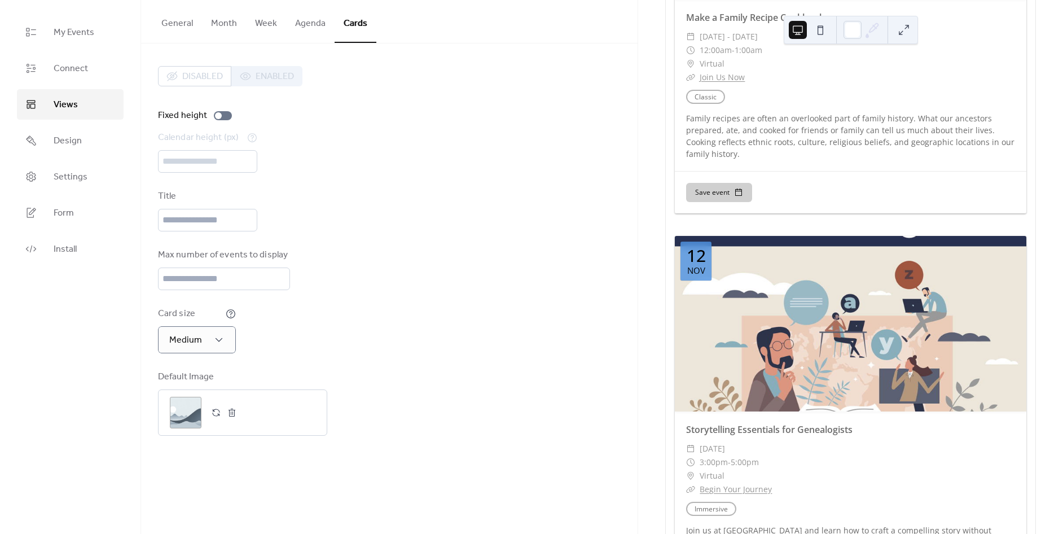
scroll to position [3824, 0]
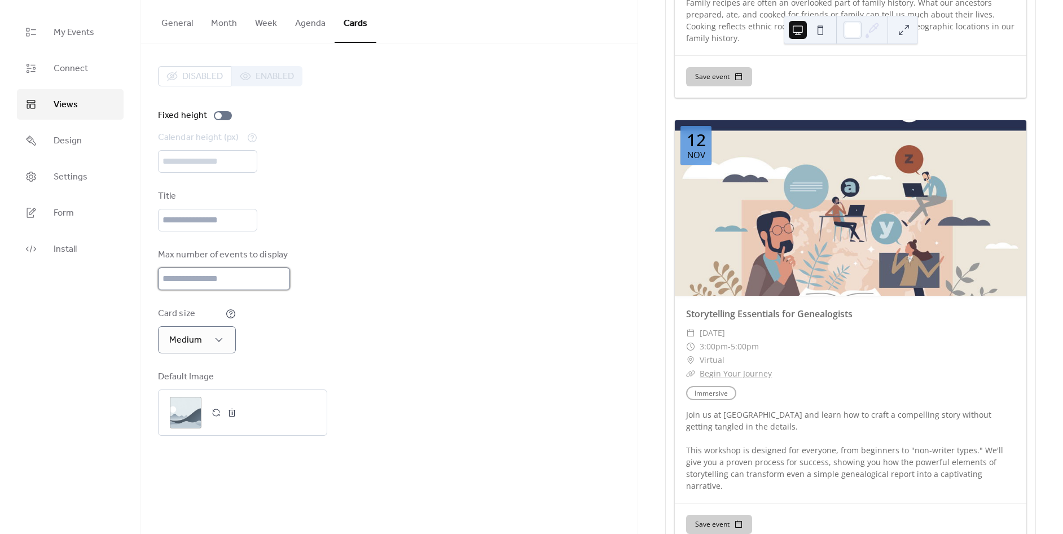
click at [205, 270] on input "**" at bounding box center [224, 278] width 132 height 23
type input "*"
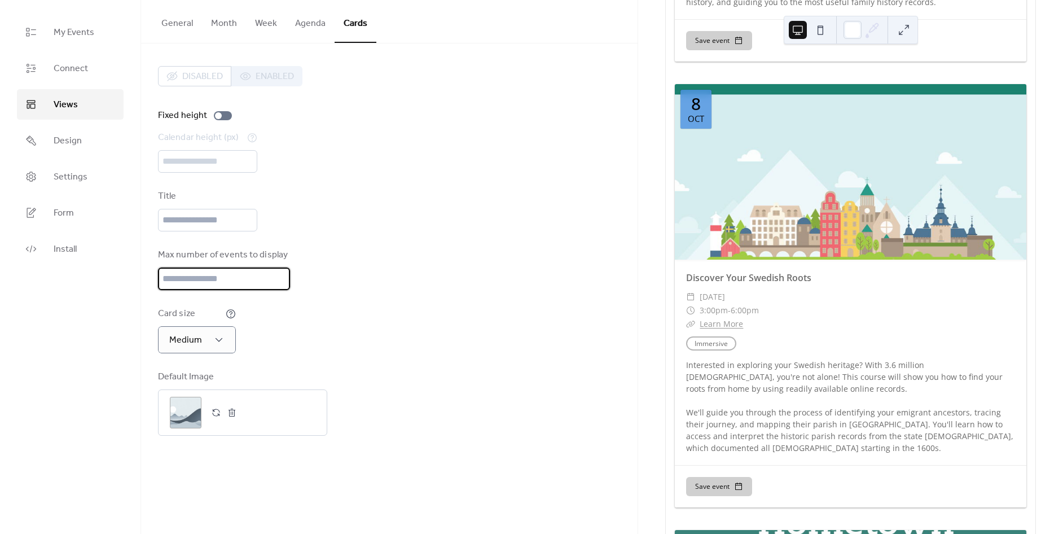
click at [484, 226] on div "Title" at bounding box center [389, 211] width 463 height 42
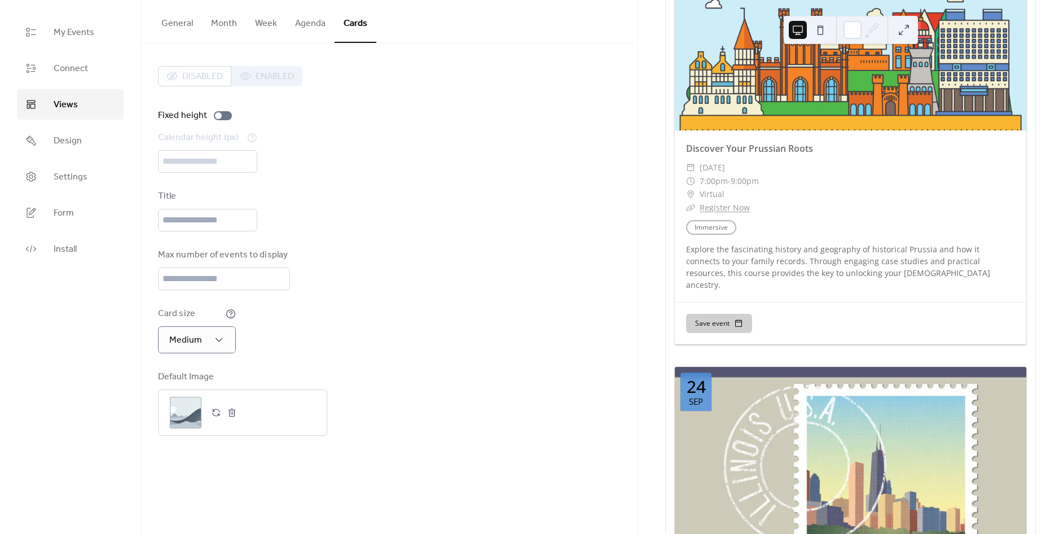
scroll to position [0, 0]
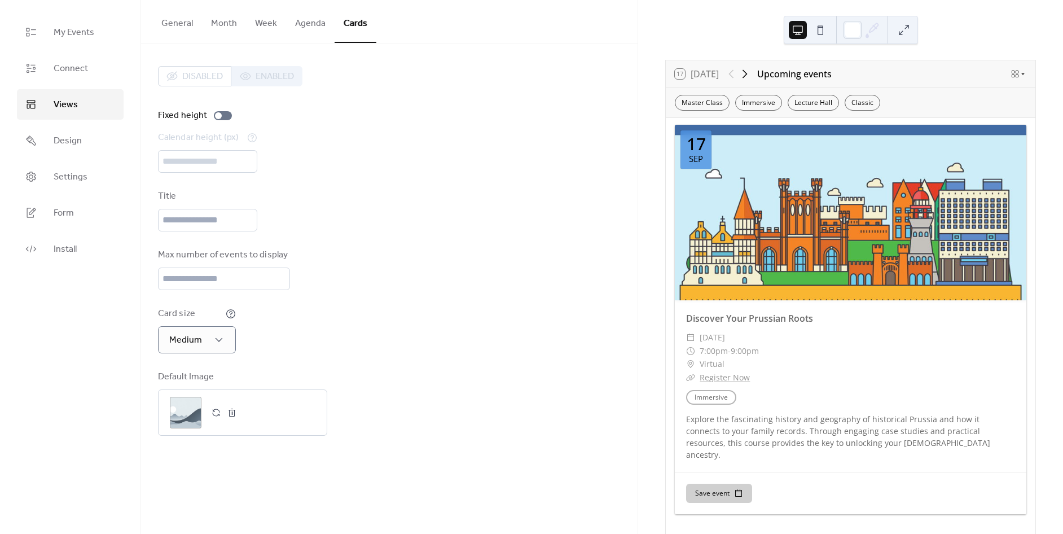
click at [742, 78] on icon at bounding box center [745, 74] width 14 height 14
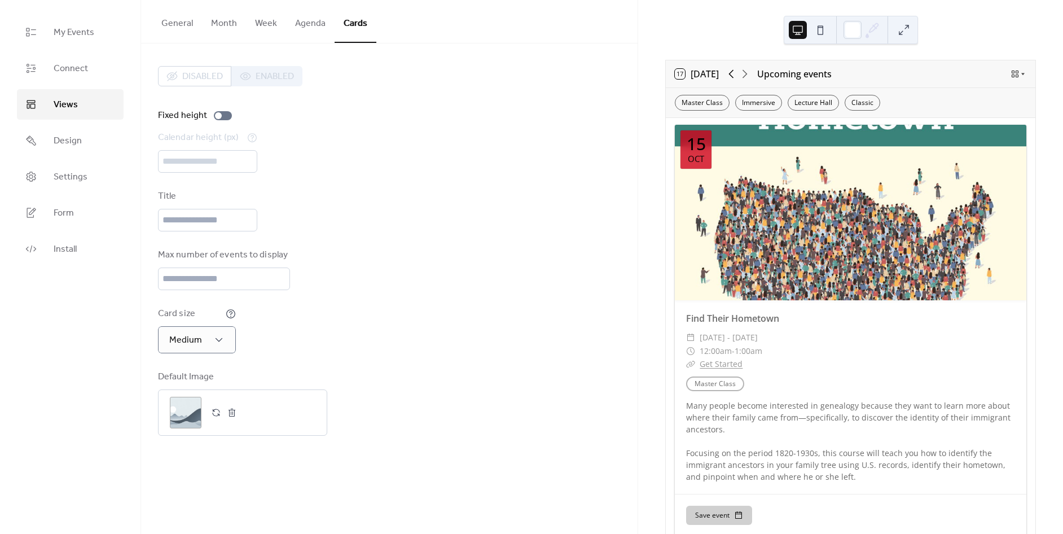
click at [736, 77] on icon at bounding box center [731, 74] width 14 height 14
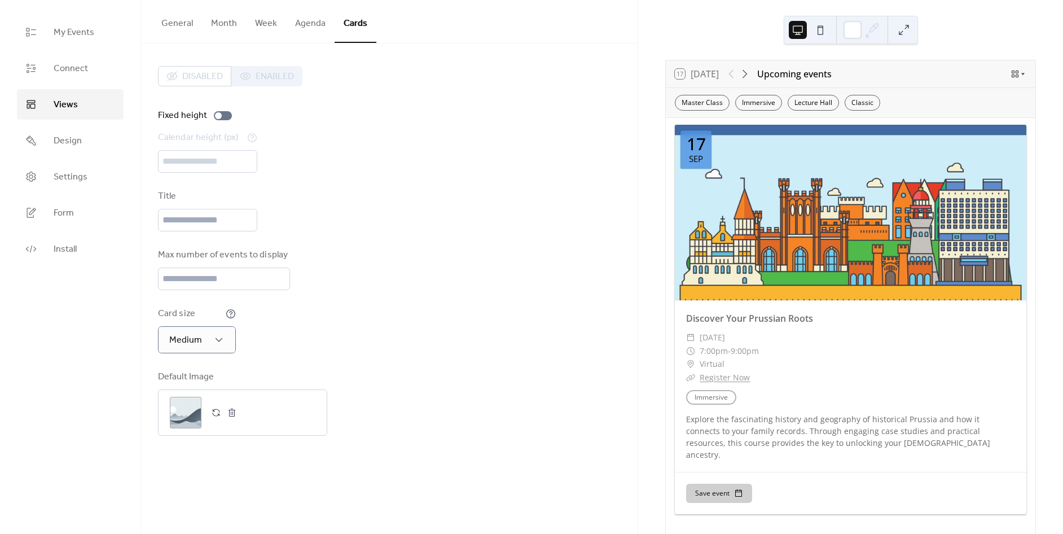
click at [195, 76] on div "Disabled Enabled" at bounding box center [230, 76] width 144 height 20
click at [256, 79] on div "Disabled Enabled" at bounding box center [230, 76] width 144 height 20
click at [1011, 74] on icon at bounding box center [1014, 73] width 9 height 9
click at [985, 43] on div "17 [DATE] Upcoming events Master Class Immersive Lecture Hall Classic [DATE] Di…" at bounding box center [850, 267] width 425 height 534
click at [224, 23] on button "Month" at bounding box center [224, 21] width 44 height 42
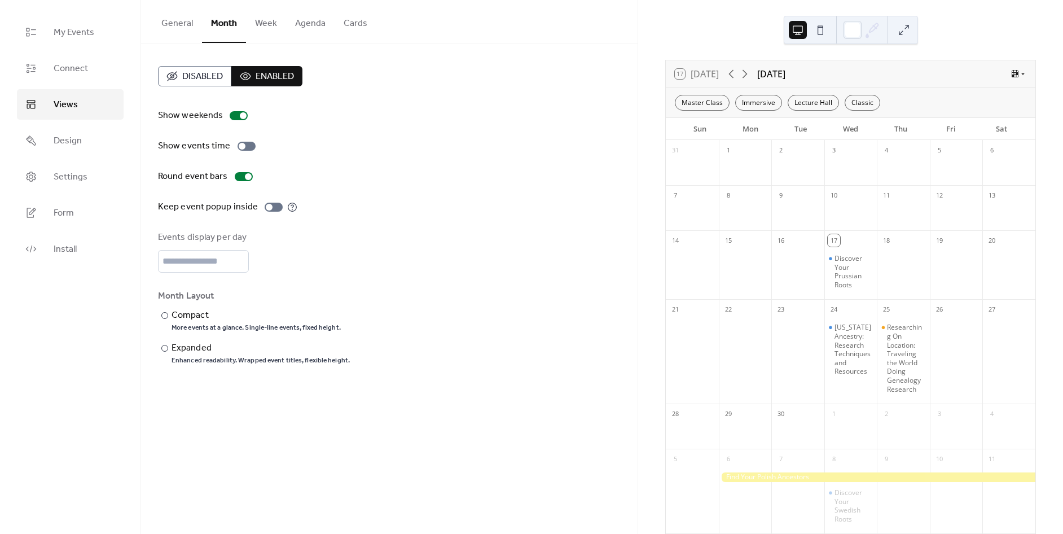
click at [185, 23] on button "General" at bounding box center [177, 21] width 50 height 42
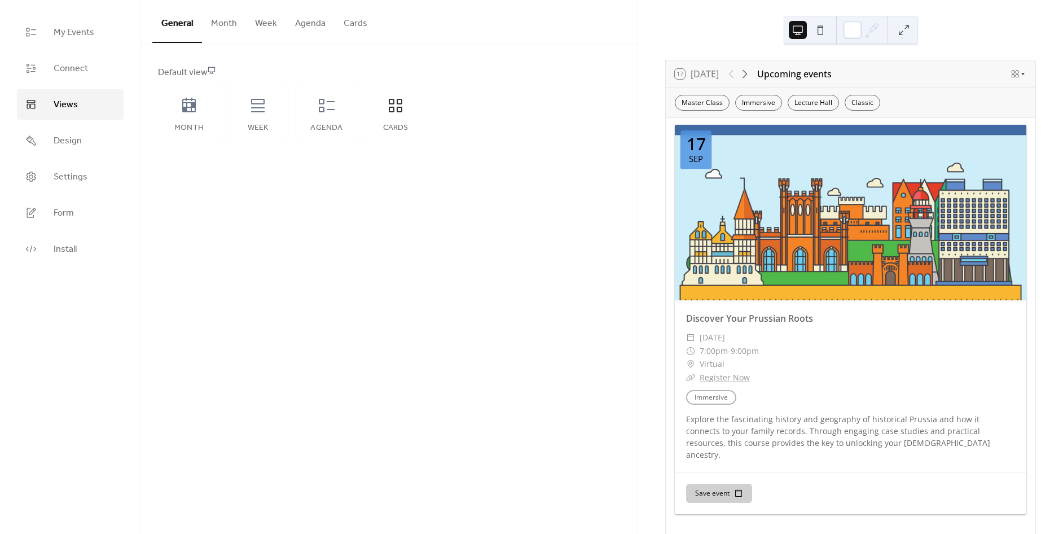
click at [335, 23] on button "Cards" at bounding box center [356, 21] width 42 height 42
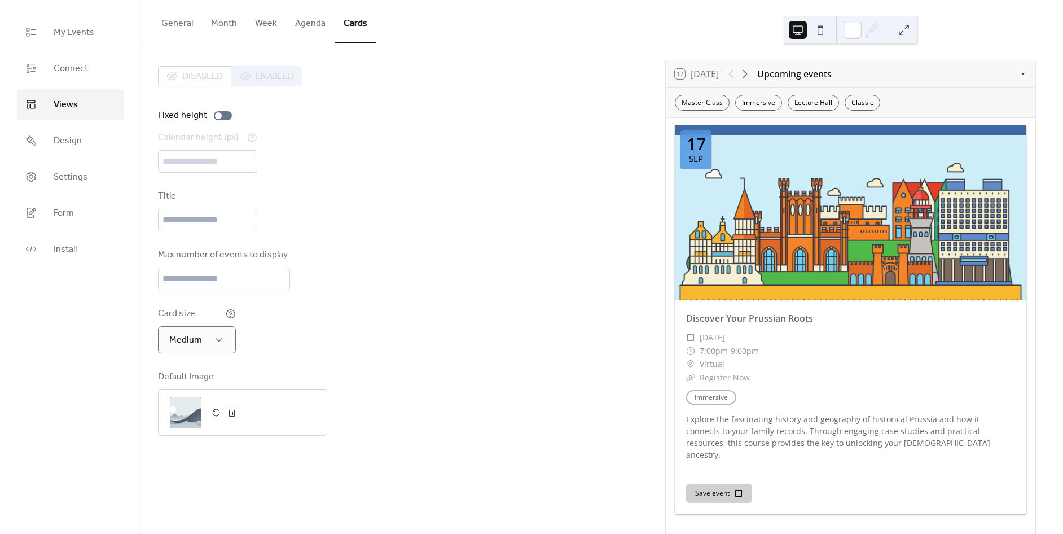
click at [302, 27] on button "Agenda" at bounding box center [310, 21] width 49 height 42
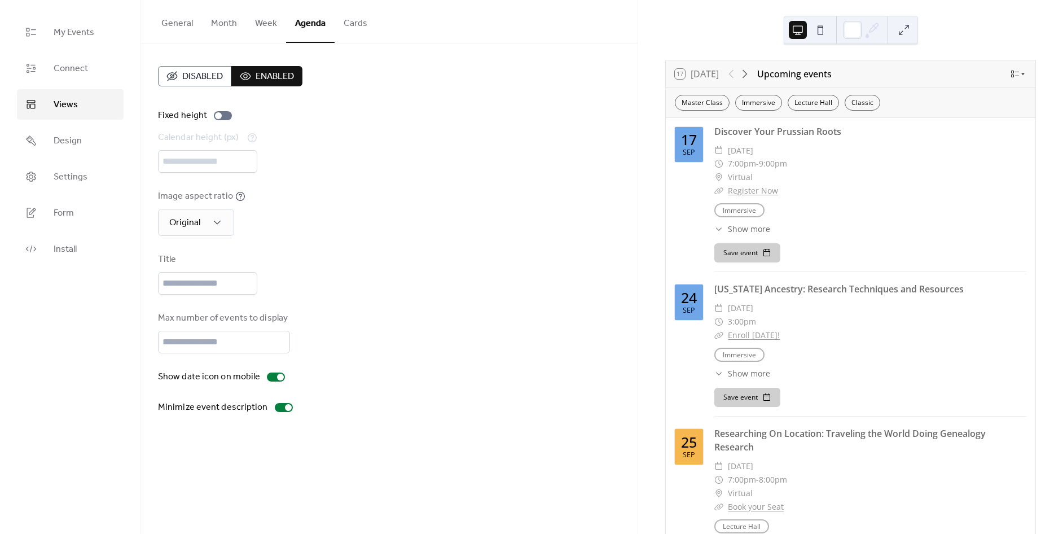
click at [348, 28] on button "Cards" at bounding box center [356, 21] width 42 height 42
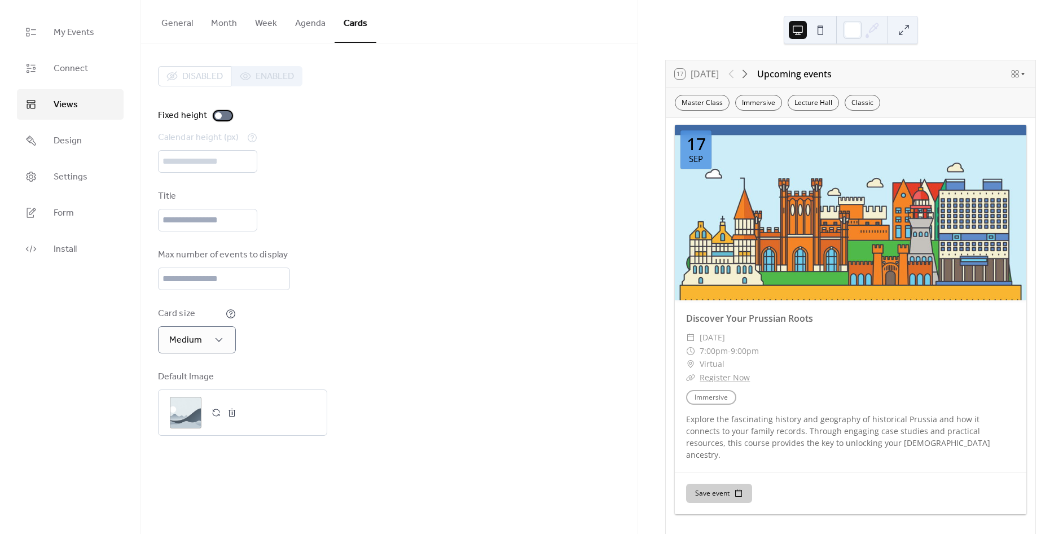
click at [223, 118] on div at bounding box center [223, 115] width 18 height 9
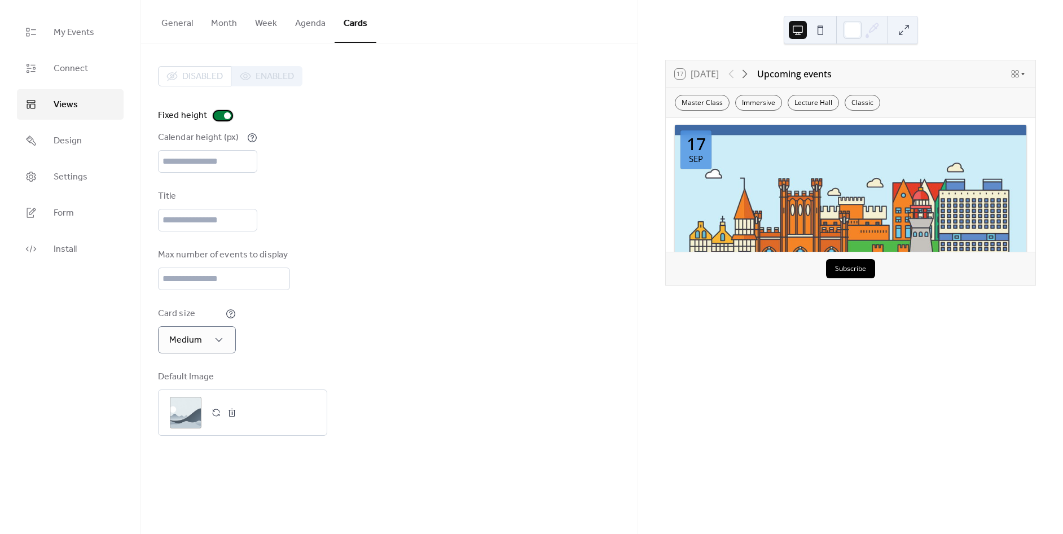
click at [222, 117] on div at bounding box center [223, 115] width 18 height 9
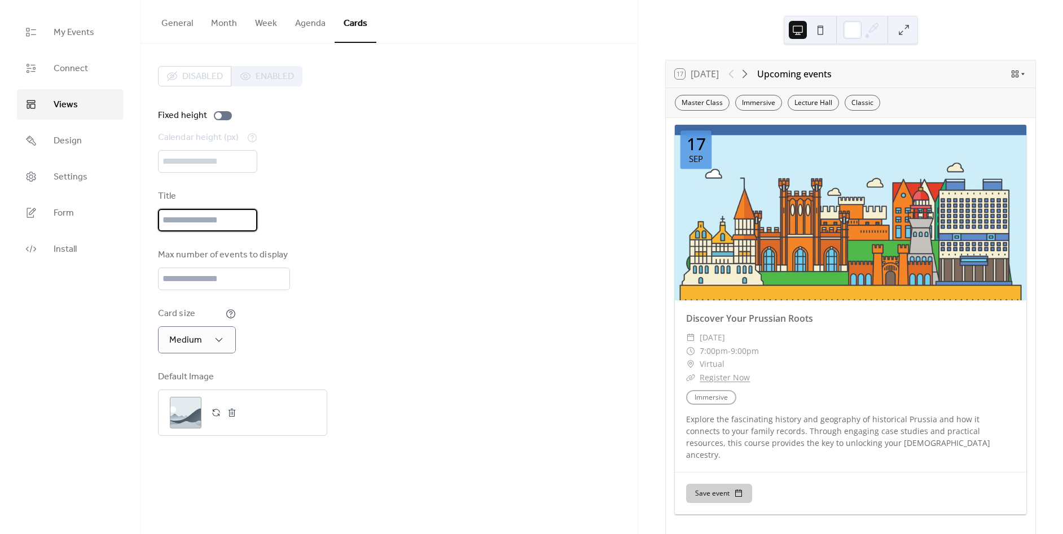
click at [207, 225] on input "text" at bounding box center [207, 220] width 99 height 23
type input "****"
drag, startPoint x: 207, startPoint y: 220, endPoint x: 144, endPoint y: 219, distance: 62.6
click at [144, 219] on div "Disabled Enabled Fixed height Calendar height (px) *** Title **** Max number of…" at bounding box center [389, 250] width 496 height 415
click at [261, 26] on button "Week" at bounding box center [266, 21] width 40 height 42
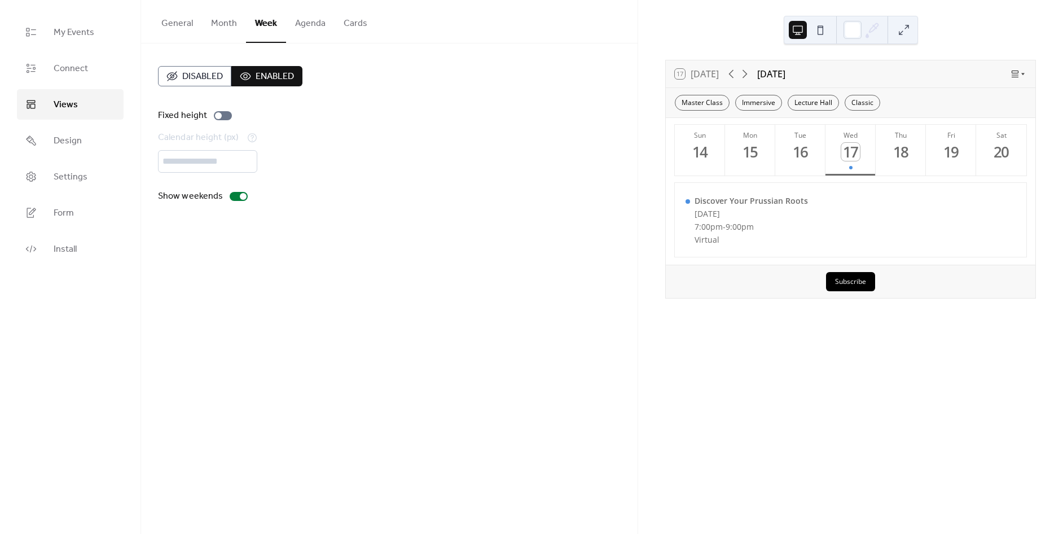
click at [196, 15] on button "General" at bounding box center [177, 21] width 50 height 42
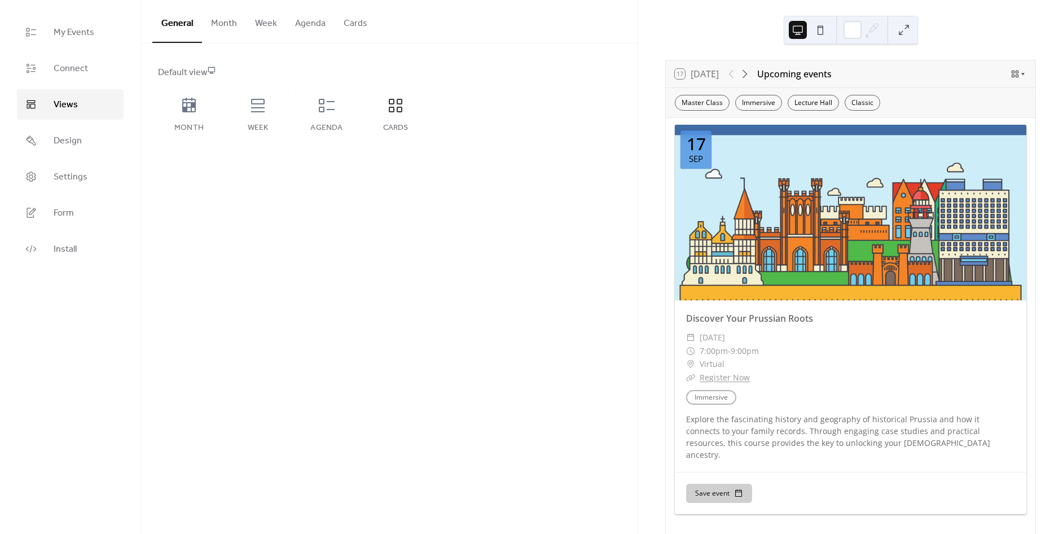
click at [214, 23] on button "Month" at bounding box center [224, 21] width 44 height 42
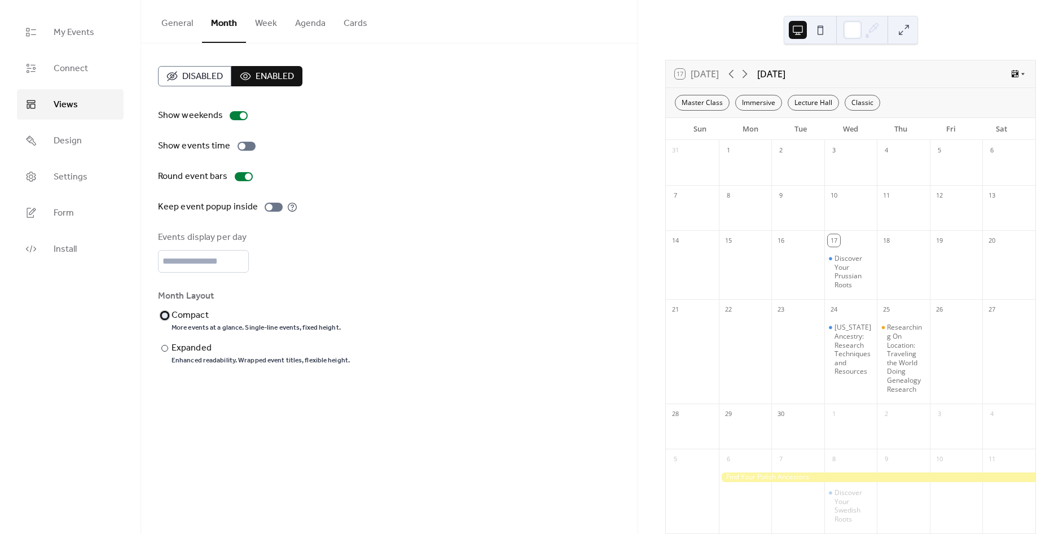
click at [181, 323] on div "More events at a glance. Single-line events, fixed height." at bounding box center [256, 327] width 169 height 9
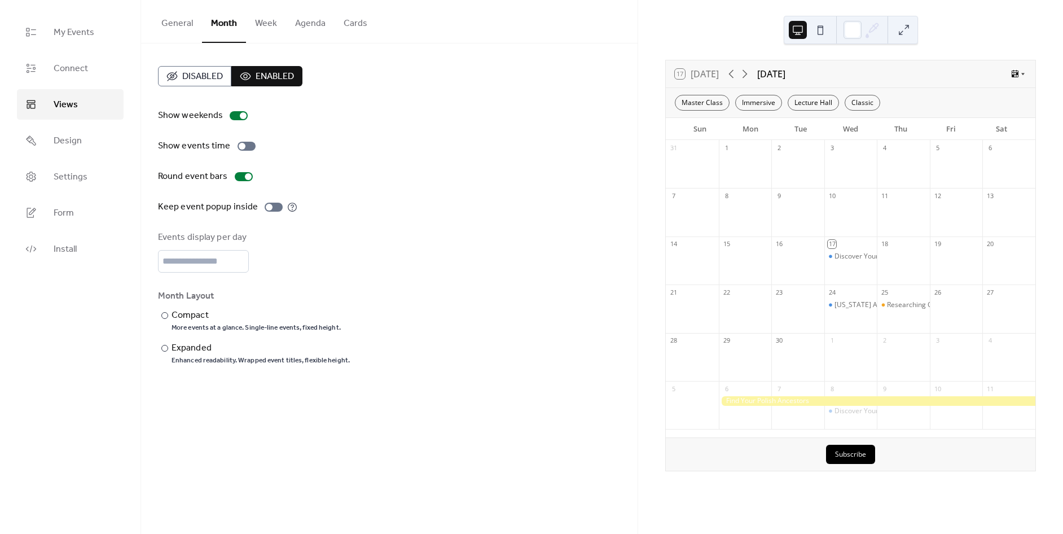
click at [174, 28] on button "General" at bounding box center [177, 21] width 50 height 42
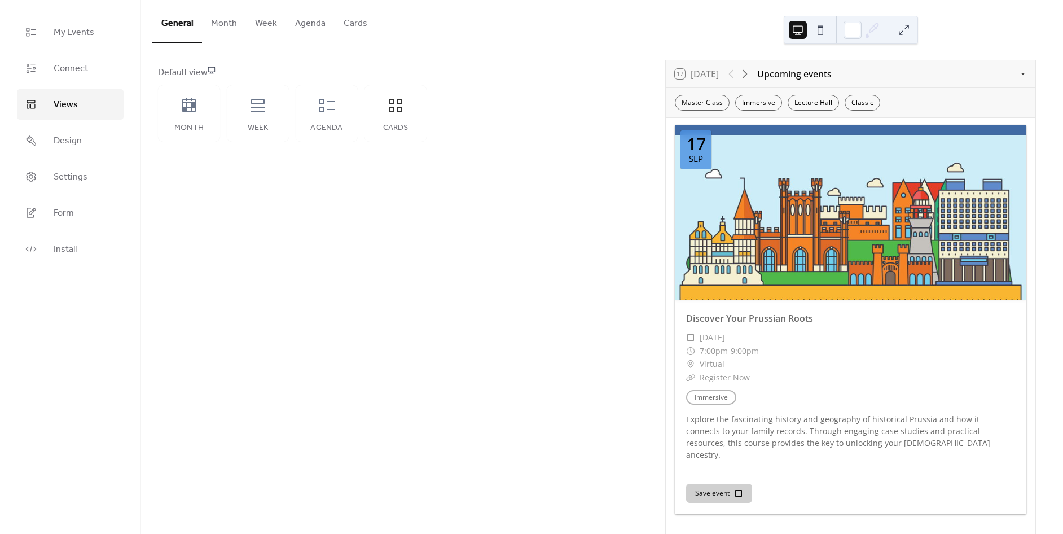
click at [360, 17] on button "Cards" at bounding box center [356, 21] width 42 height 42
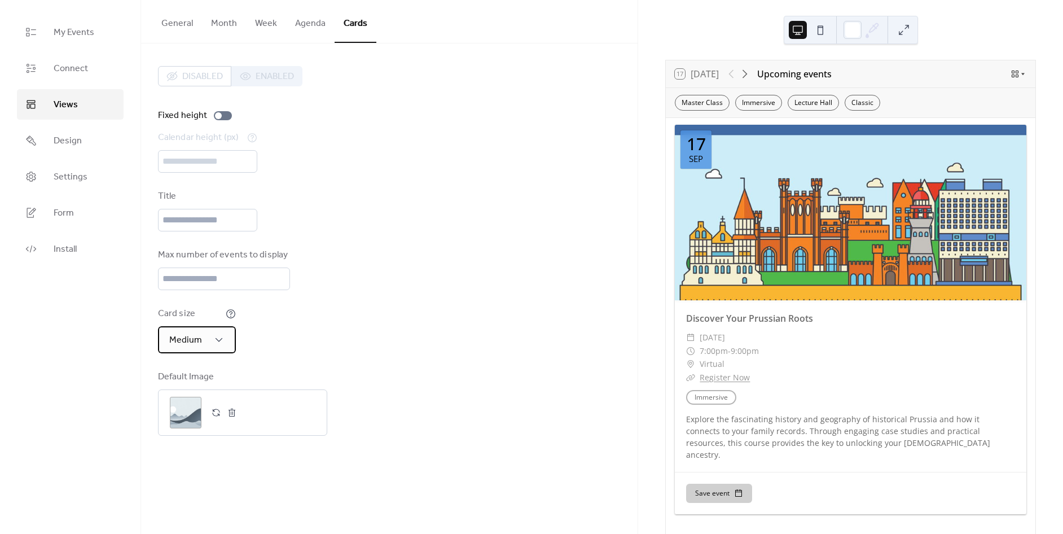
click at [190, 339] on span "Medium" at bounding box center [185, 339] width 33 height 17
click at [190, 388] on div "Small" at bounding box center [188, 388] width 61 height 23
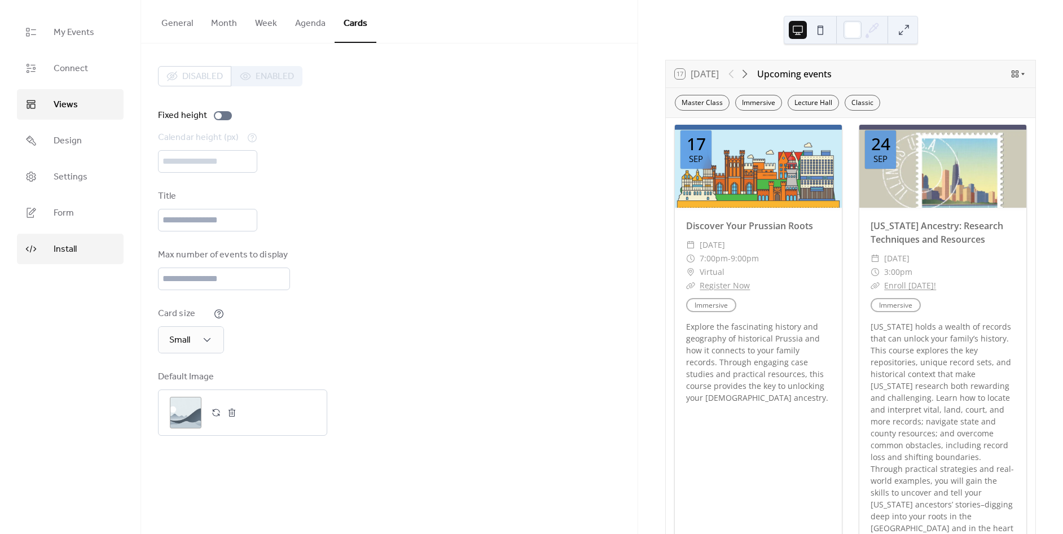
click at [74, 260] on link "Install" at bounding box center [70, 249] width 107 height 30
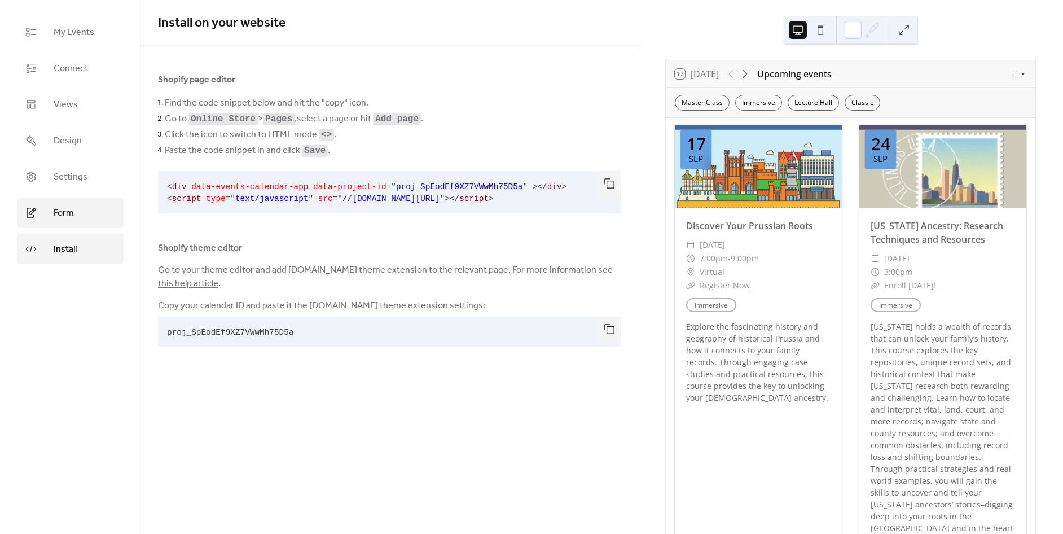
click at [63, 217] on span "Form" at bounding box center [64, 213] width 20 height 14
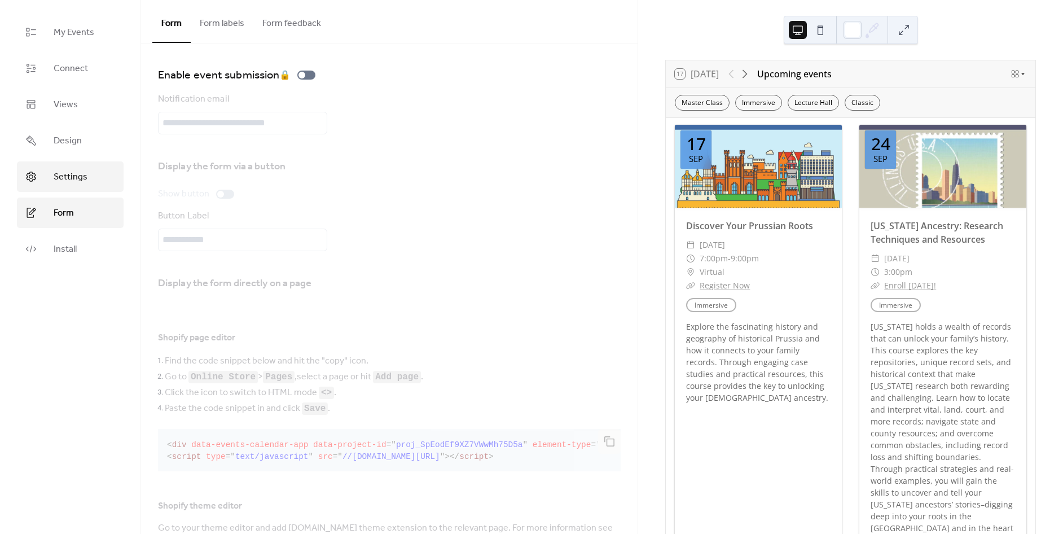
click at [65, 174] on span "Settings" at bounding box center [71, 177] width 34 height 14
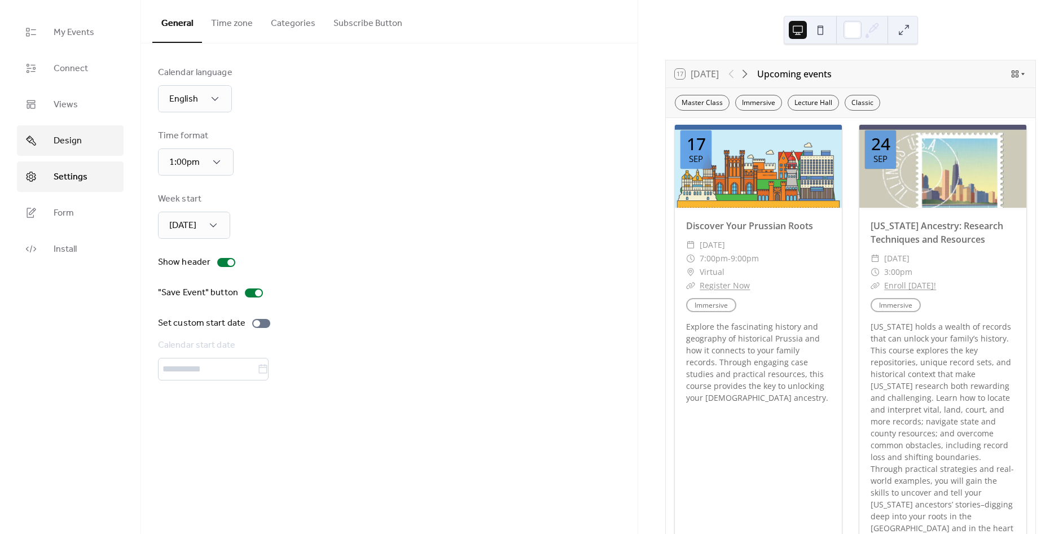
click at [59, 141] on span "Design" at bounding box center [68, 141] width 28 height 14
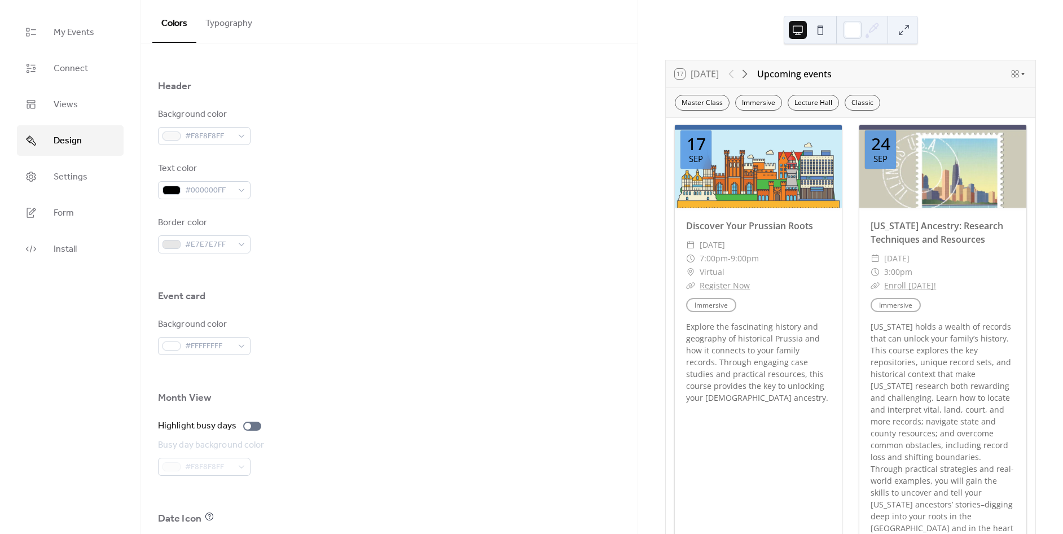
scroll to position [601, 0]
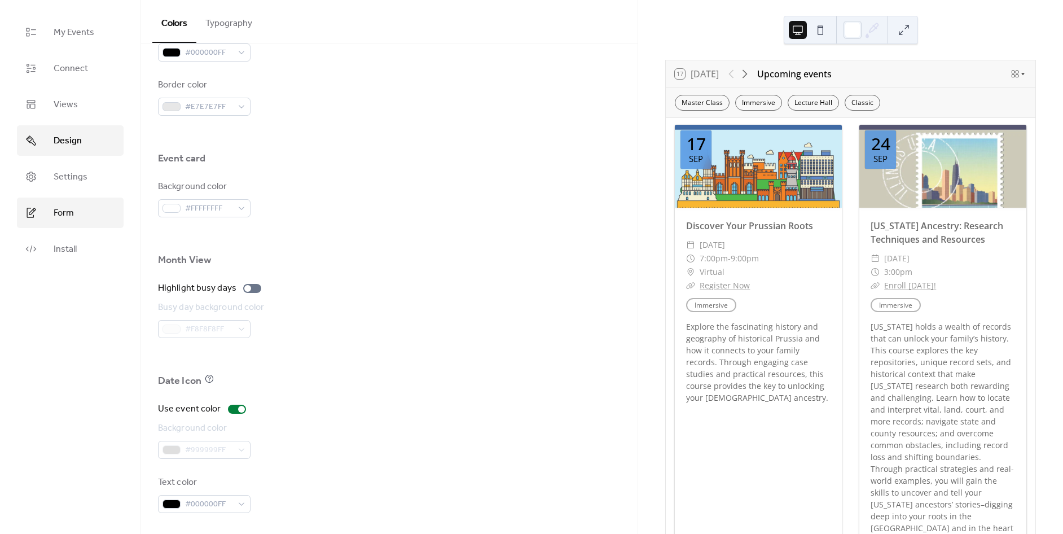
click at [79, 223] on link "Form" at bounding box center [70, 212] width 107 height 30
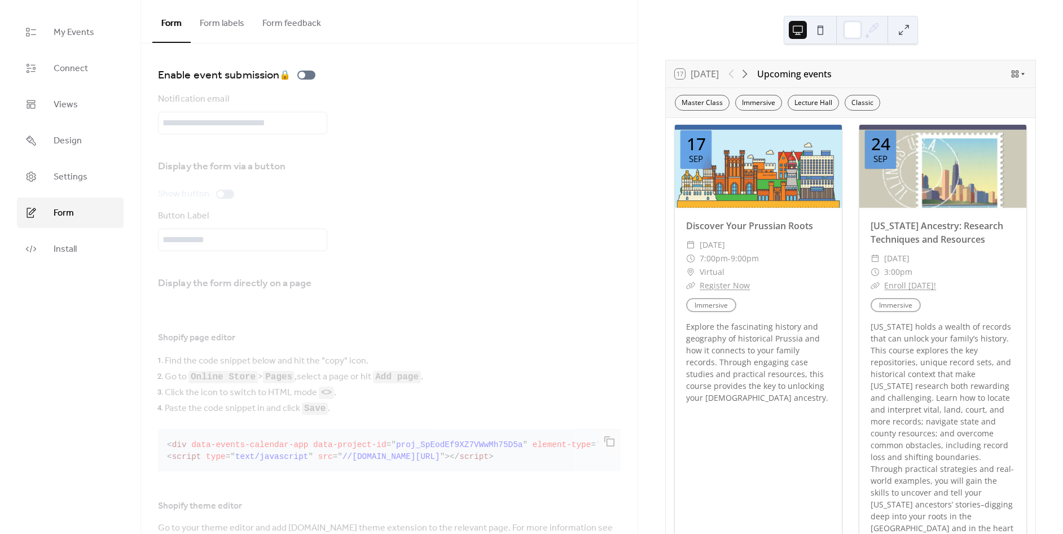
click at [226, 31] on button "Form labels" at bounding box center [222, 21] width 63 height 42
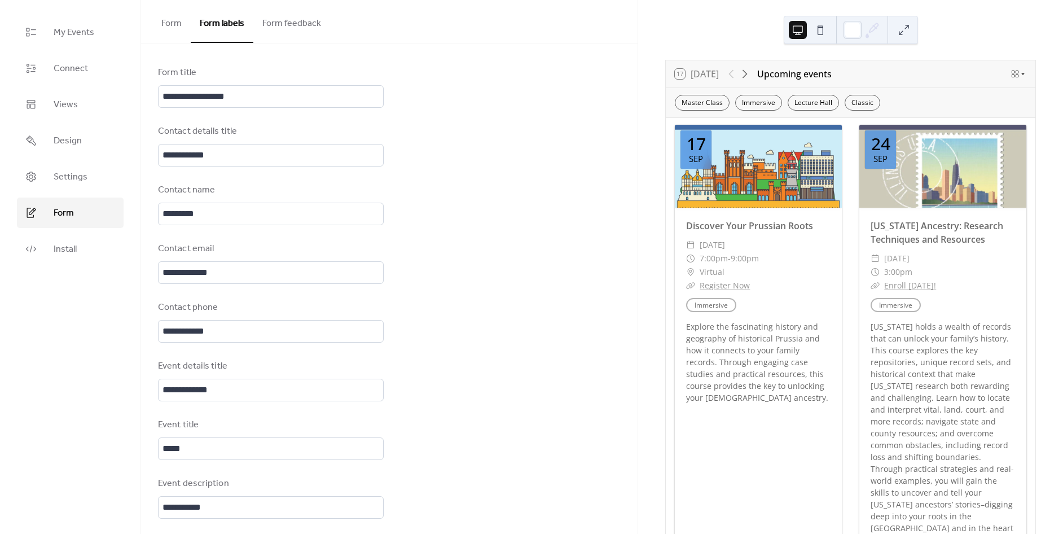
click at [277, 25] on button "Form feedback" at bounding box center [291, 21] width 77 height 42
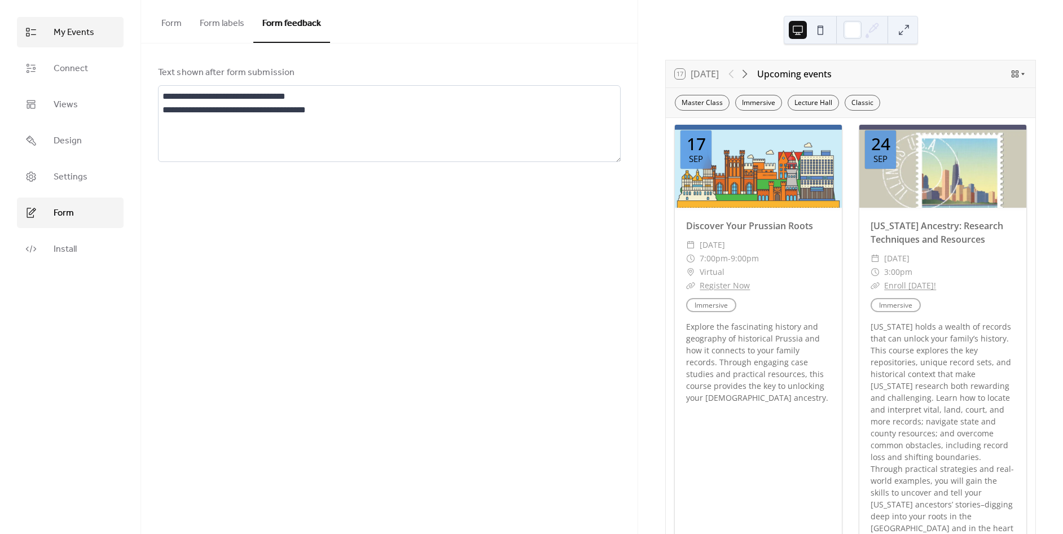
click at [72, 19] on link "My Events" at bounding box center [70, 32] width 107 height 30
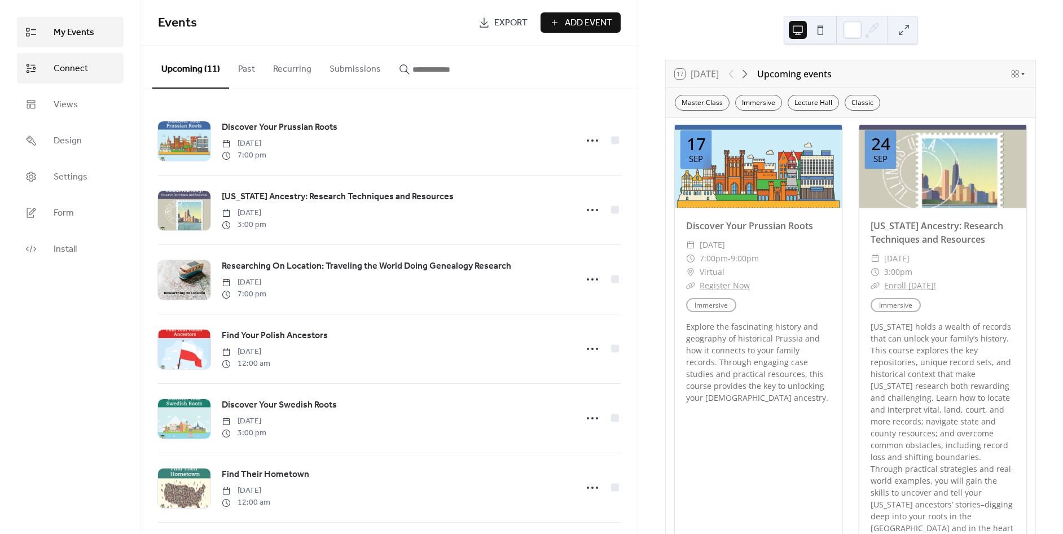
click at [67, 70] on span "Connect" at bounding box center [71, 69] width 34 height 14
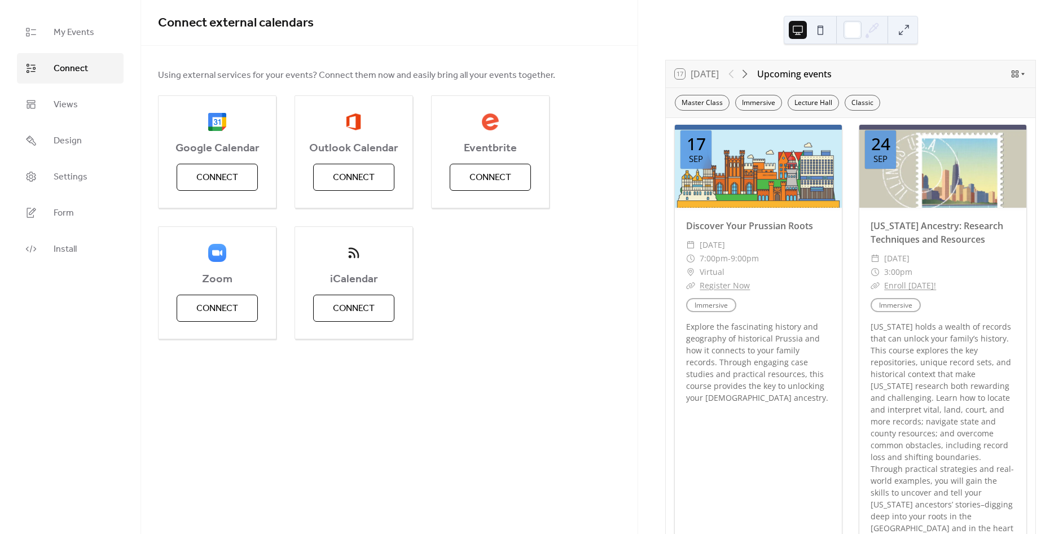
click at [74, 122] on ul "My Events Connect Views Design Settings Form Install" at bounding box center [70, 140] width 107 height 247
click at [64, 101] on span "Views" at bounding box center [66, 105] width 24 height 14
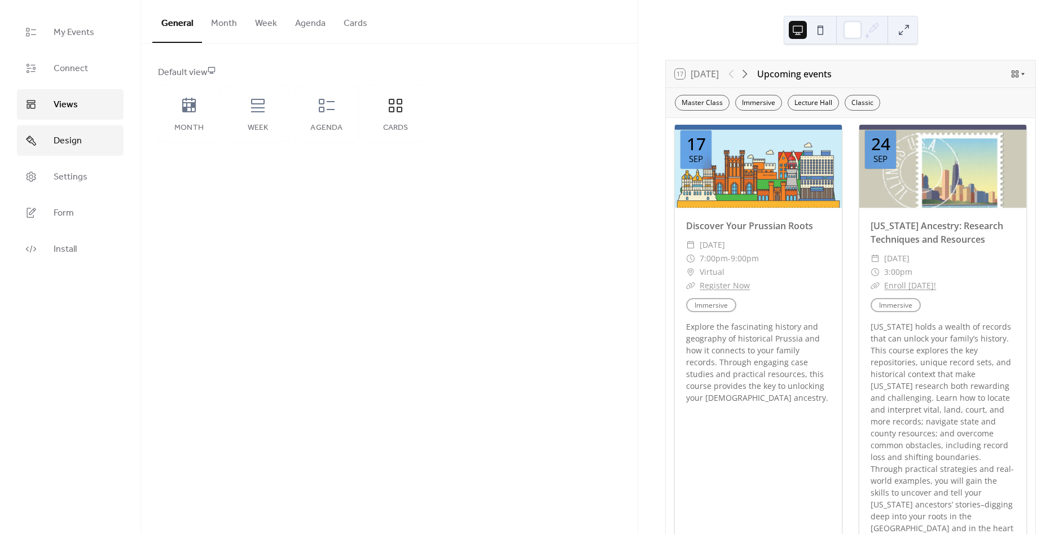
click at [67, 144] on span "Design" at bounding box center [68, 141] width 28 height 14
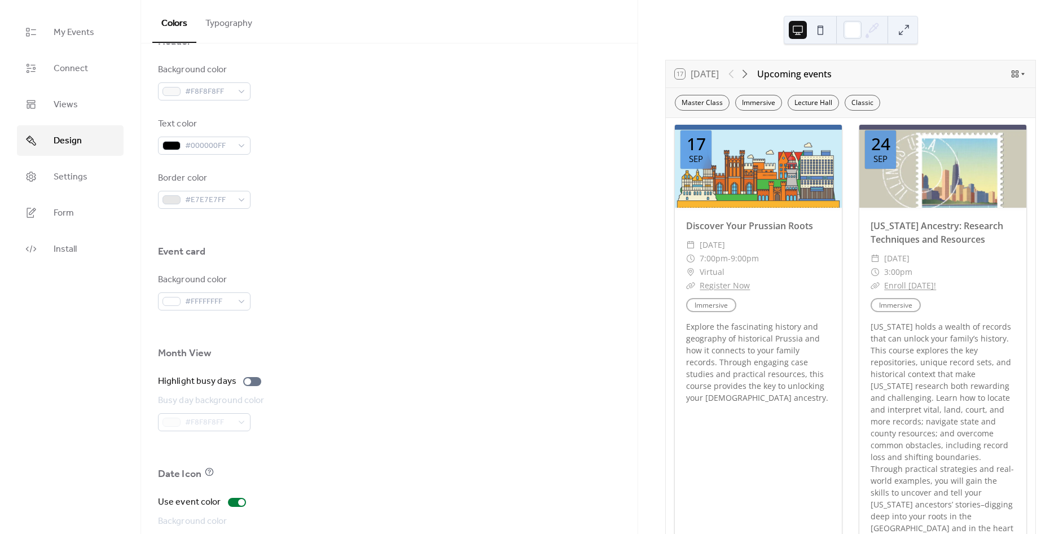
scroll to position [601, 0]
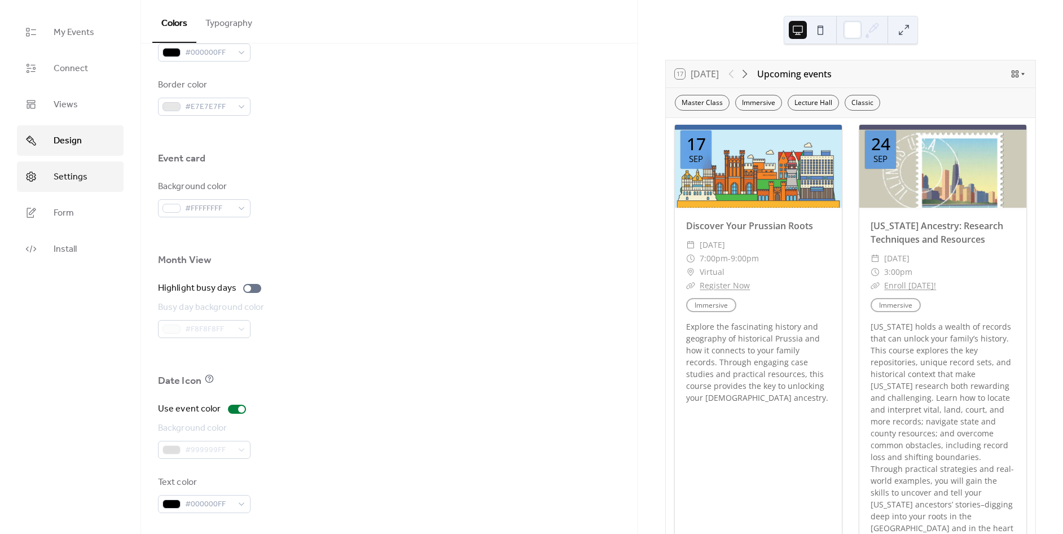
click at [72, 165] on link "Settings" at bounding box center [70, 176] width 107 height 30
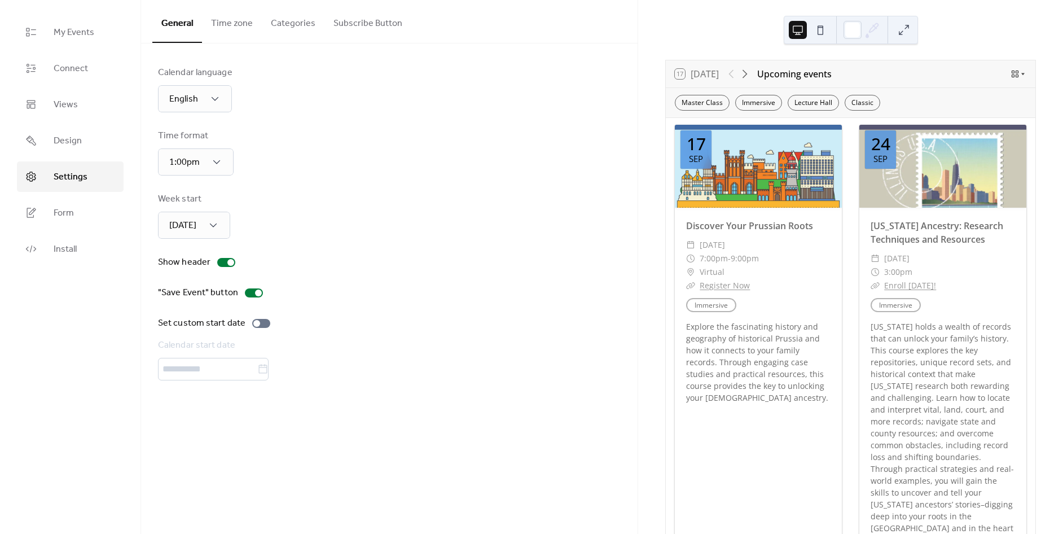
click at [357, 26] on button "Subscribe Button" at bounding box center [367, 21] width 87 height 42
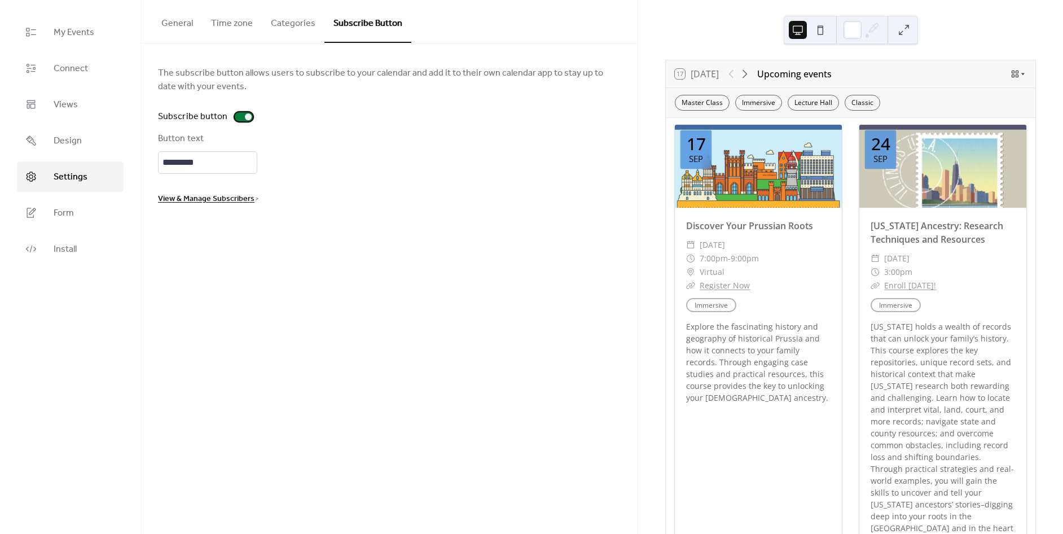
click at [238, 118] on div at bounding box center [244, 116] width 18 height 9
click at [238, 335] on div "General Time zone Categories Subscribe Button Calendar language English Time fo…" at bounding box center [389, 267] width 496 height 534
click at [90, 143] on link "Design" at bounding box center [70, 140] width 107 height 30
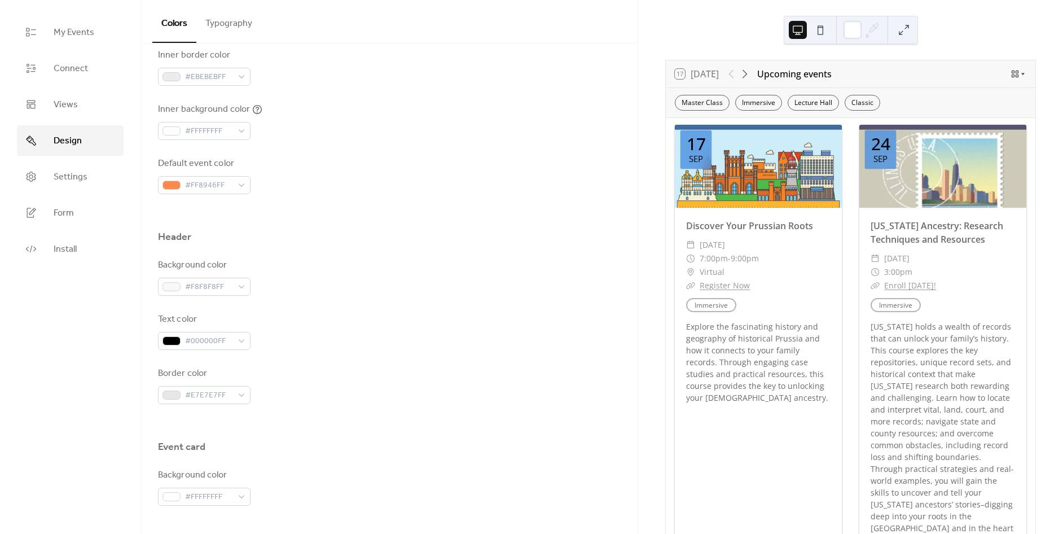
scroll to position [601, 0]
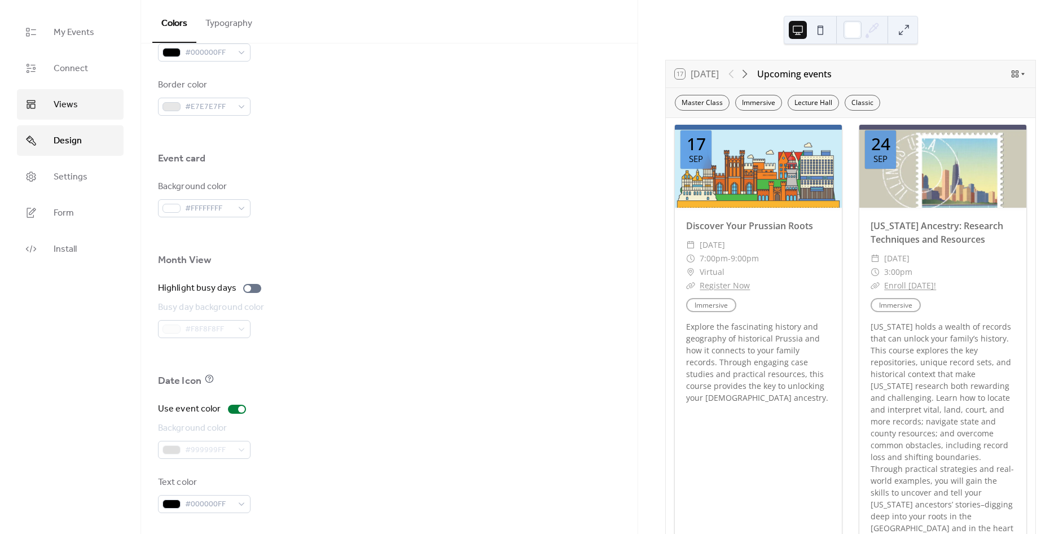
click at [65, 109] on span "Views" at bounding box center [66, 105] width 24 height 14
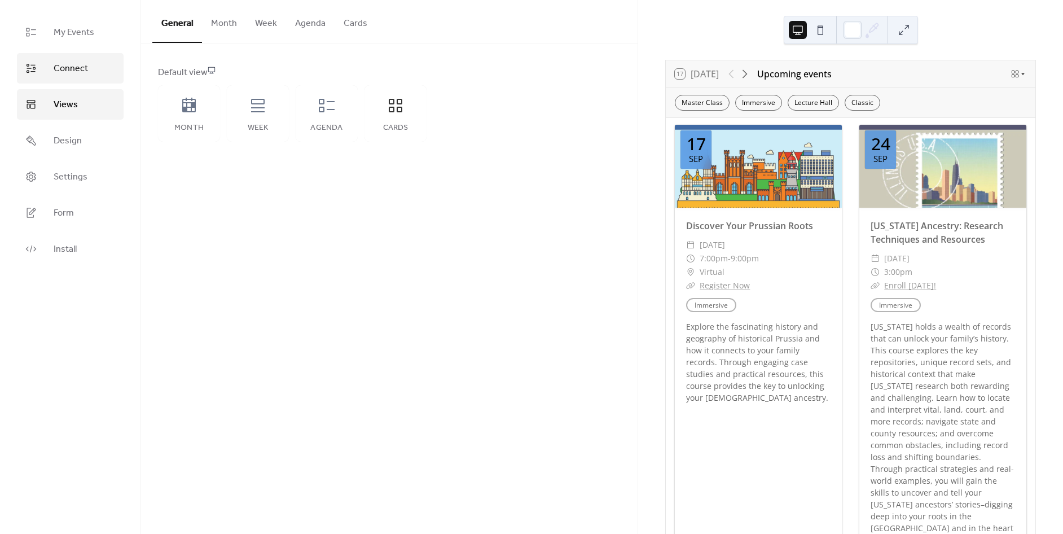
click at [91, 73] on link "Connect" at bounding box center [70, 68] width 107 height 30
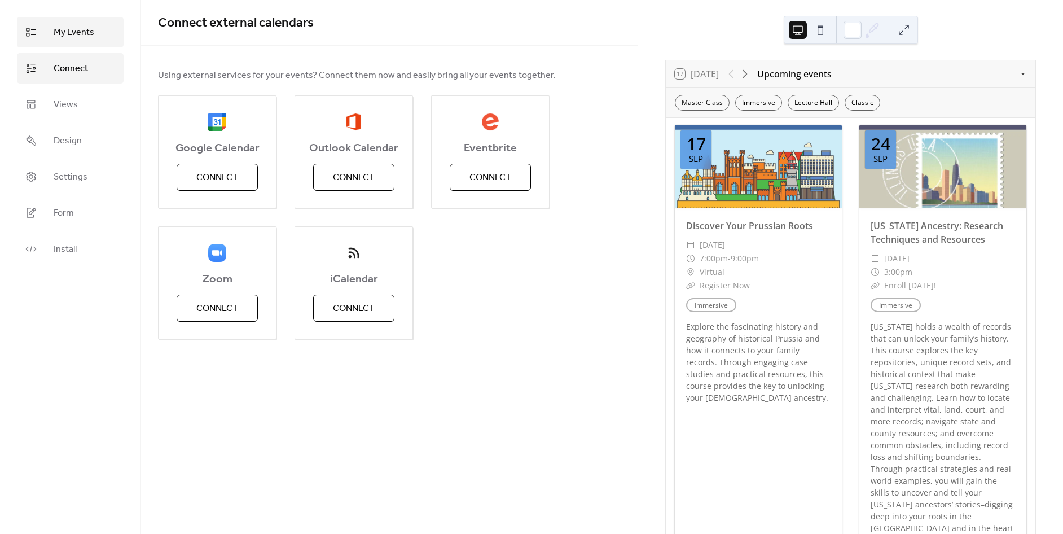
click at [70, 32] on span "My Events" at bounding box center [74, 33] width 41 height 14
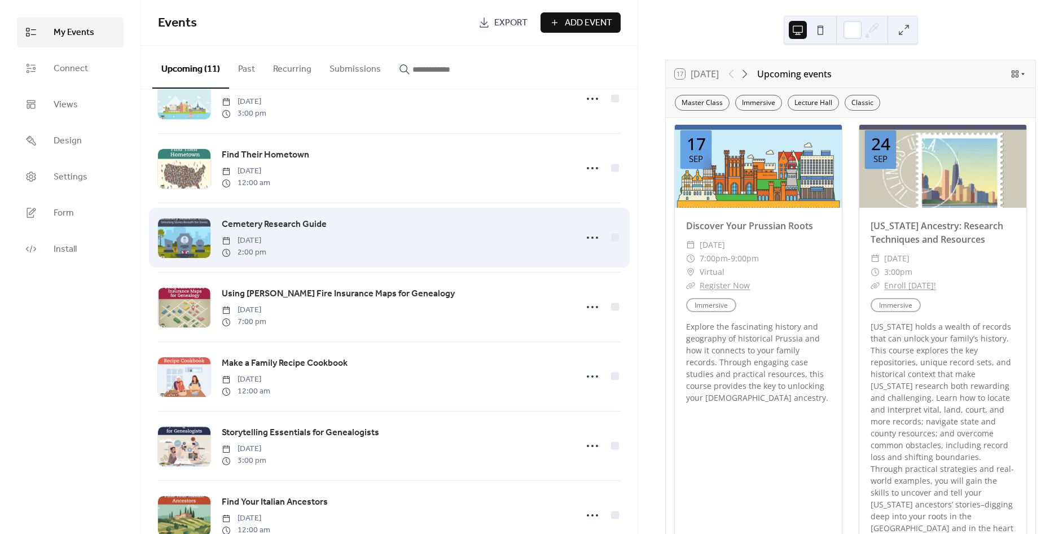
scroll to position [227, 0]
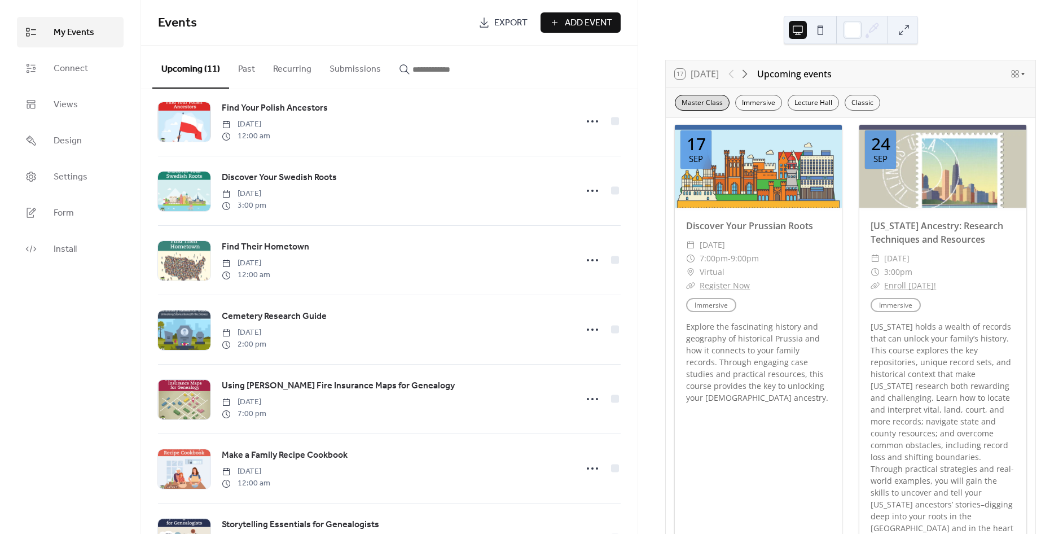
click at [696, 102] on div "Master Class" at bounding box center [702, 103] width 55 height 16
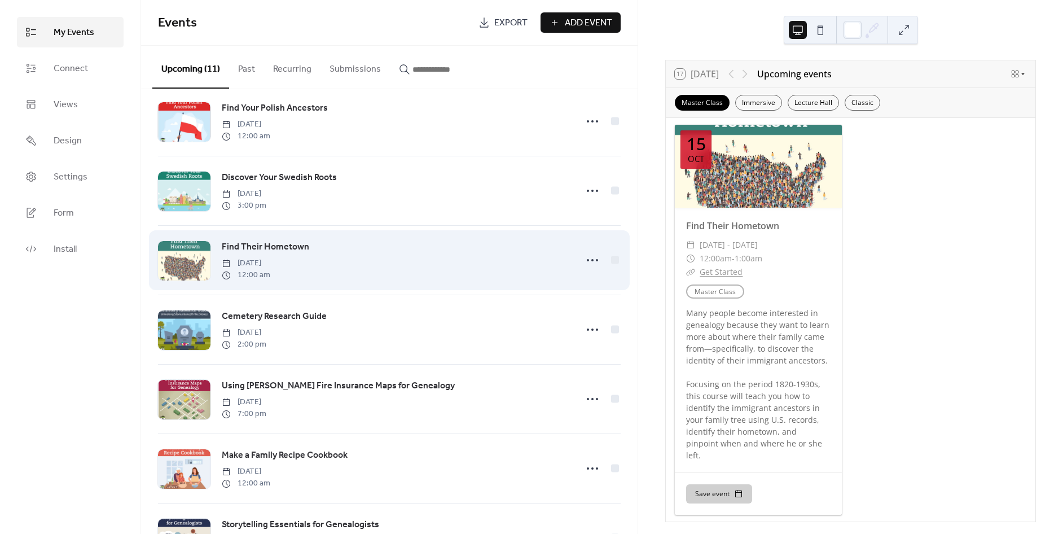
click at [296, 249] on span "Find Their Hometown" at bounding box center [265, 247] width 87 height 14
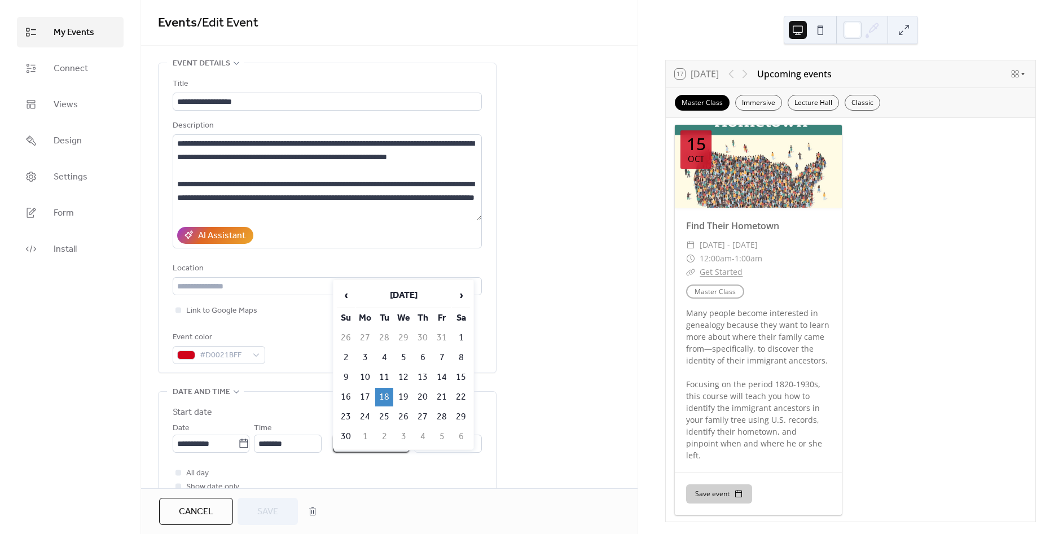
click at [350, 445] on input "**********" at bounding box center [365, 443] width 65 height 18
click at [350, 445] on div "‹ [DATE] › Su Mo Tu We Th Fr Sa 26 27 28 29 30 31 1 2 3 4 5 6 7 8 9 10 11 12 13…" at bounding box center [403, 364] width 141 height 170
click at [351, 468] on div "All day Show date only Hide end time" at bounding box center [327, 486] width 309 height 41
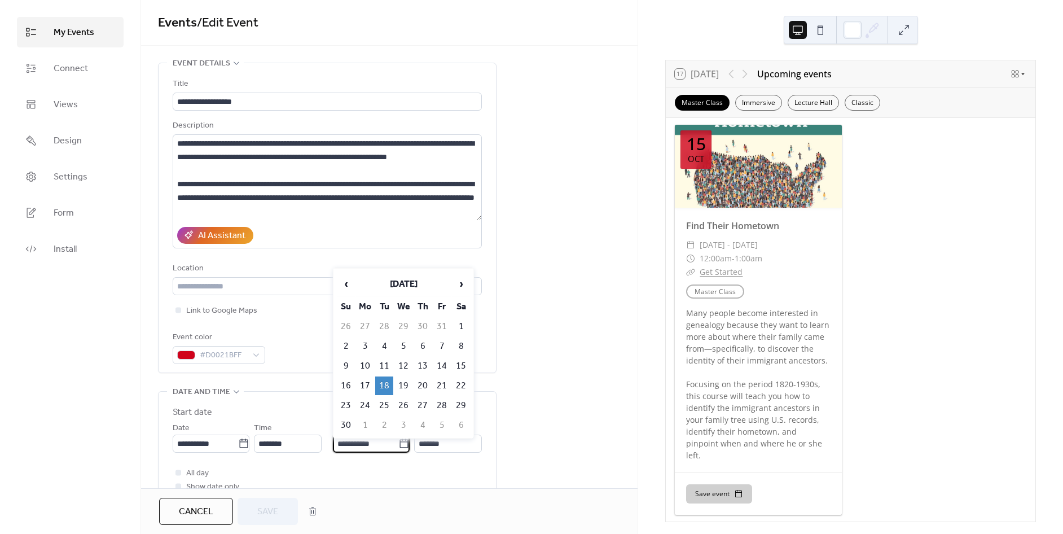
drag, startPoint x: 388, startPoint y: 446, endPoint x: 324, endPoint y: 442, distance: 63.3
click at [324, 442] on div "**********" at bounding box center [327, 429] width 309 height 47
type input "**********"
click at [538, 368] on div "**********" at bounding box center [389, 531] width 496 height 937
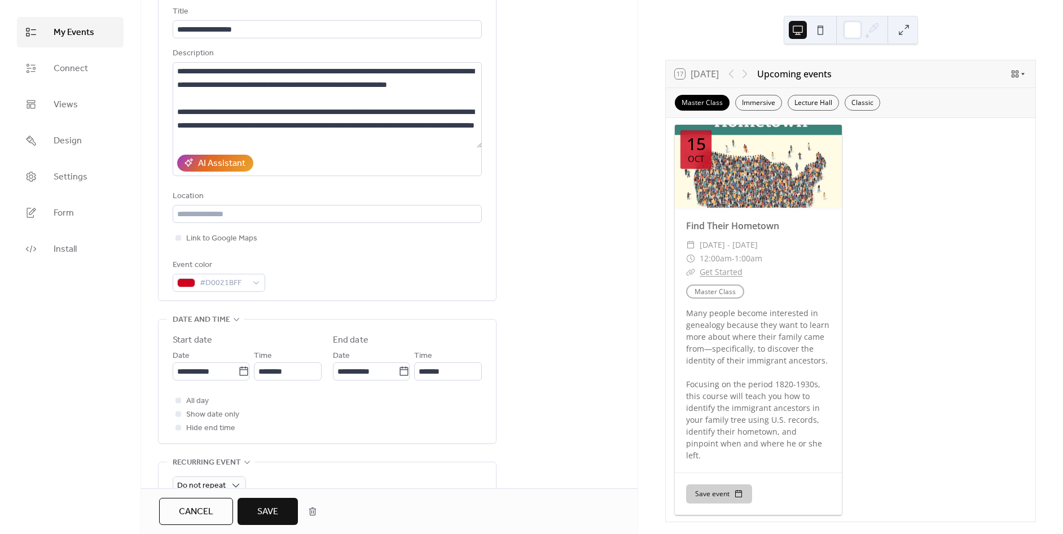
scroll to position [188, 0]
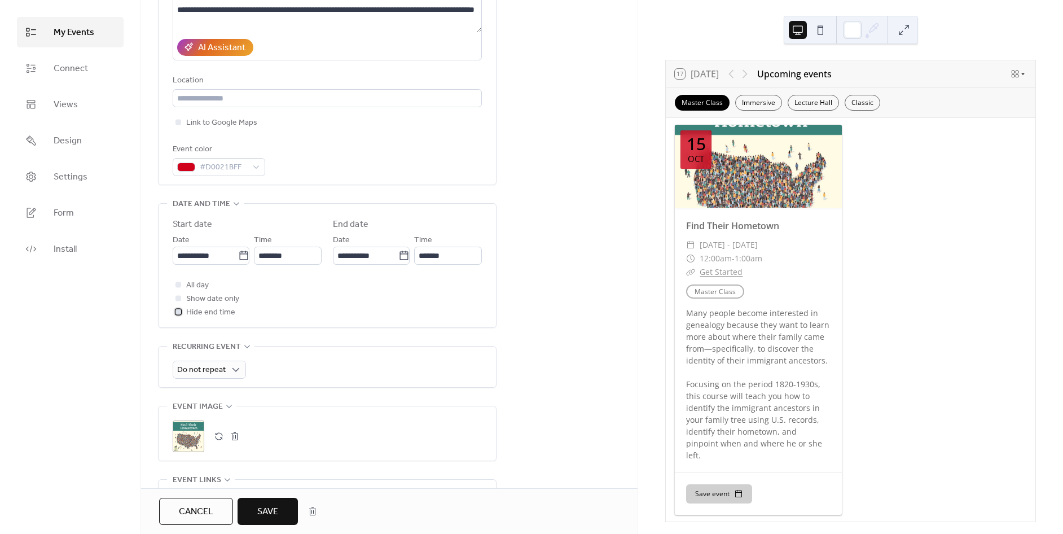
click at [179, 316] on div at bounding box center [178, 311] width 11 height 11
click at [381, 257] on input "**********" at bounding box center [365, 256] width 65 height 18
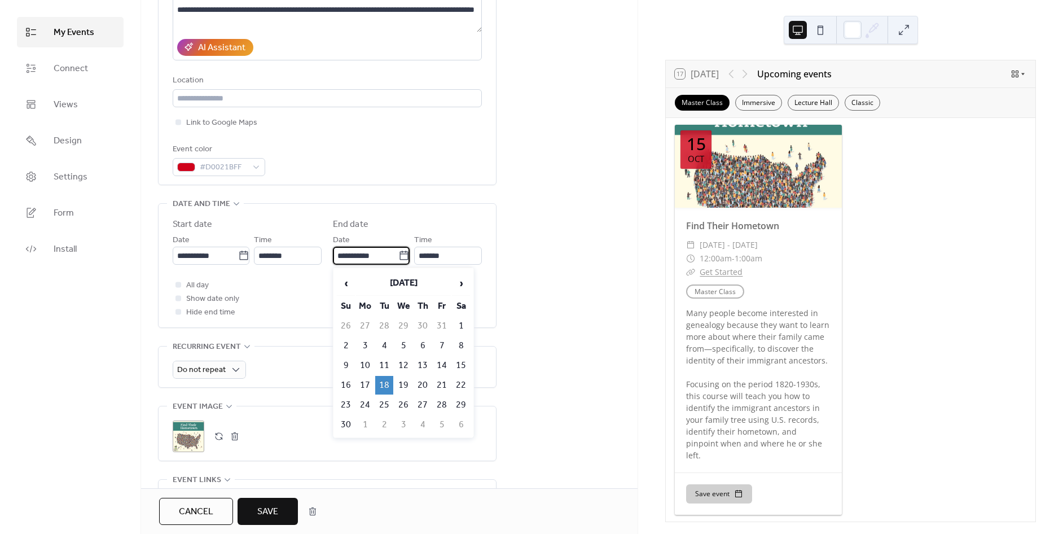
click at [381, 257] on input "**********" at bounding box center [365, 256] width 65 height 18
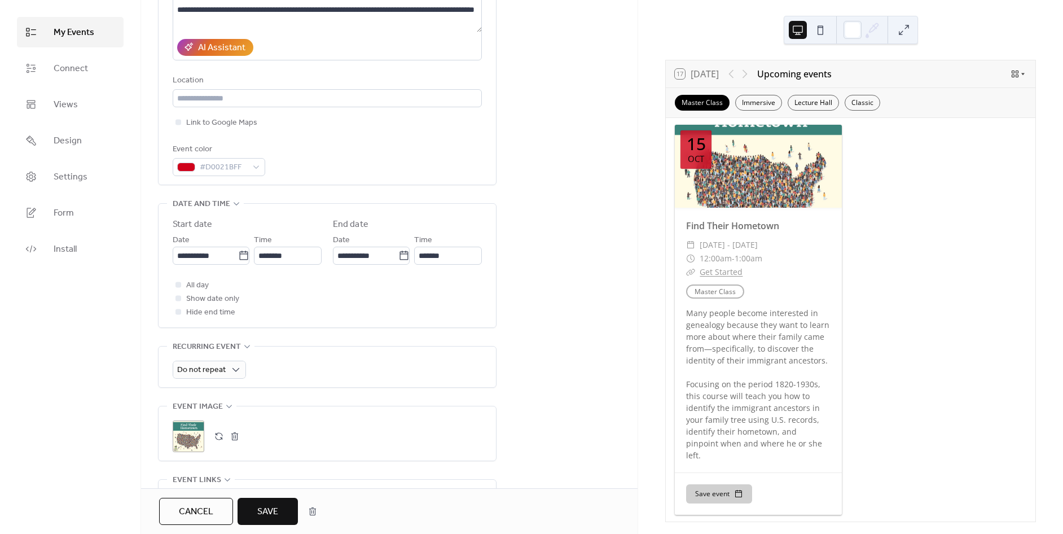
click at [463, 208] on div "**********" at bounding box center [327, 266] width 309 height 124
drag, startPoint x: 396, startPoint y: 255, endPoint x: 404, endPoint y: 255, distance: 7.9
click at [398, 255] on icon at bounding box center [403, 255] width 11 height 11
click at [397, 255] on input "**********" at bounding box center [365, 256] width 65 height 18
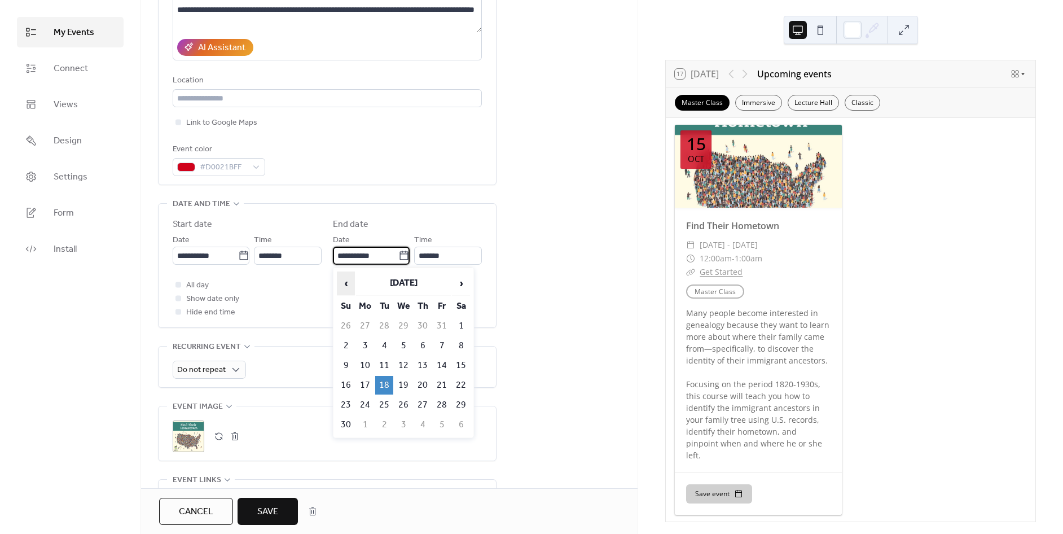
click at [344, 279] on span "‹" at bounding box center [345, 283] width 17 height 23
click at [464, 282] on span "›" at bounding box center [460, 283] width 17 height 23
click at [399, 362] on td "15" at bounding box center [403, 365] width 18 height 19
type input "**********"
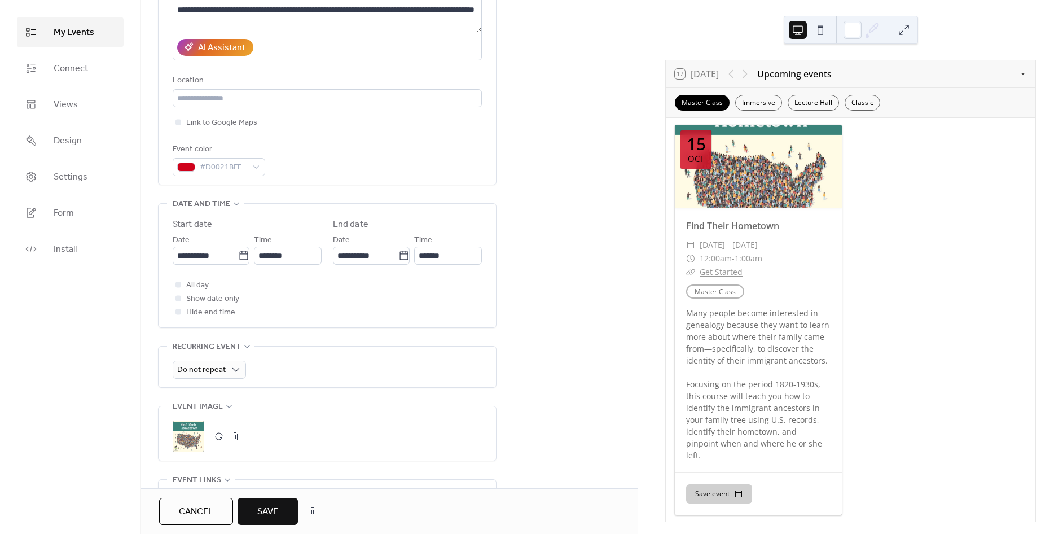
click at [537, 315] on div "**********" at bounding box center [389, 343] width 496 height 937
click at [215, 298] on span "Show date only" at bounding box center [212, 299] width 53 height 14
click at [177, 298] on div at bounding box center [178, 298] width 6 height 6
click at [268, 510] on span "Save" at bounding box center [267, 512] width 21 height 14
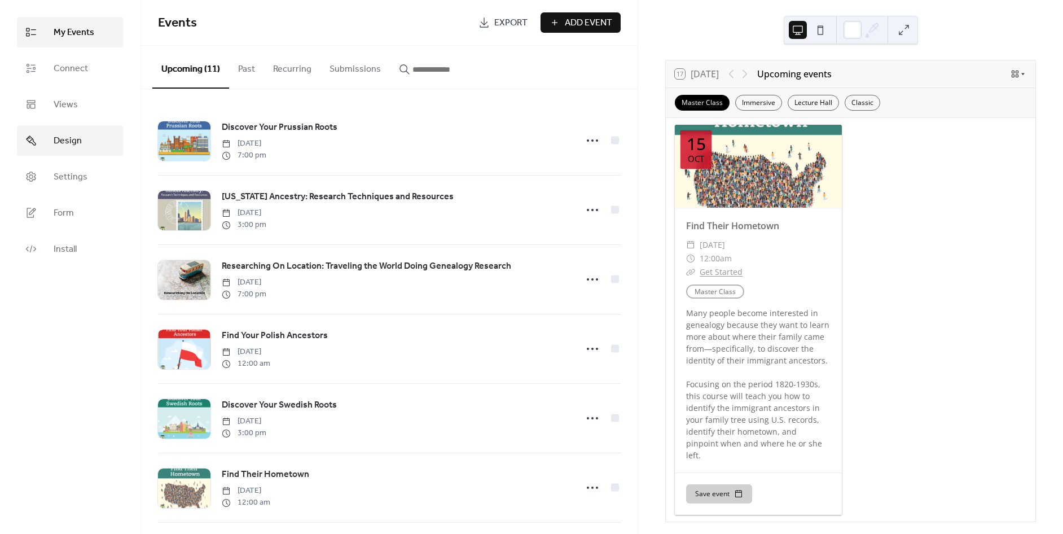
click at [67, 148] on span "Design" at bounding box center [68, 141] width 28 height 14
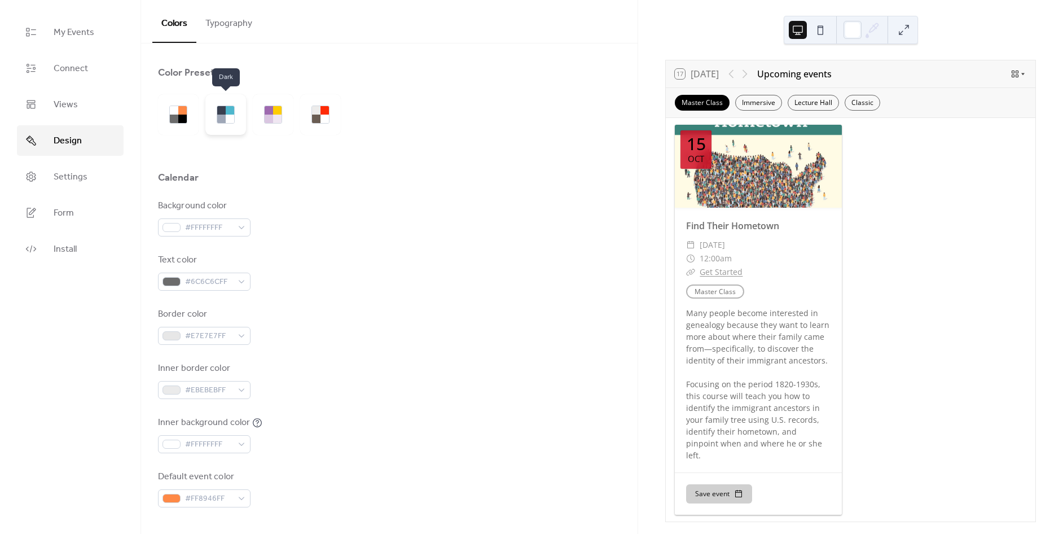
click at [218, 118] on div at bounding box center [221, 119] width 8 height 8
click at [268, 117] on div at bounding box center [269, 119] width 8 height 8
click at [313, 119] on div at bounding box center [316, 119] width 8 height 8
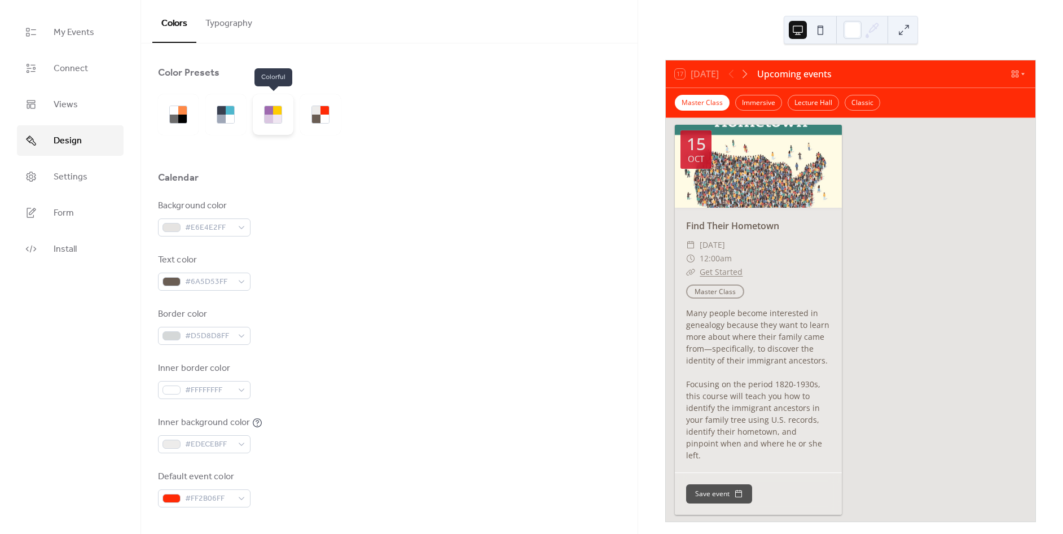
click at [272, 109] on div at bounding box center [269, 110] width 8 height 8
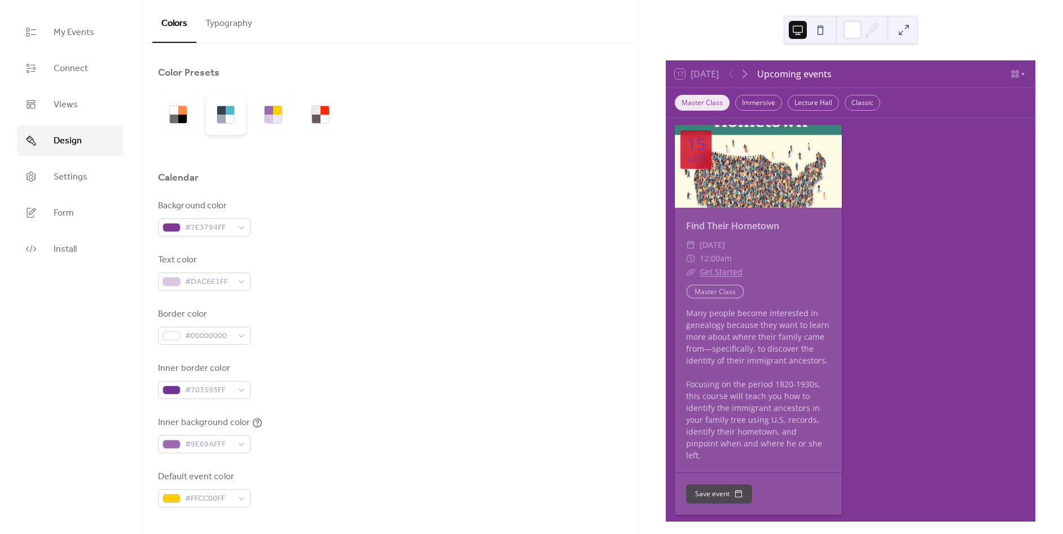
click at [239, 122] on div at bounding box center [225, 114] width 41 height 41
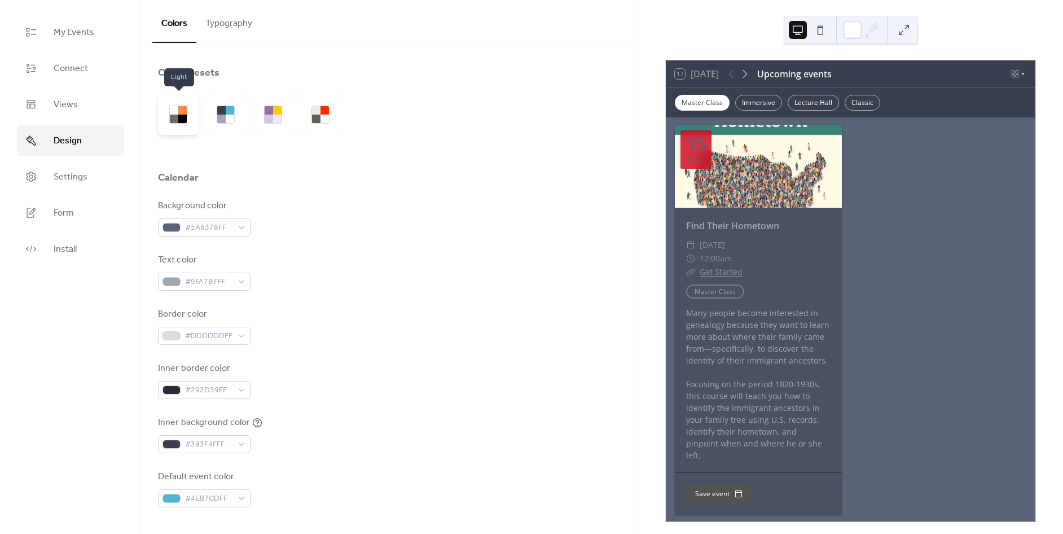
click at [190, 113] on div at bounding box center [178, 114] width 41 height 41
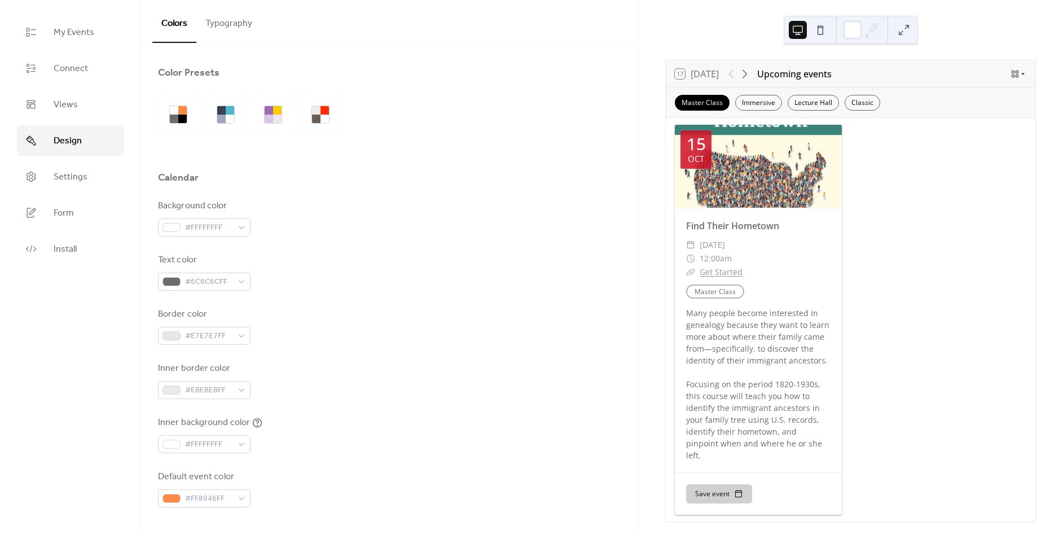
click at [226, 7] on button "Typography" at bounding box center [228, 21] width 65 height 42
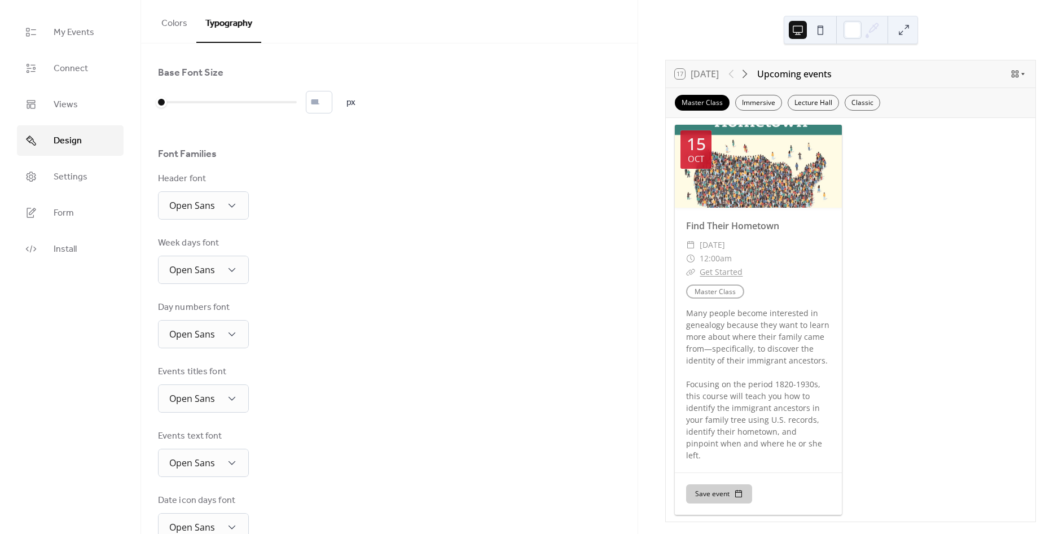
click at [172, 20] on button "Colors" at bounding box center [174, 21] width 44 height 42
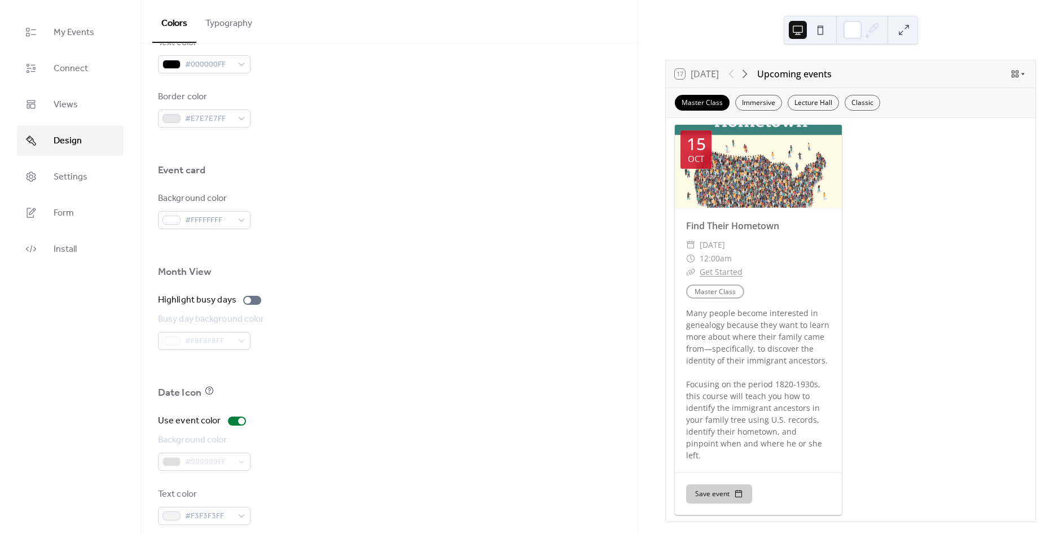
scroll to position [601, 0]
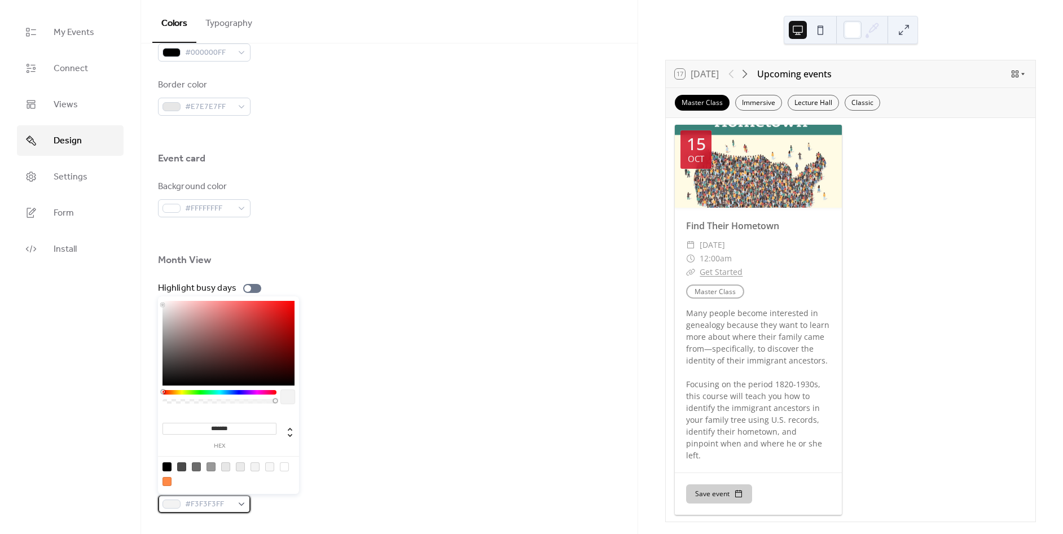
click at [249, 509] on div "#F3F3F3FF" at bounding box center [204, 504] width 93 height 18
click at [181, 471] on div at bounding box center [181, 466] width 9 height 9
click at [168, 481] on div at bounding box center [166, 481] width 9 height 9
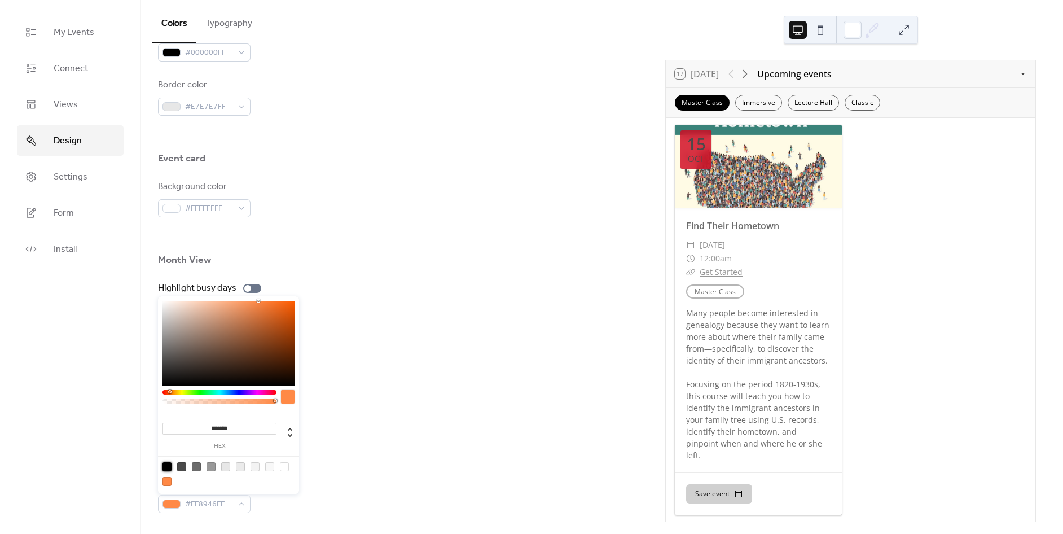
click at [165, 467] on div at bounding box center [166, 466] width 9 height 9
type input "*******"
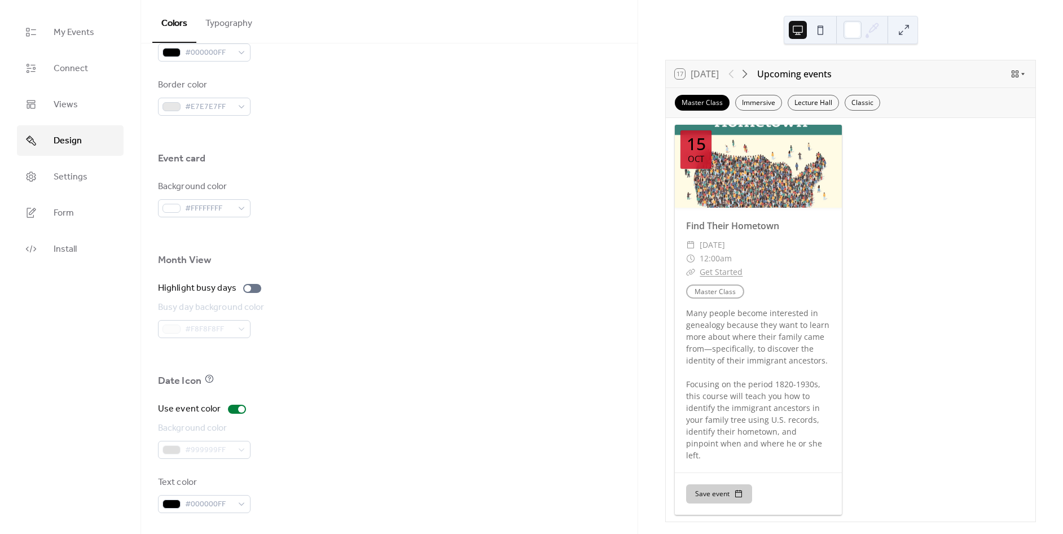
click at [423, 386] on div "Date Icon" at bounding box center [389, 383] width 463 height 19
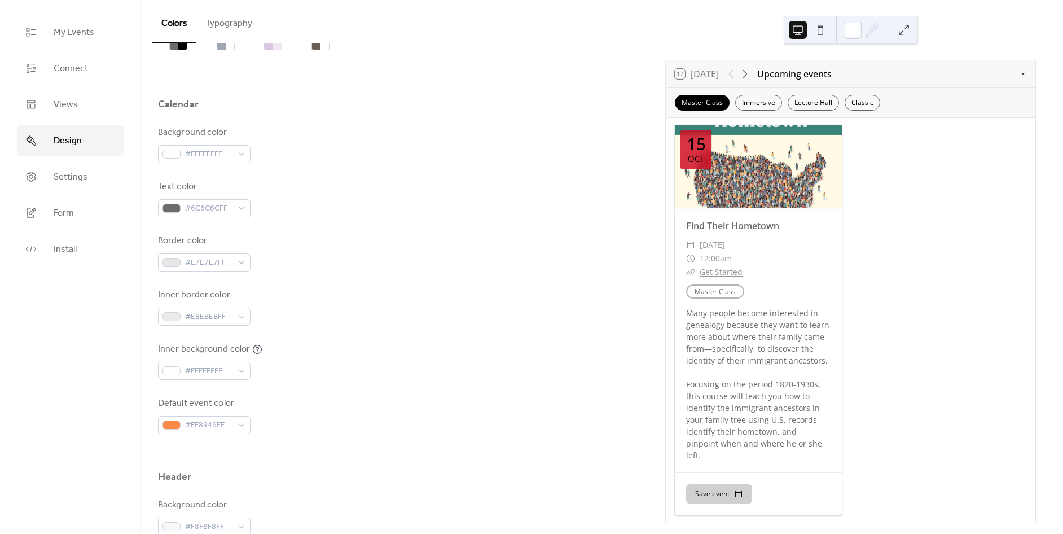
scroll to position [37, 0]
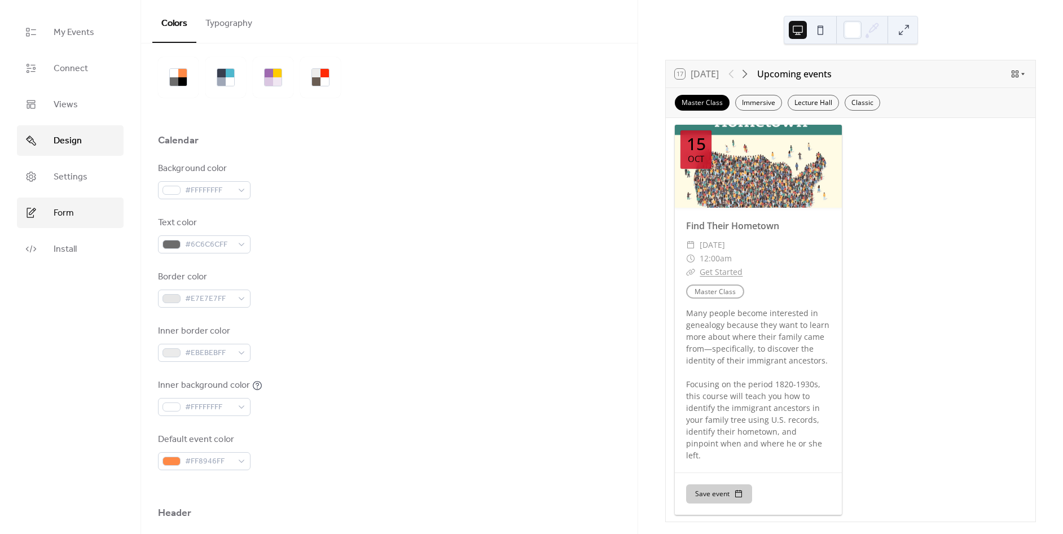
click at [73, 216] on span "Form" at bounding box center [64, 213] width 20 height 14
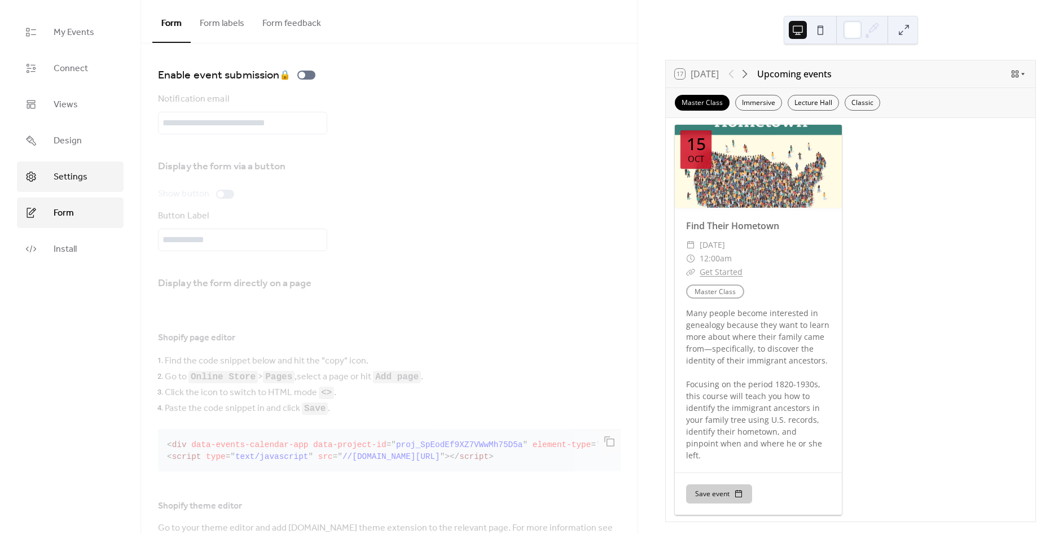
click at [74, 190] on link "Settings" at bounding box center [70, 176] width 107 height 30
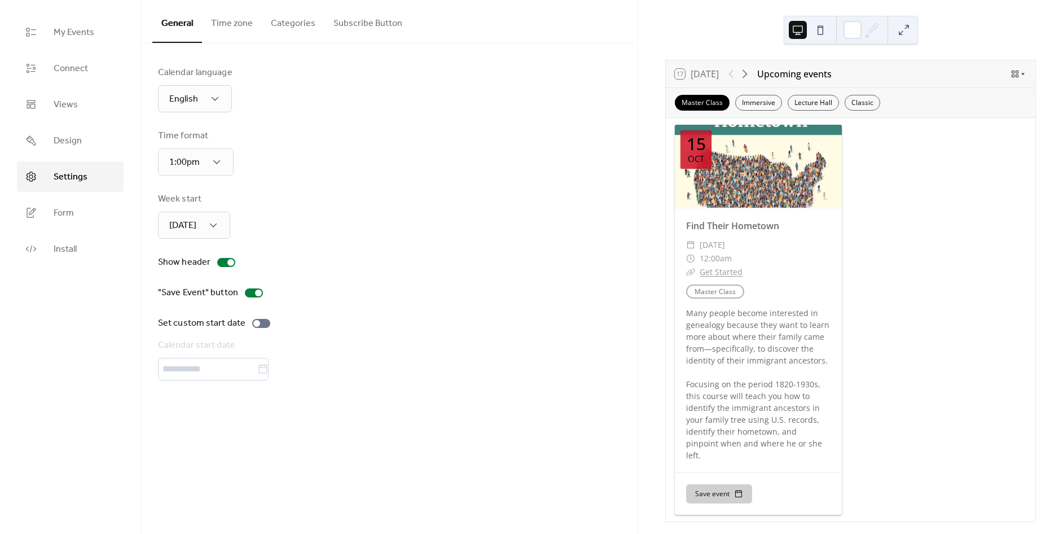
click at [230, 22] on button "Time zone" at bounding box center [232, 21] width 60 height 42
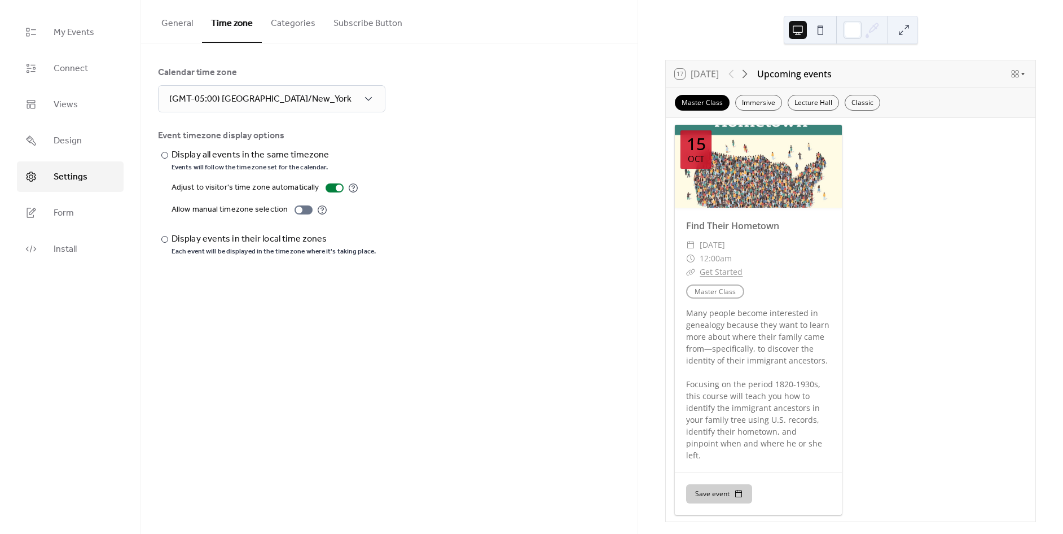
click at [279, 20] on button "Categories" at bounding box center [293, 21] width 63 height 42
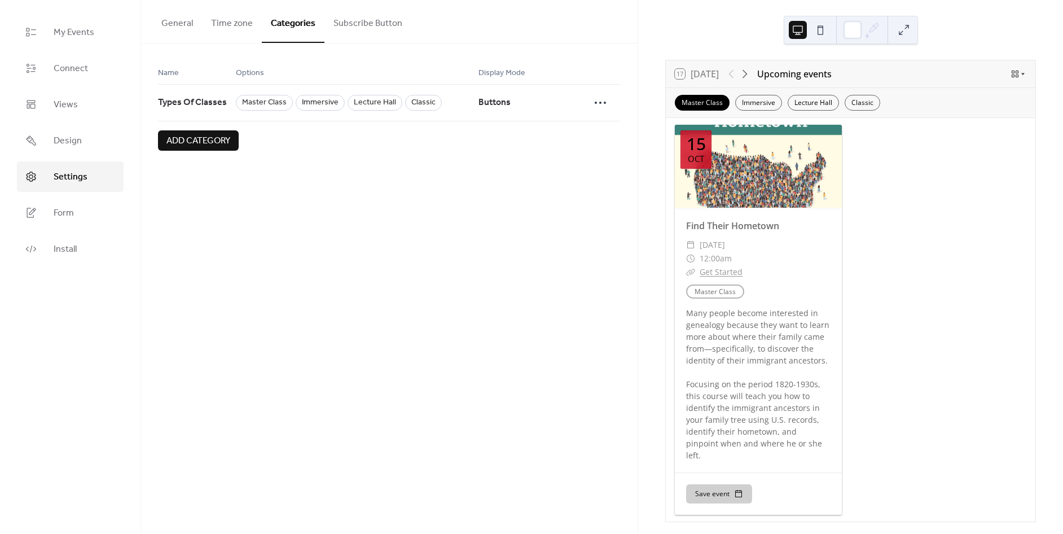
click at [351, 25] on button "Subscribe Button" at bounding box center [367, 21] width 87 height 42
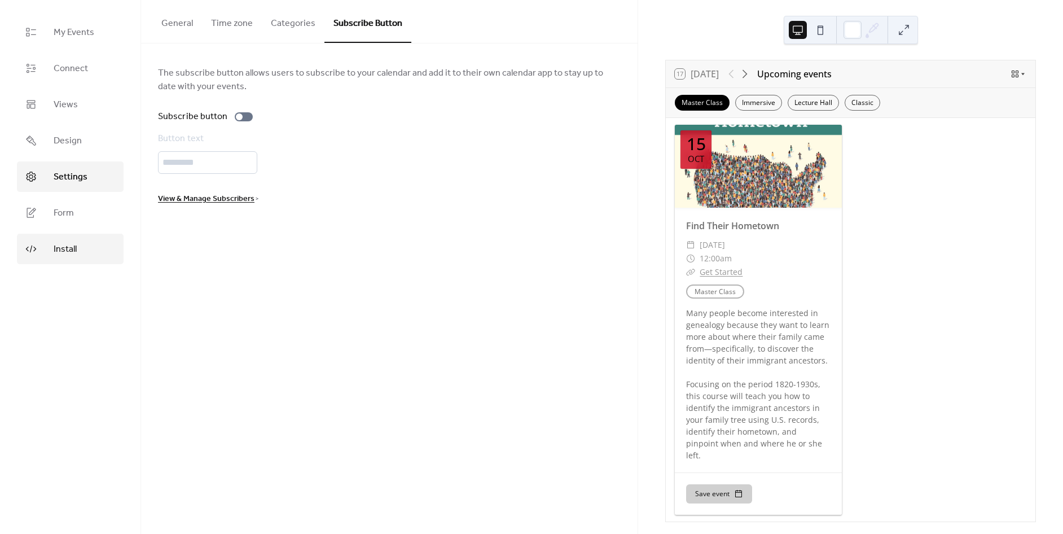
click at [49, 254] on link "Install" at bounding box center [70, 249] width 107 height 30
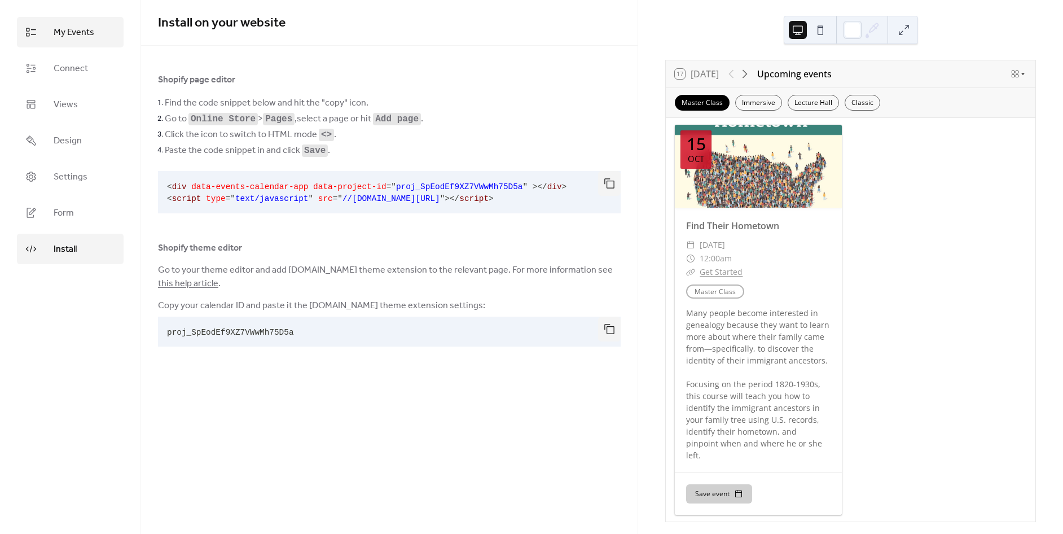
click at [70, 20] on link "My Events" at bounding box center [70, 32] width 107 height 30
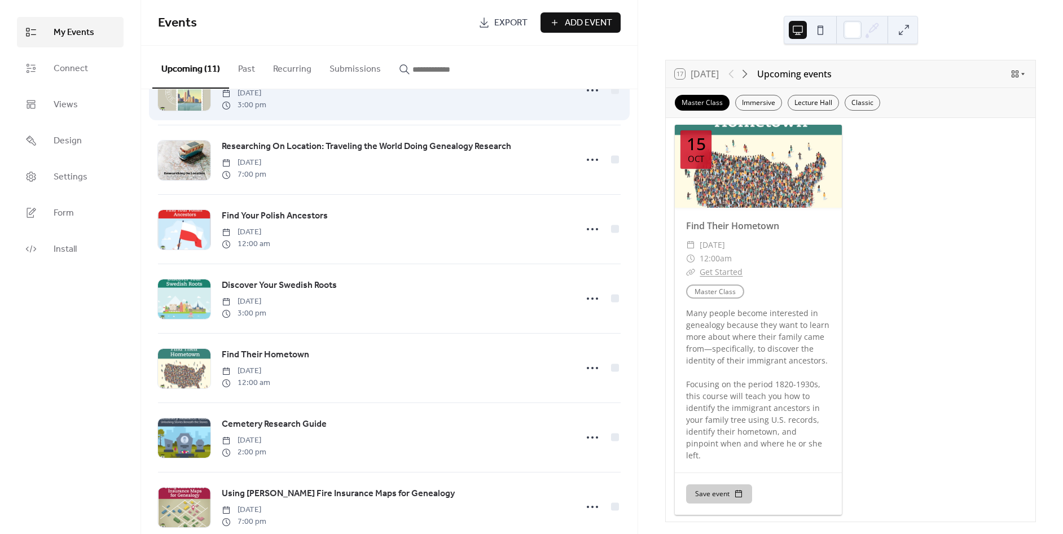
scroll to position [353, 0]
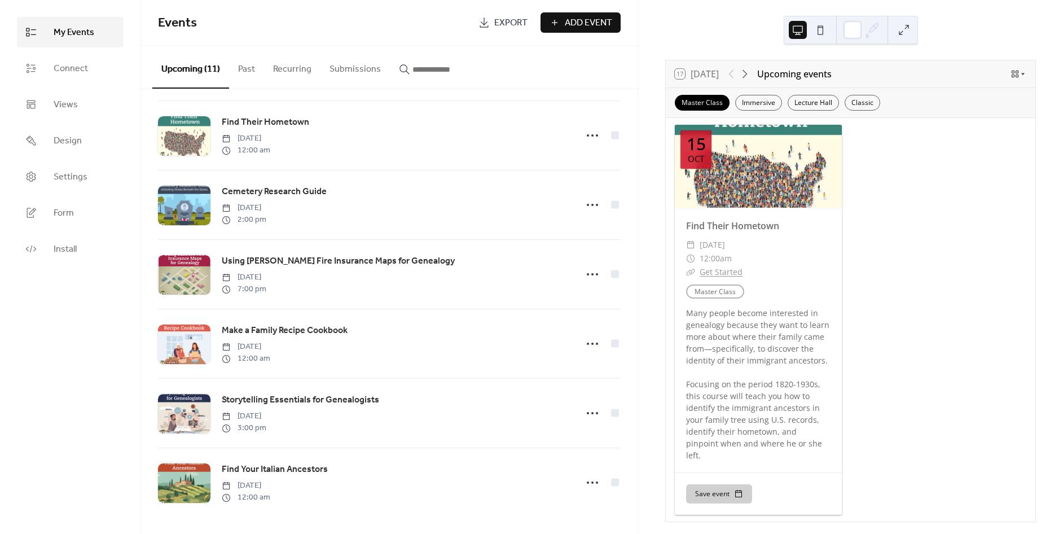
click at [742, 84] on div "17 [DATE] Upcoming events" at bounding box center [851, 73] width 370 height 27
click at [742, 79] on icon at bounding box center [745, 74] width 14 height 14
click at [735, 78] on div at bounding box center [737, 74] width 27 height 14
click at [734, 72] on div at bounding box center [737, 74] width 27 height 14
drag, startPoint x: 726, startPoint y: 102, endPoint x: 770, endPoint y: 101, distance: 44.6
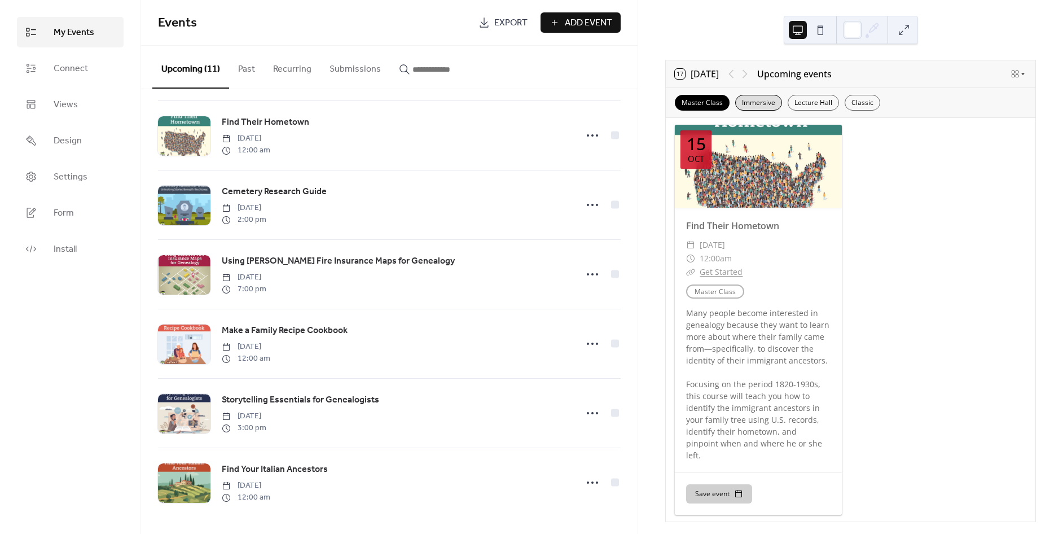
click at [726, 102] on div "Master Class" at bounding box center [702, 103] width 55 height 16
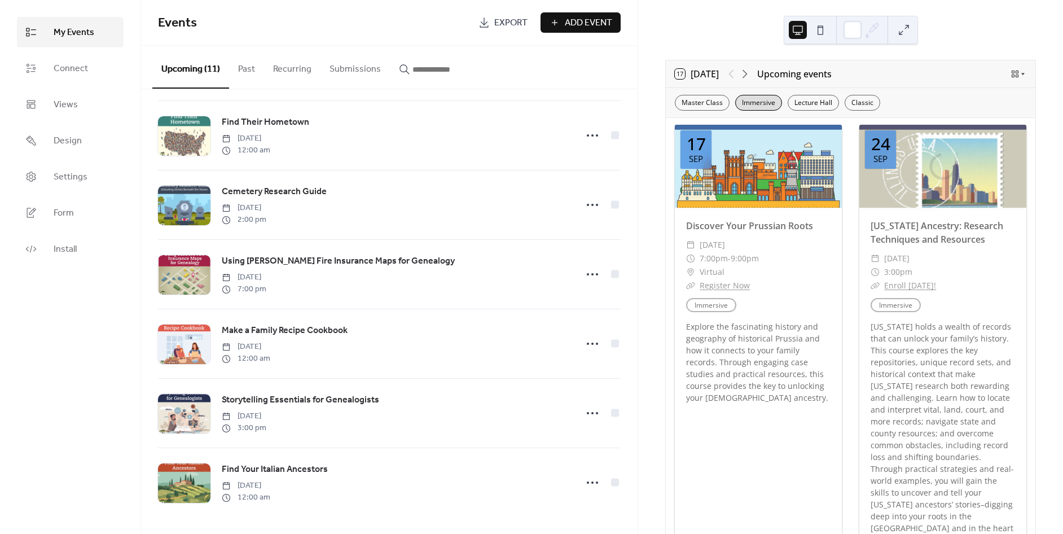
click at [770, 101] on div "Immersive" at bounding box center [758, 103] width 47 height 16
drag, startPoint x: 819, startPoint y: 102, endPoint x: 851, endPoint y: 103, distance: 31.6
click at [820, 103] on div "Lecture Hall" at bounding box center [813, 103] width 51 height 16
click at [862, 103] on div "Classic" at bounding box center [863, 103] width 36 height 16
click at [830, 99] on div "Lecture Hall" at bounding box center [813, 103] width 51 height 16
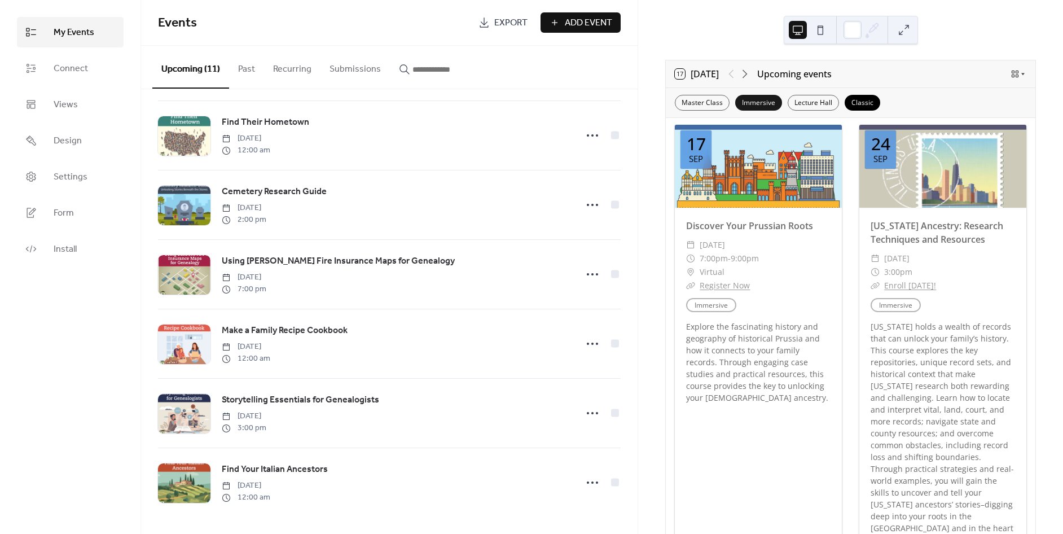
click at [770, 99] on div "Immersive" at bounding box center [758, 103] width 47 height 16
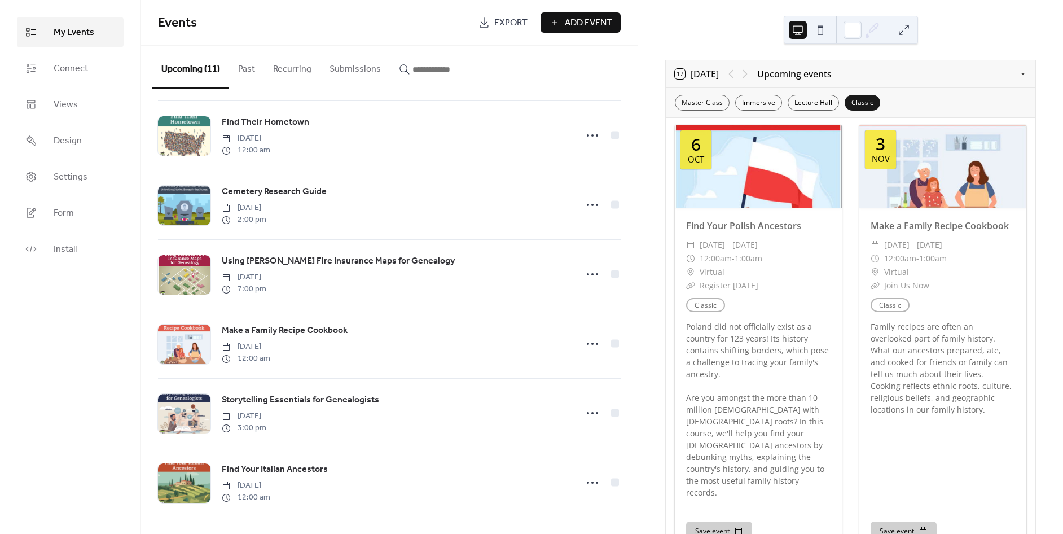
click at [865, 99] on div "Classic" at bounding box center [863, 103] width 36 height 16
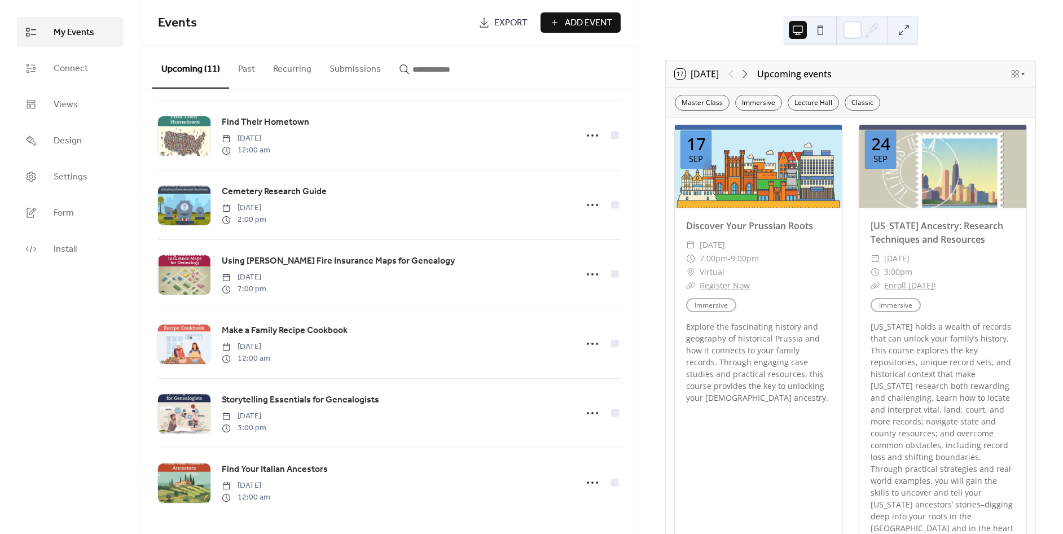
click at [865, 111] on div "Master Class Immersive Lecture Hall Classic" at bounding box center [851, 102] width 370 height 29
click at [865, 103] on div "Classic" at bounding box center [863, 103] width 36 height 16
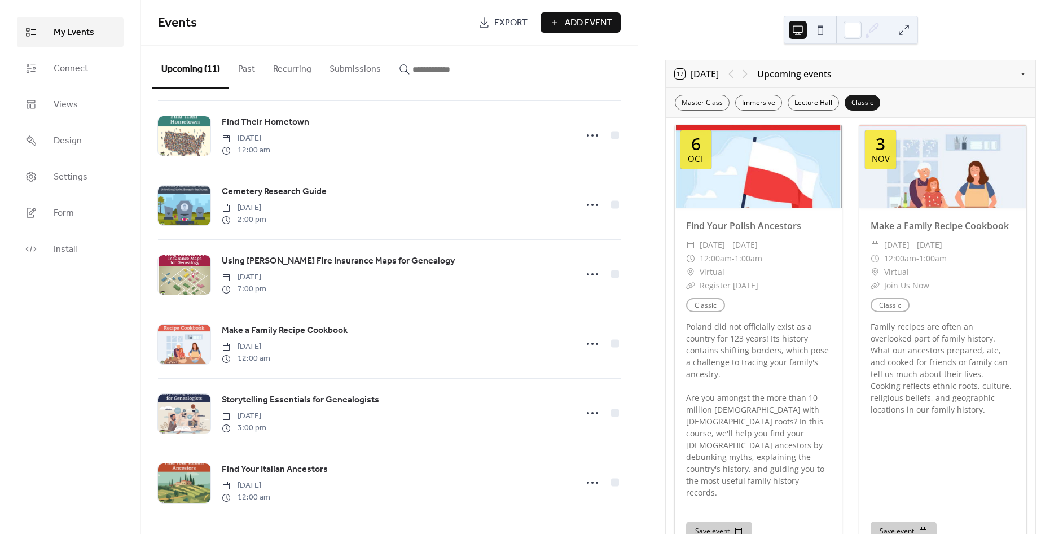
click at [865, 102] on div "Classic" at bounding box center [863, 103] width 36 height 16
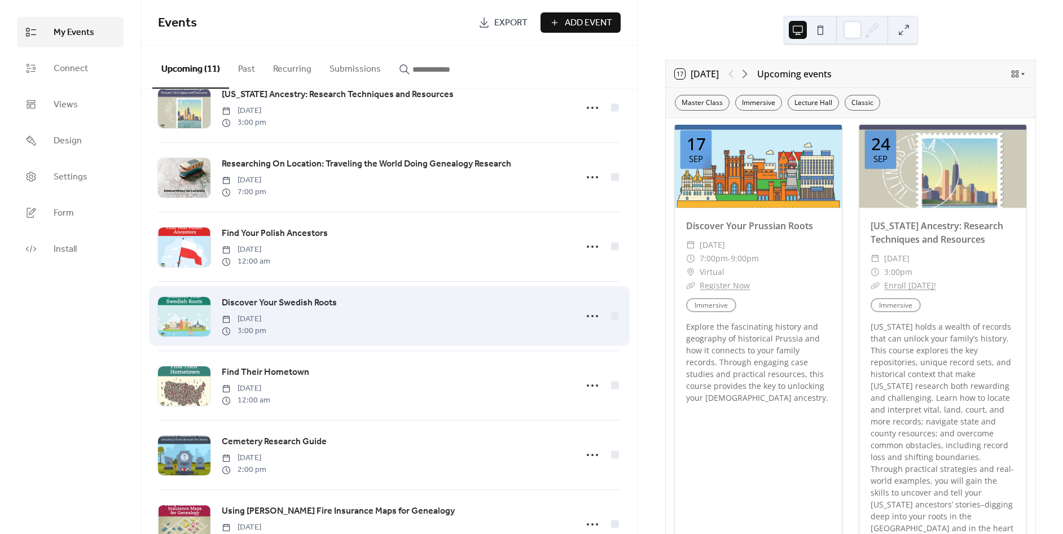
scroll to position [0, 0]
